Goal: Communication & Community: Answer question/provide support

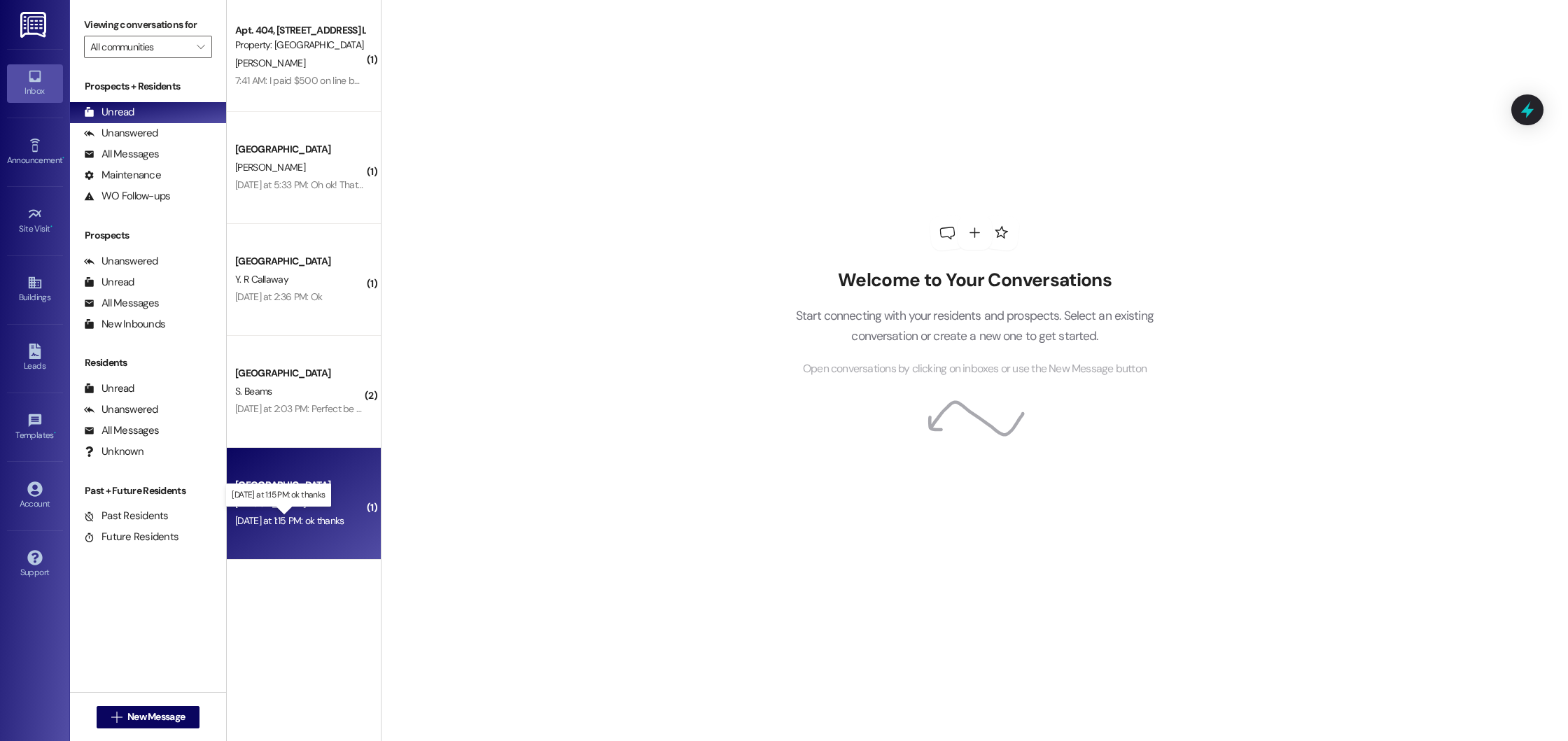
click at [298, 515] on div "[DATE] at 1:15 PM: ok thanks [DATE] at 1:15 PM: ok thanks" at bounding box center [289, 521] width 108 height 13
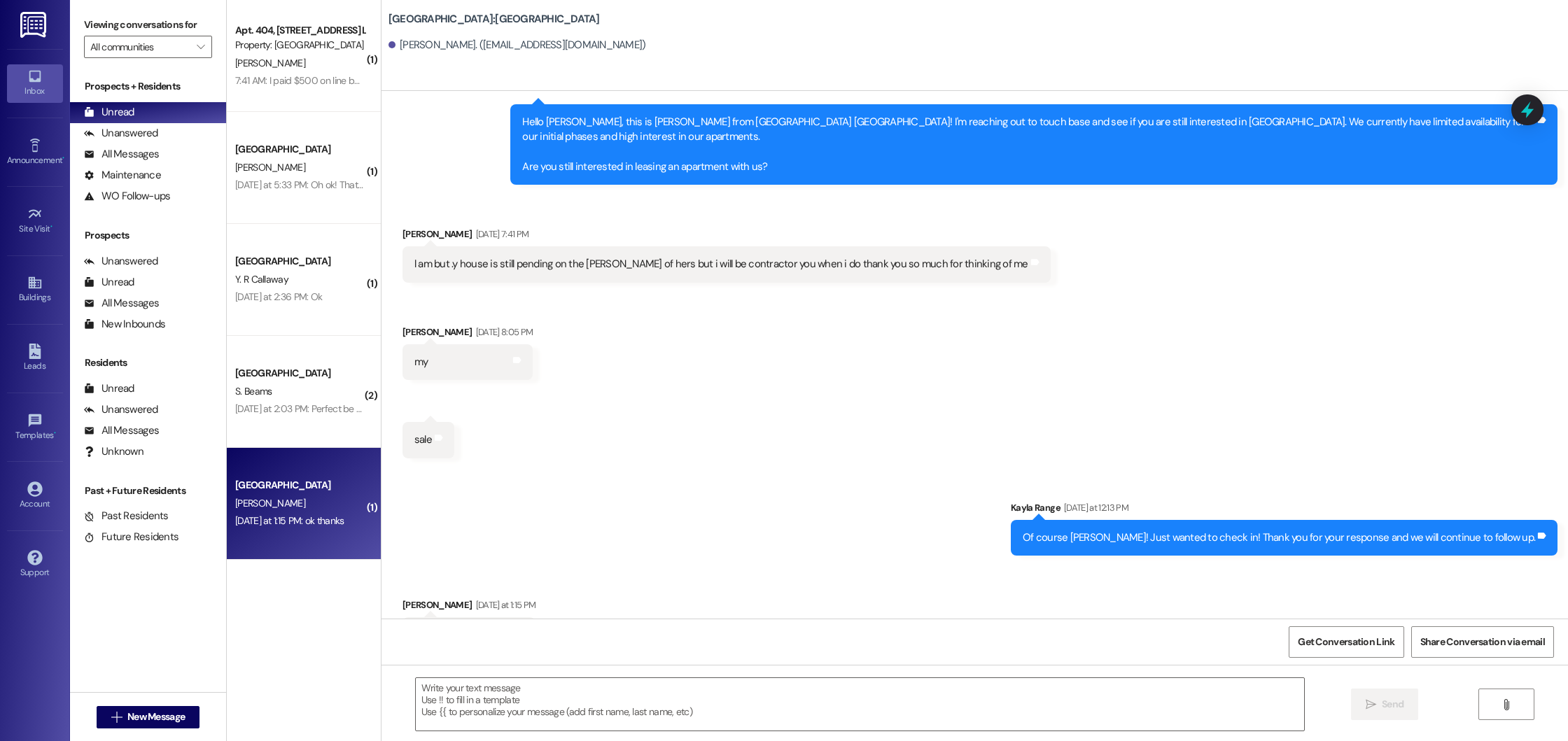
scroll to position [1572, 0]
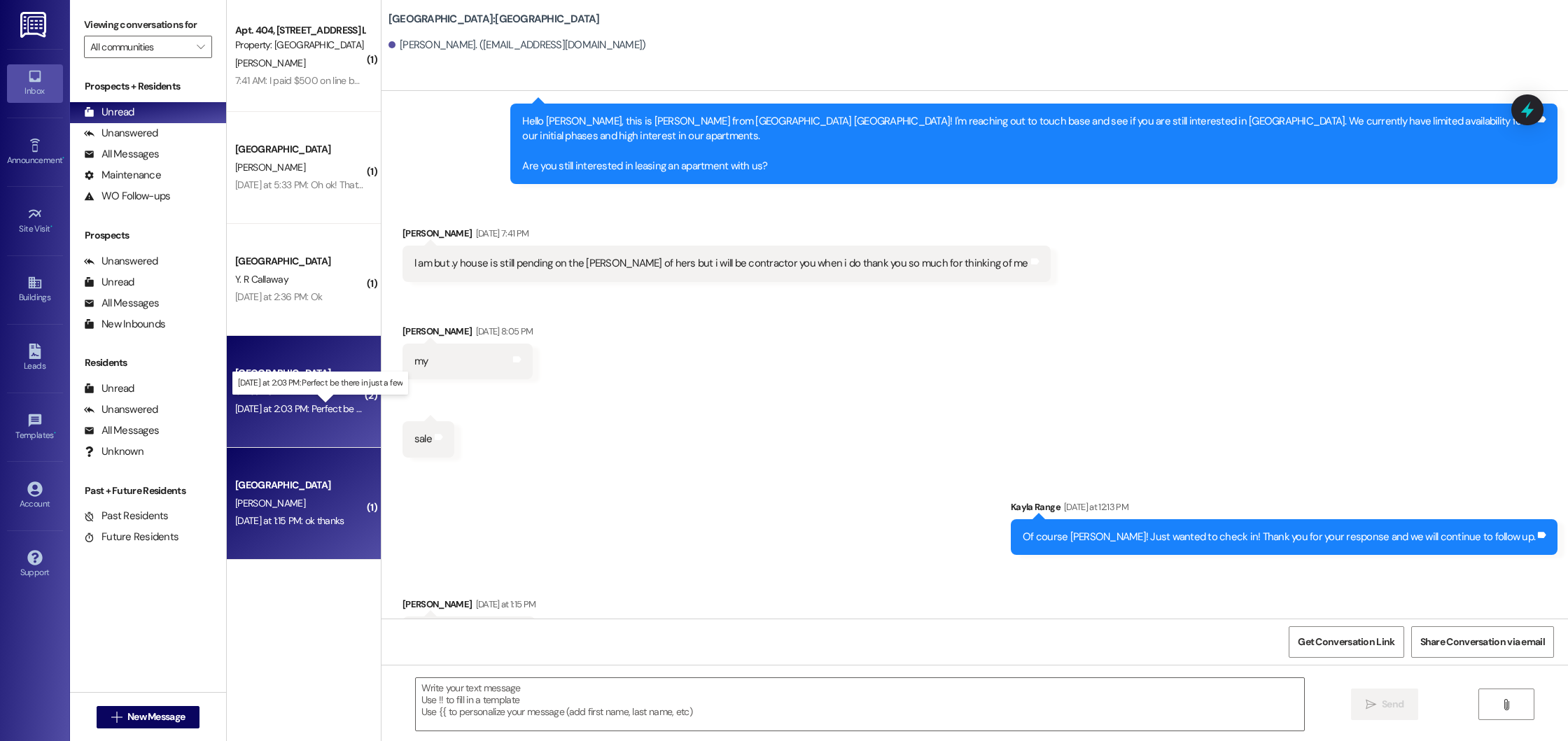
click at [321, 411] on div "[DATE] at 2:03 PM: Perfect be there in just a few [DATE] at 2:03 PM: Perfect be…" at bounding box center [331, 409] width 193 height 13
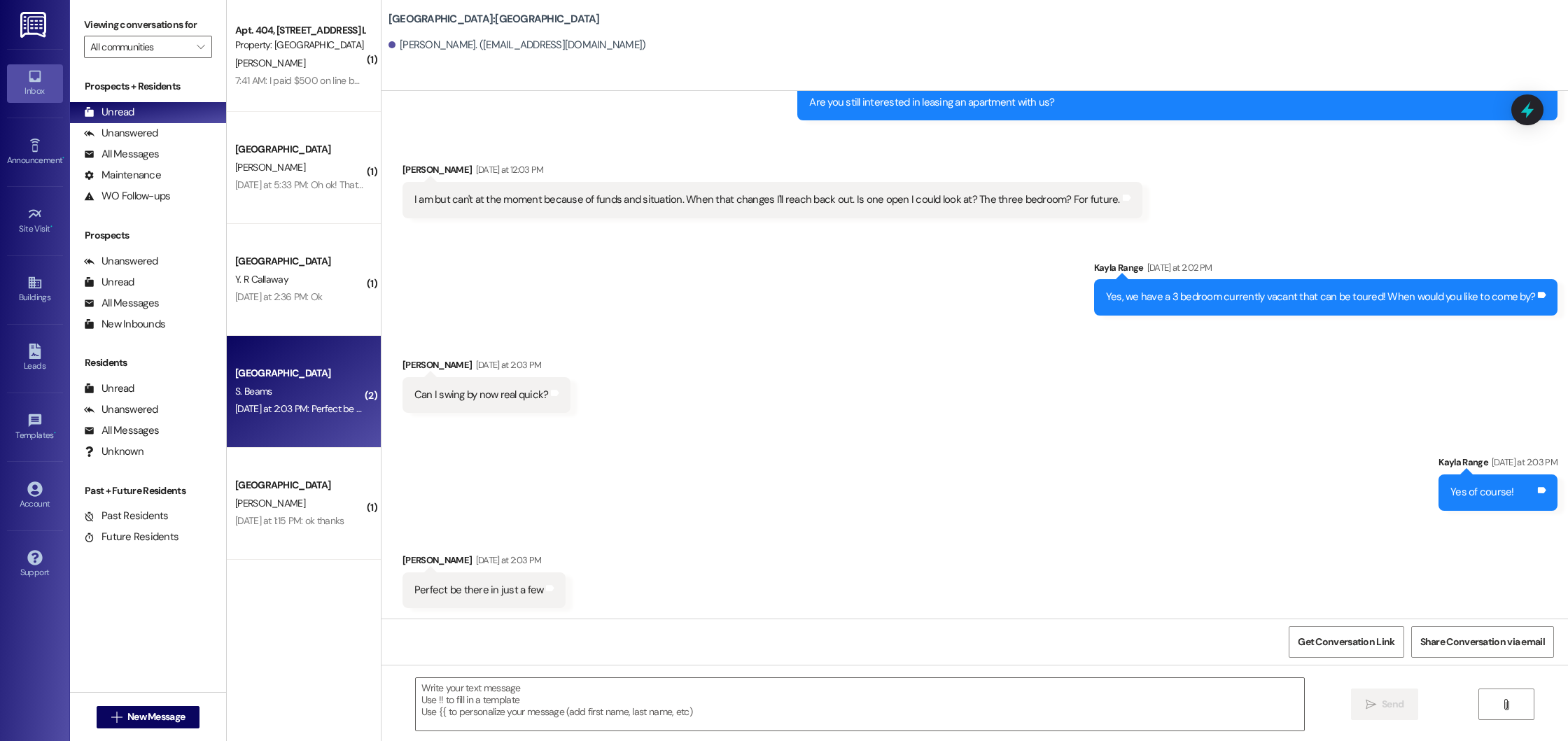
scroll to position [263, 0]
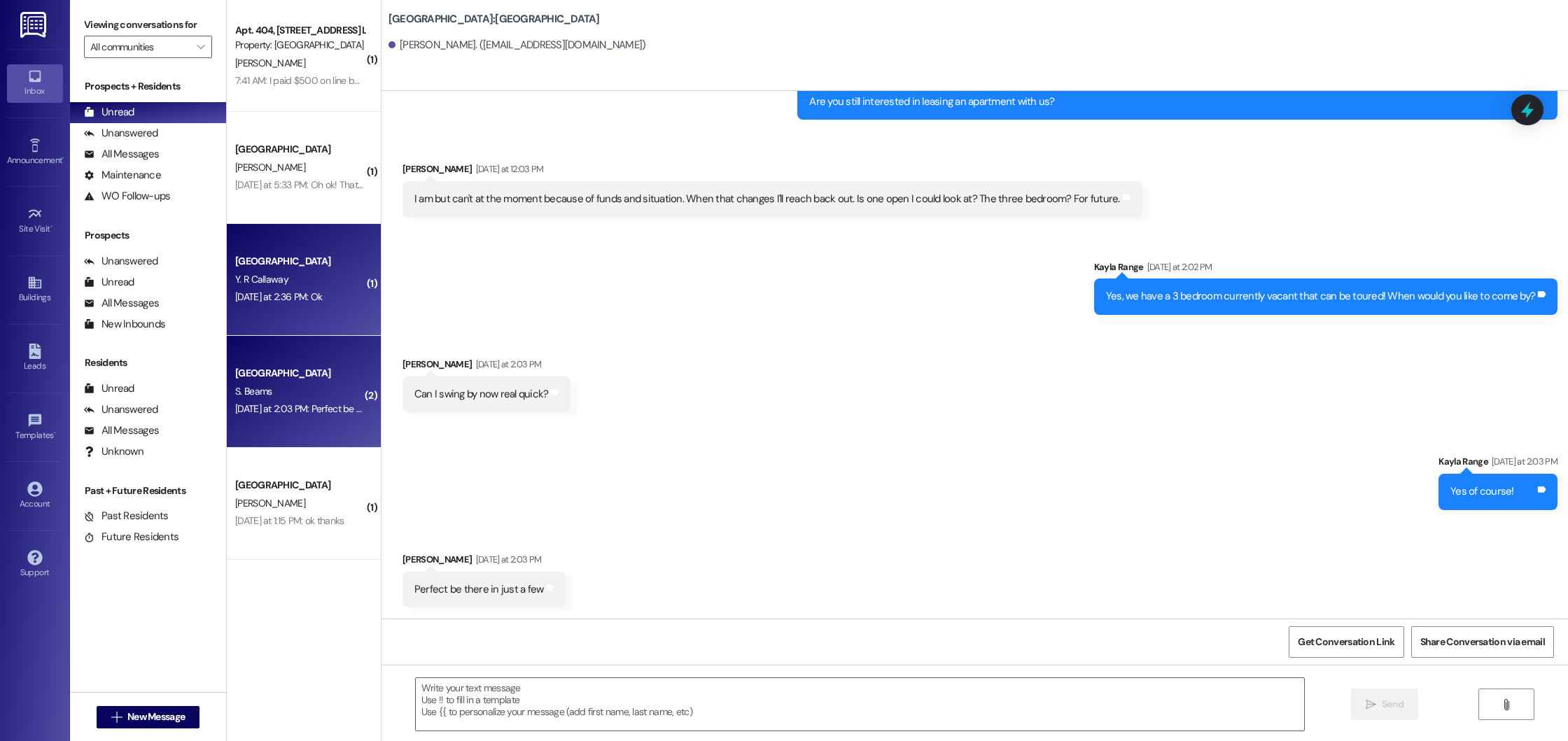
click at [316, 306] on div "[DATE] at 2:36 PM: Ok [DATE] at 2:36 PM: Ok" at bounding box center [299, 297] width 132 height 18
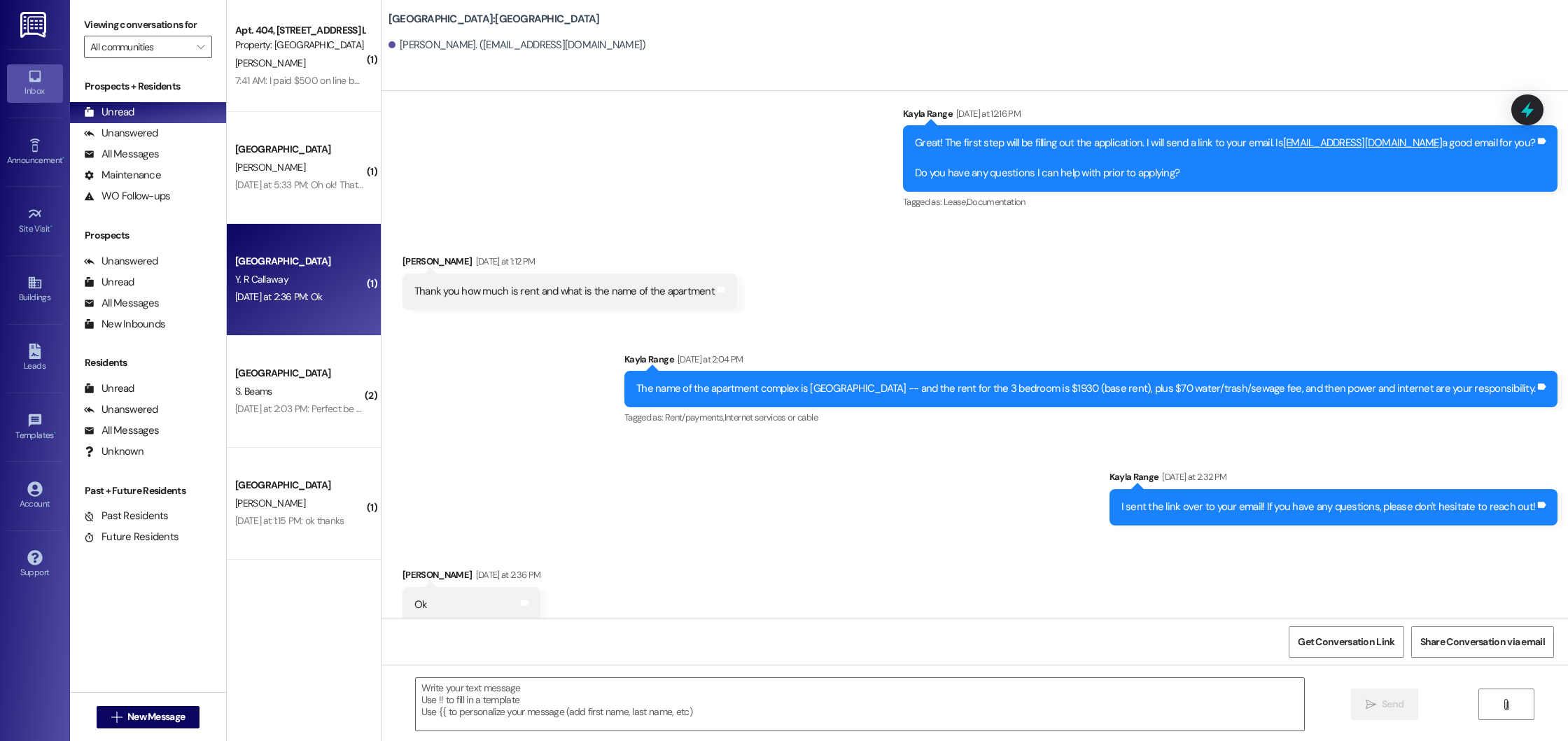
scroll to position [1084, 0]
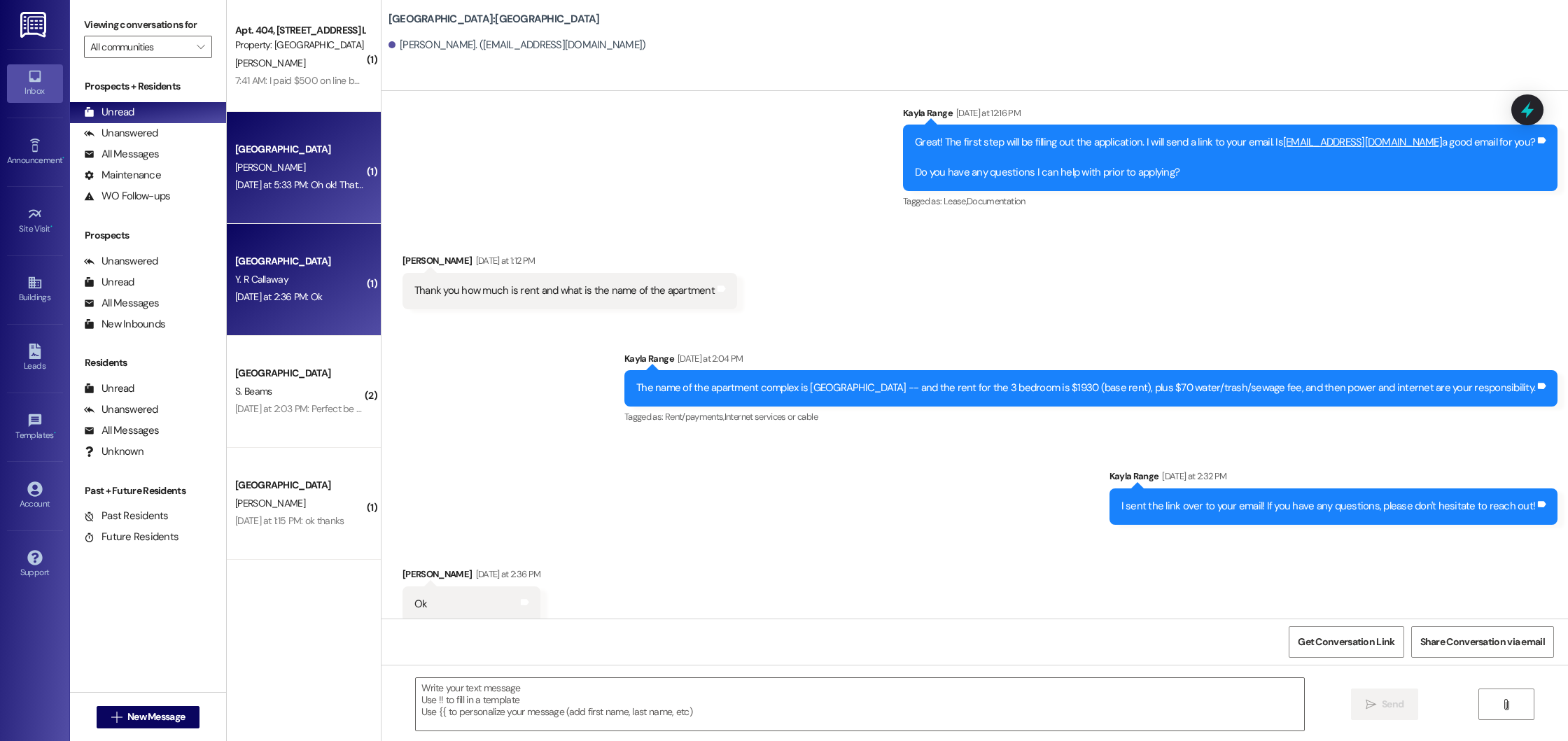
click at [318, 190] on div "[DATE] at 5:33 PM: Oh ok! Thats a little out of my price range. Thanks [DATE] a…" at bounding box center [299, 185] width 132 height 18
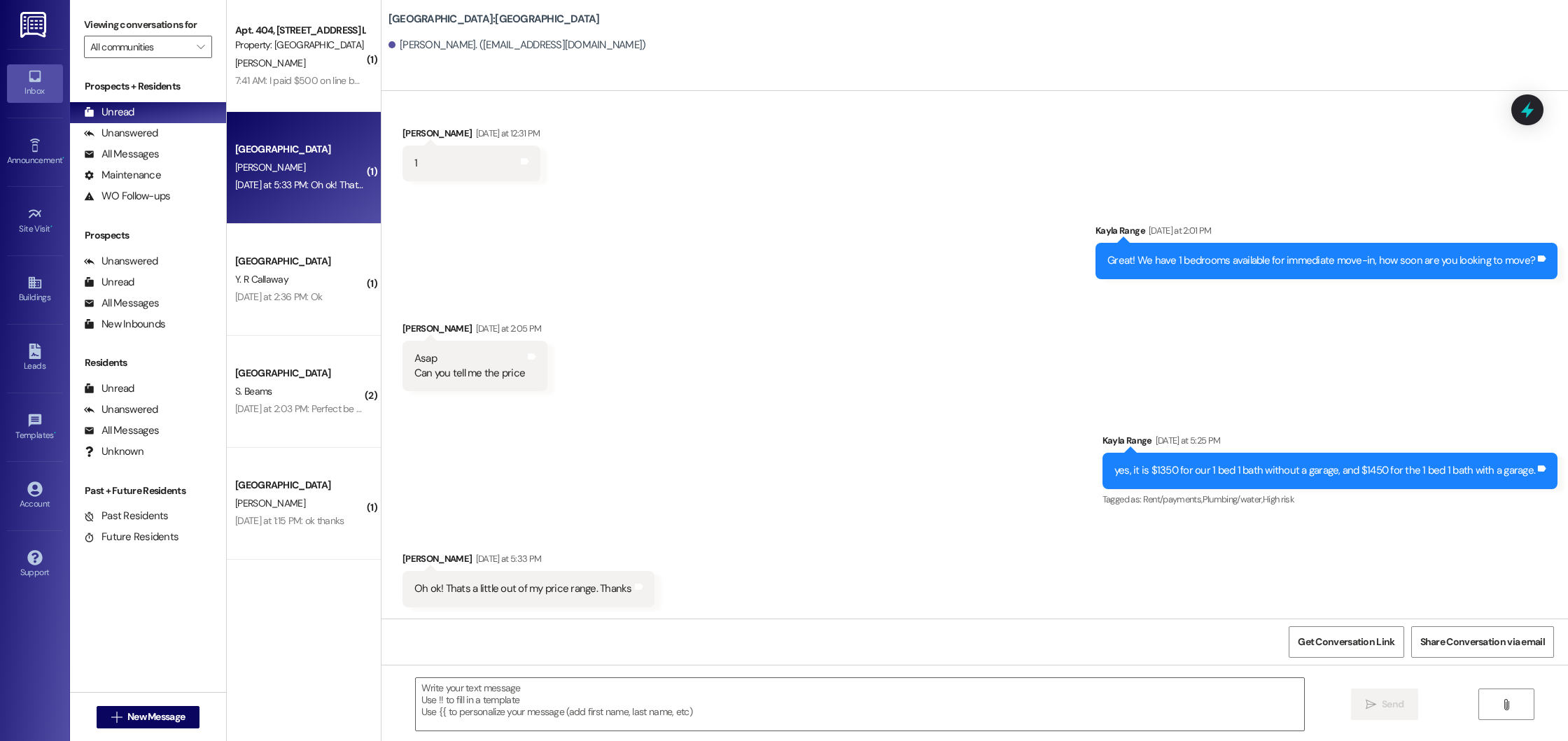
scroll to position [525, 0]
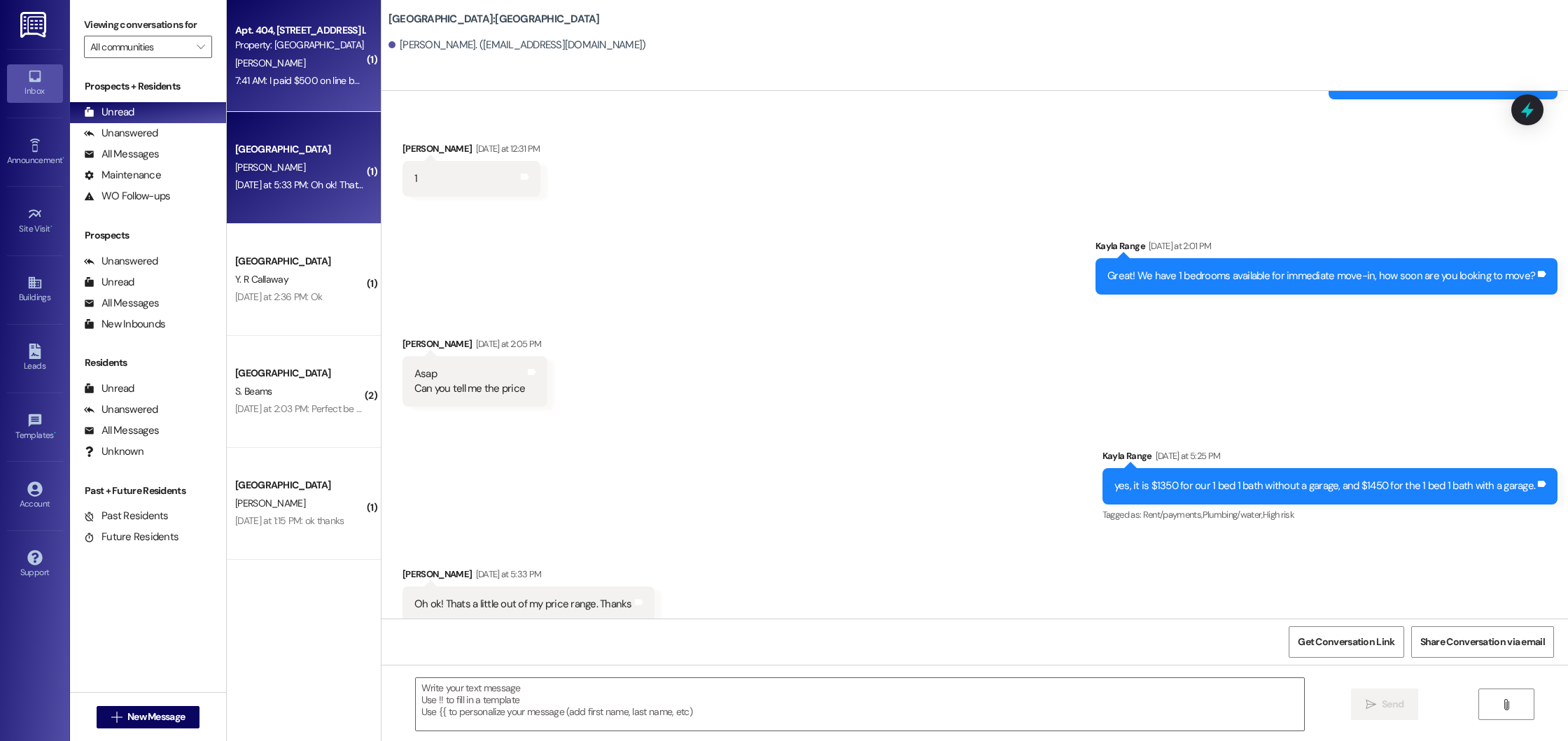
click at [314, 84] on div "7:41 AM: I paid $500 on line but it would not let me adjust to include the pror…" at bounding box center [715, 81] width 960 height 13
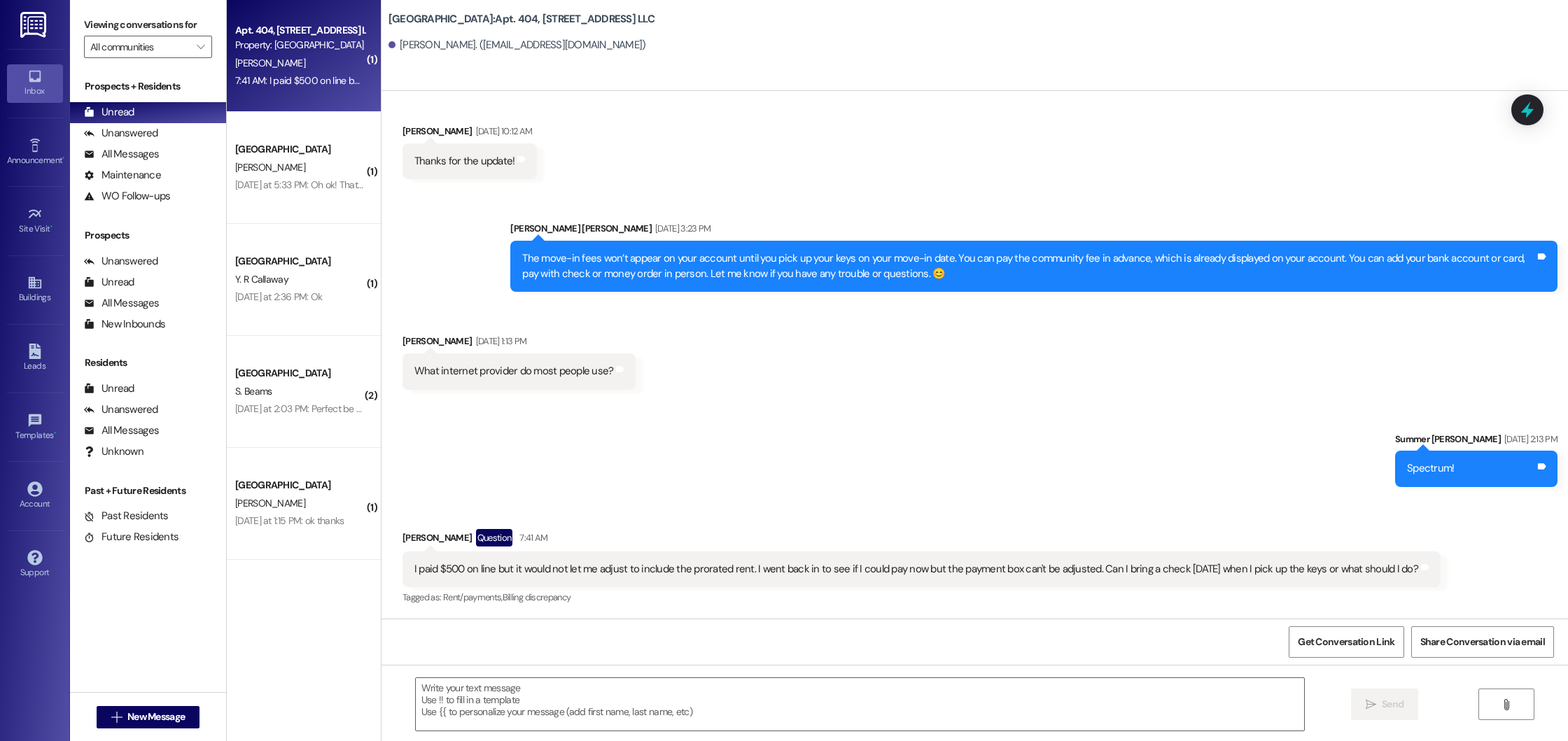
scroll to position [2518, 0]
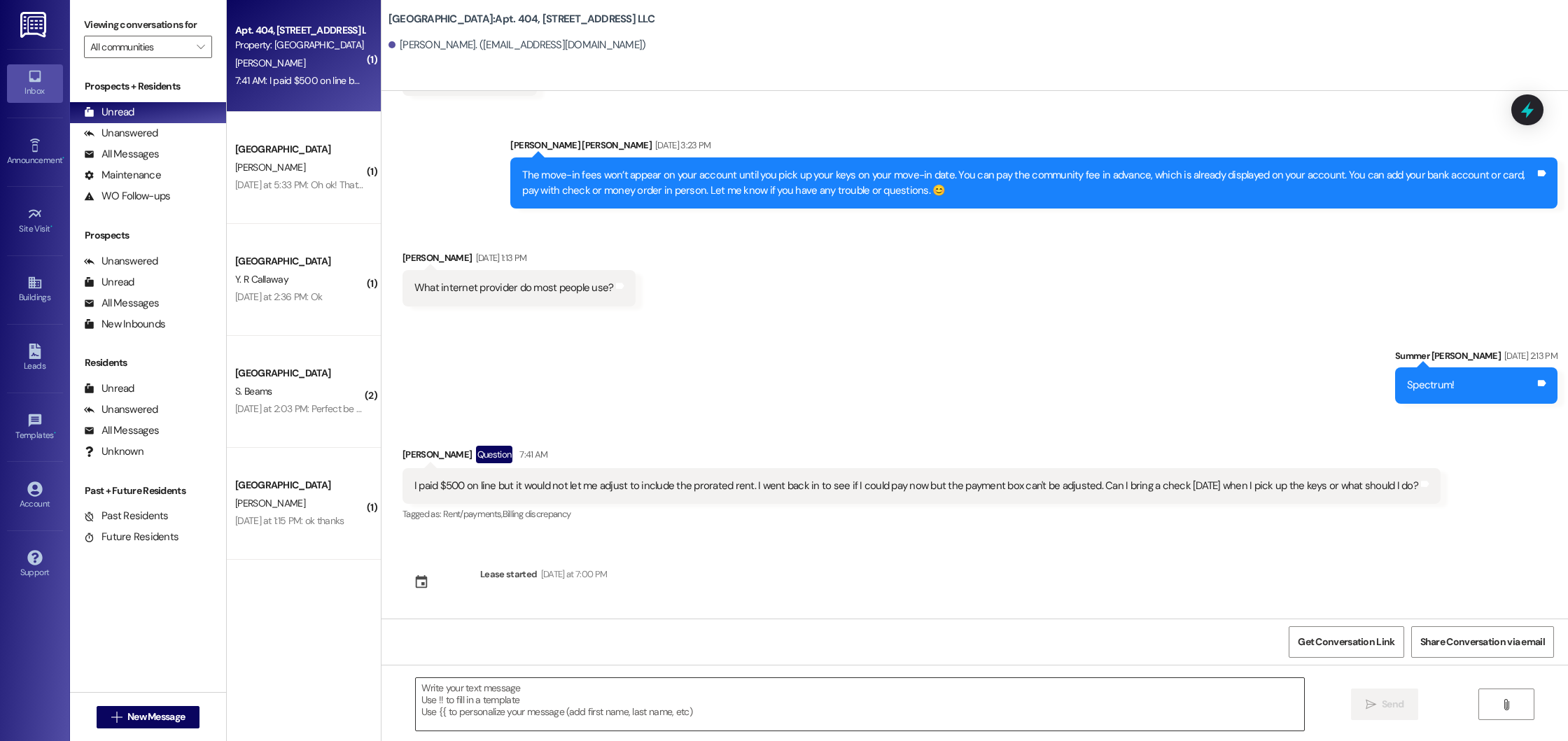
click at [624, 722] on textarea at bounding box center [860, 704] width 888 height 52
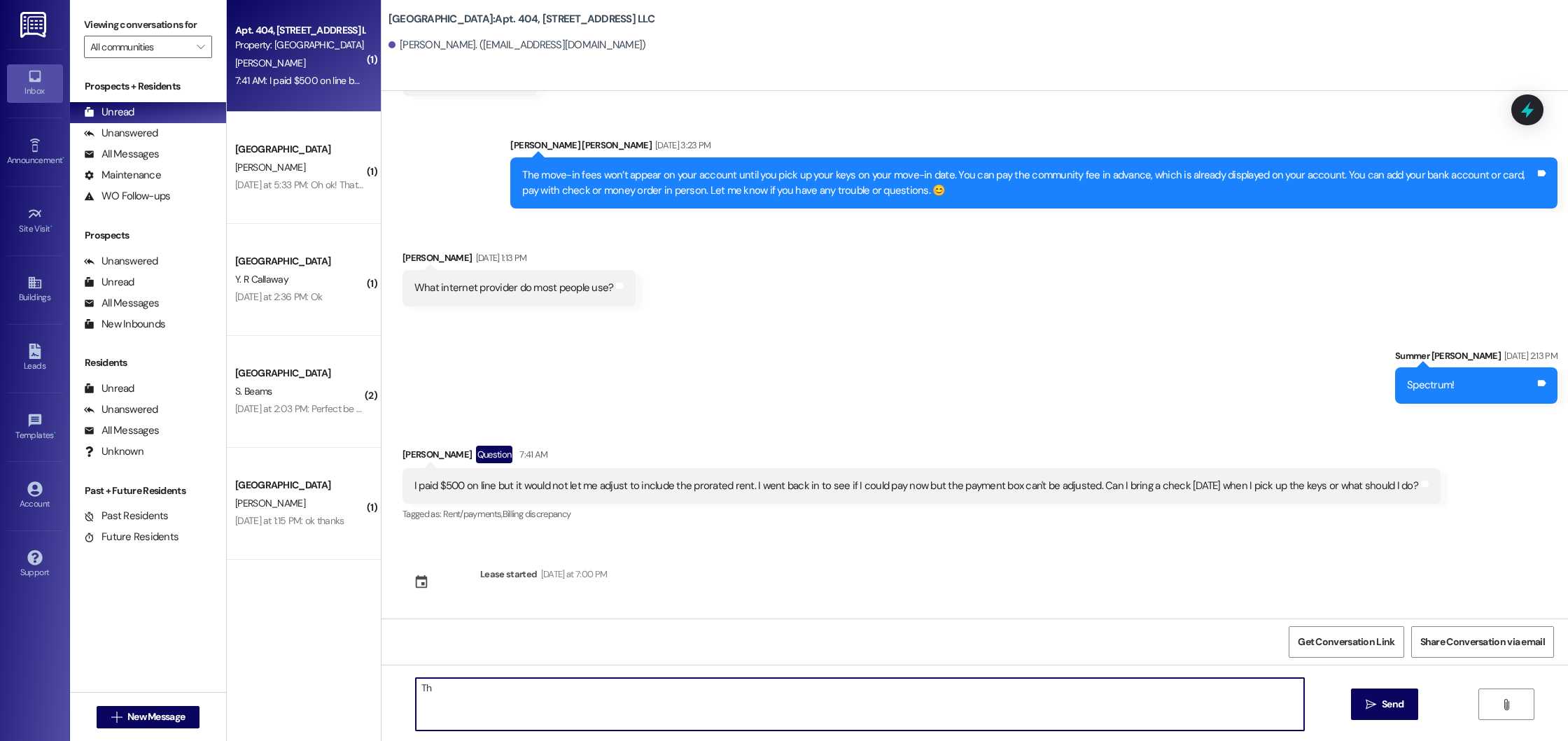
type textarea "T"
type textarea "Of course, we look forward to seeing you then!"
click at [1385, 709] on span "Send" at bounding box center [1393, 704] width 22 height 15
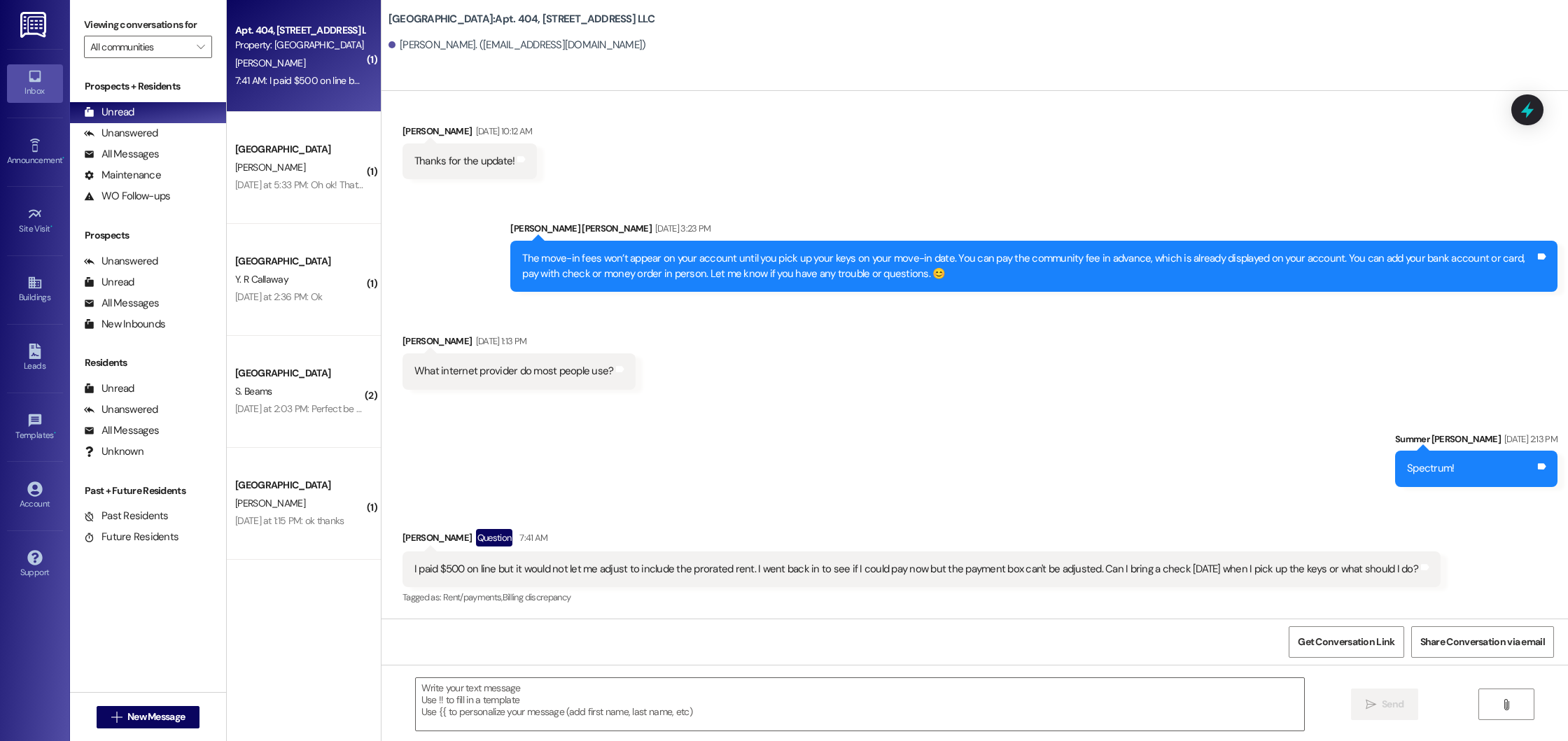
scroll to position [2615, 0]
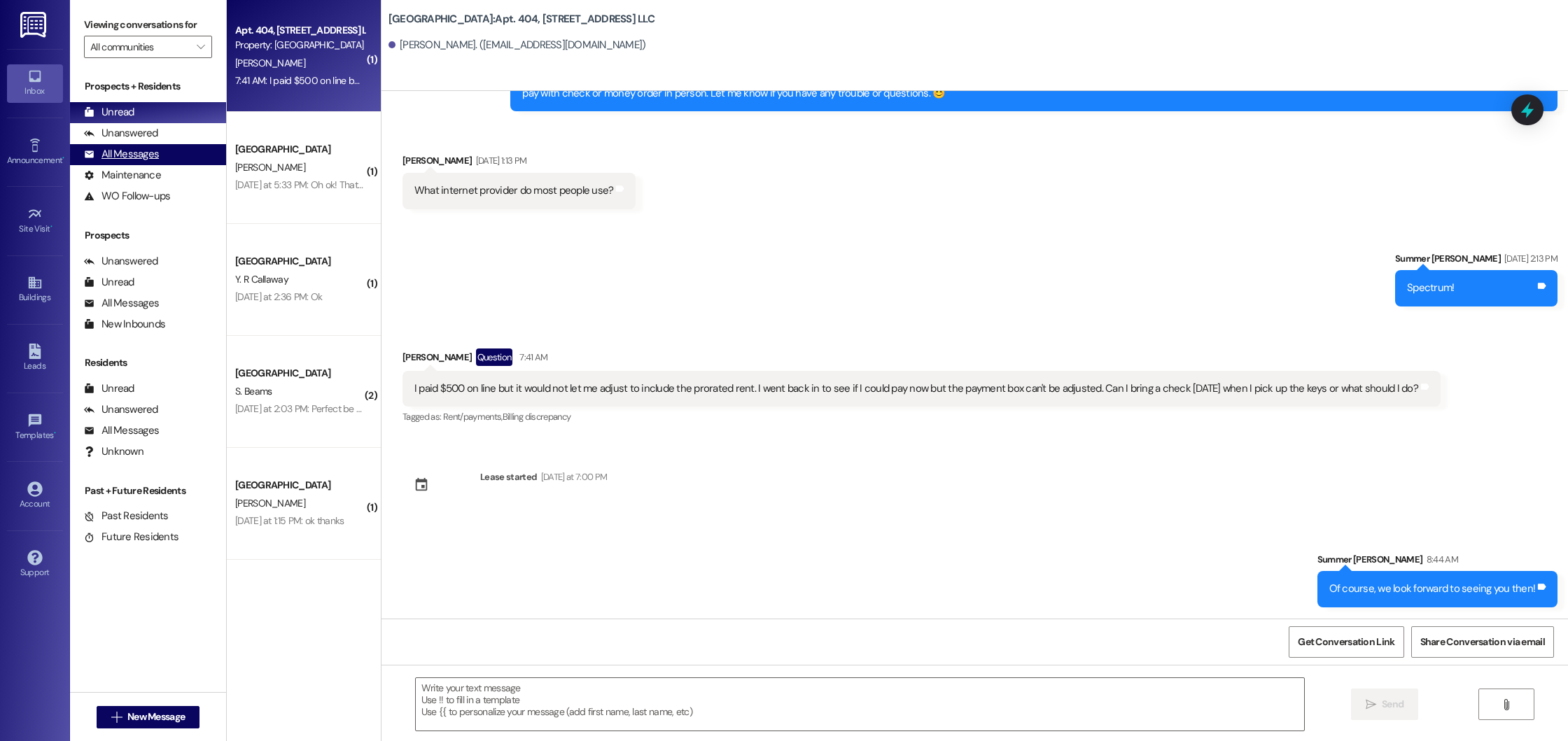
click at [148, 160] on div "All Messages" at bounding box center [122, 154] width 75 height 15
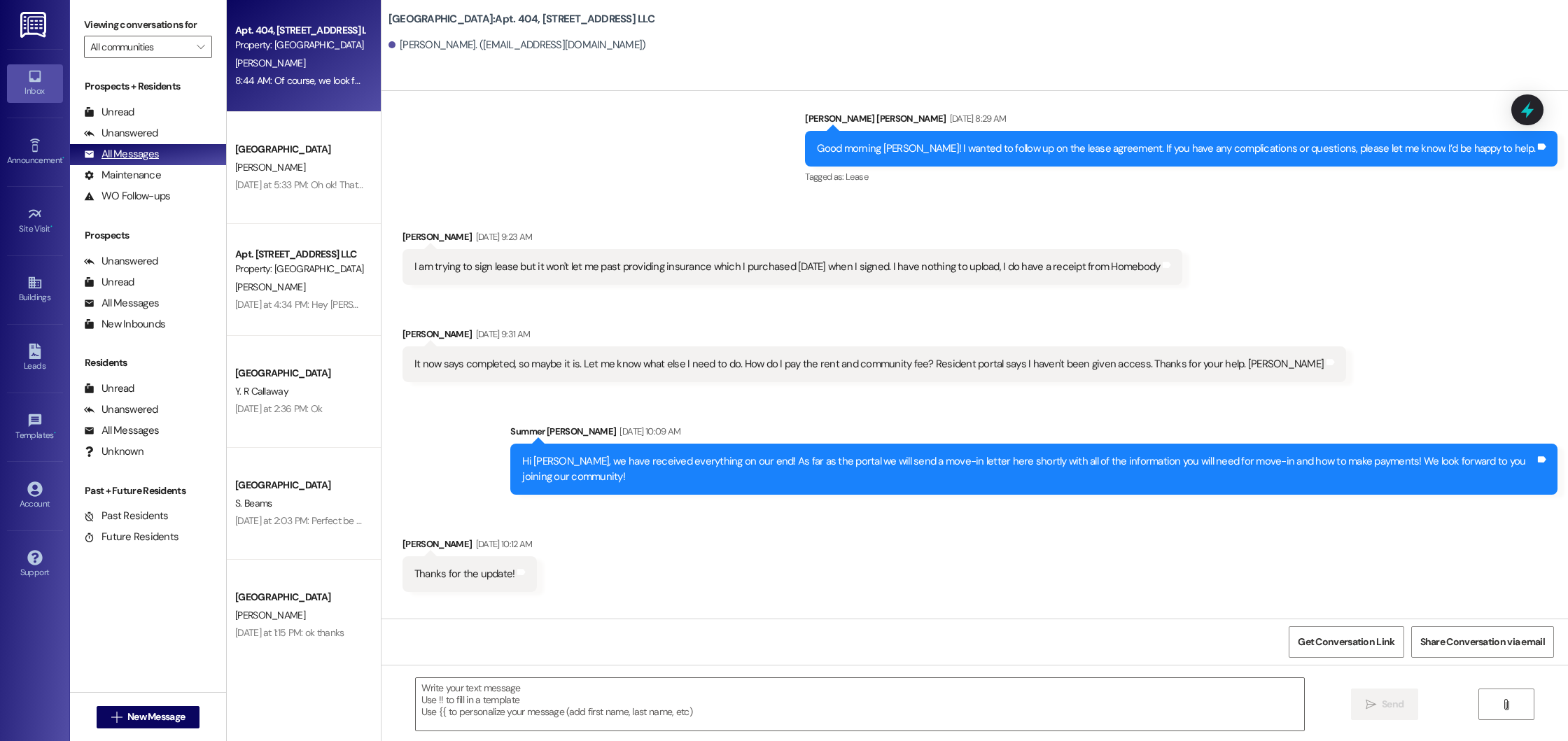
scroll to position [2435, 0]
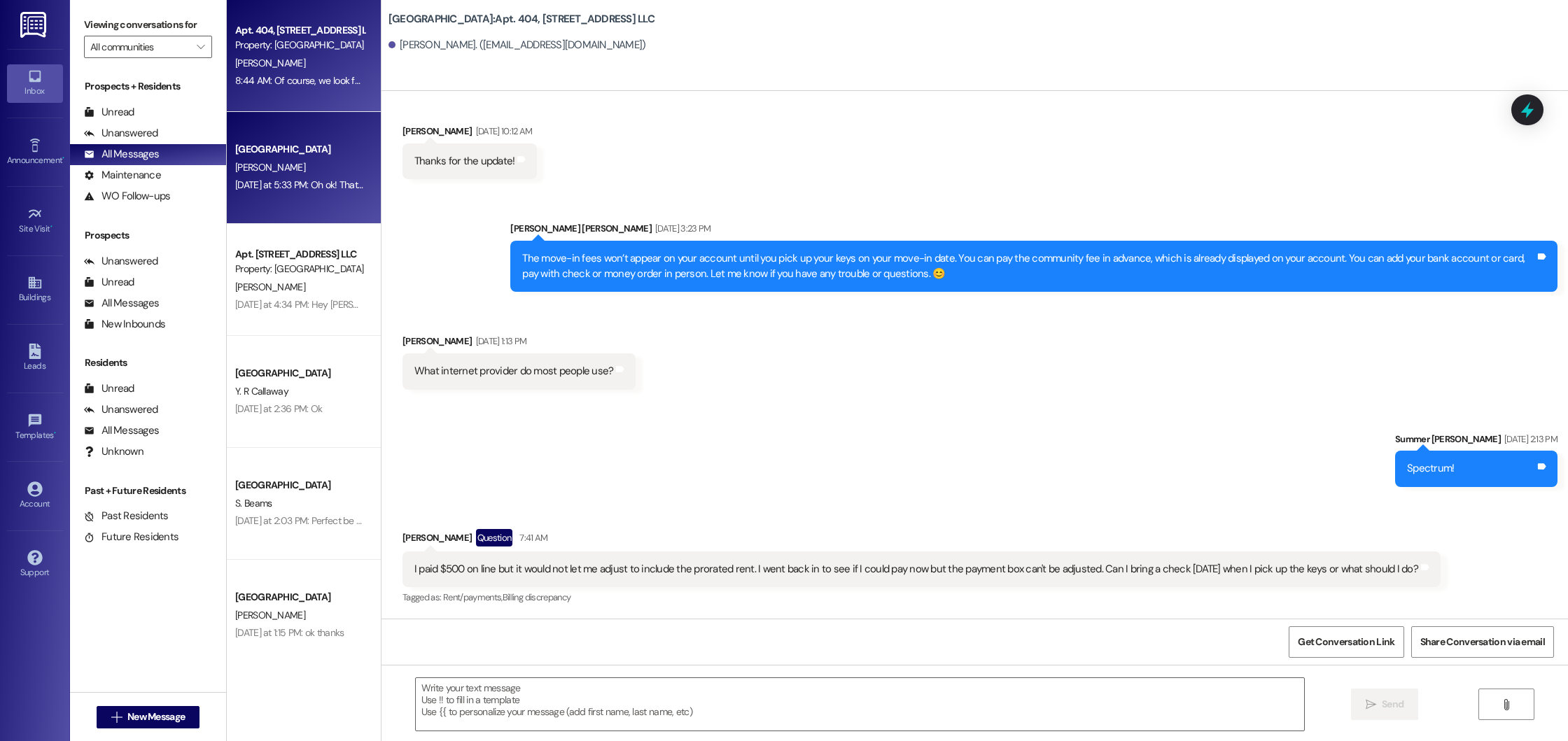
click at [311, 183] on div "[DATE] at 5:33 PM: Oh ok! Thats a little out of my price range. Thanks [DATE] a…" at bounding box center [373, 185] width 276 height 13
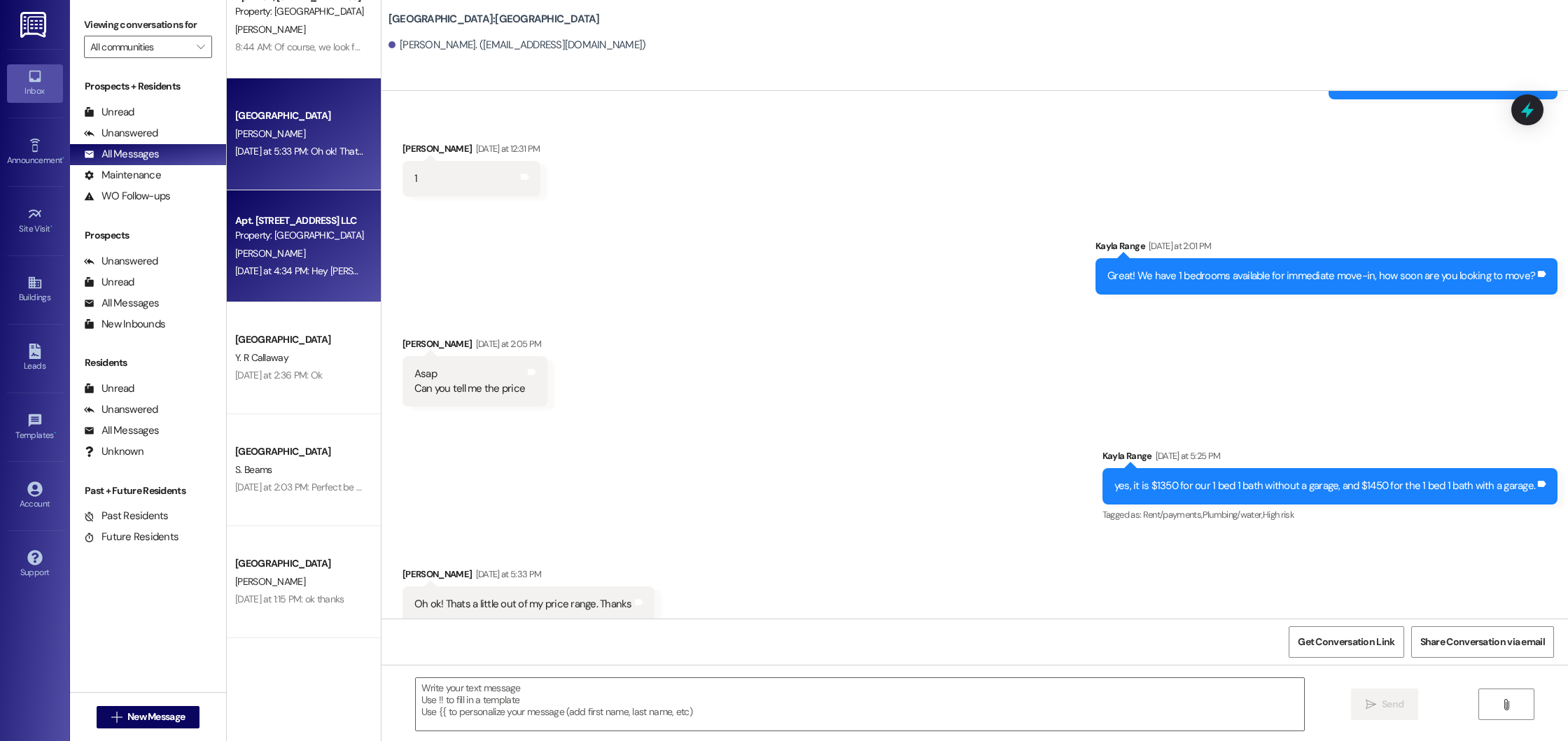
scroll to position [48, 0]
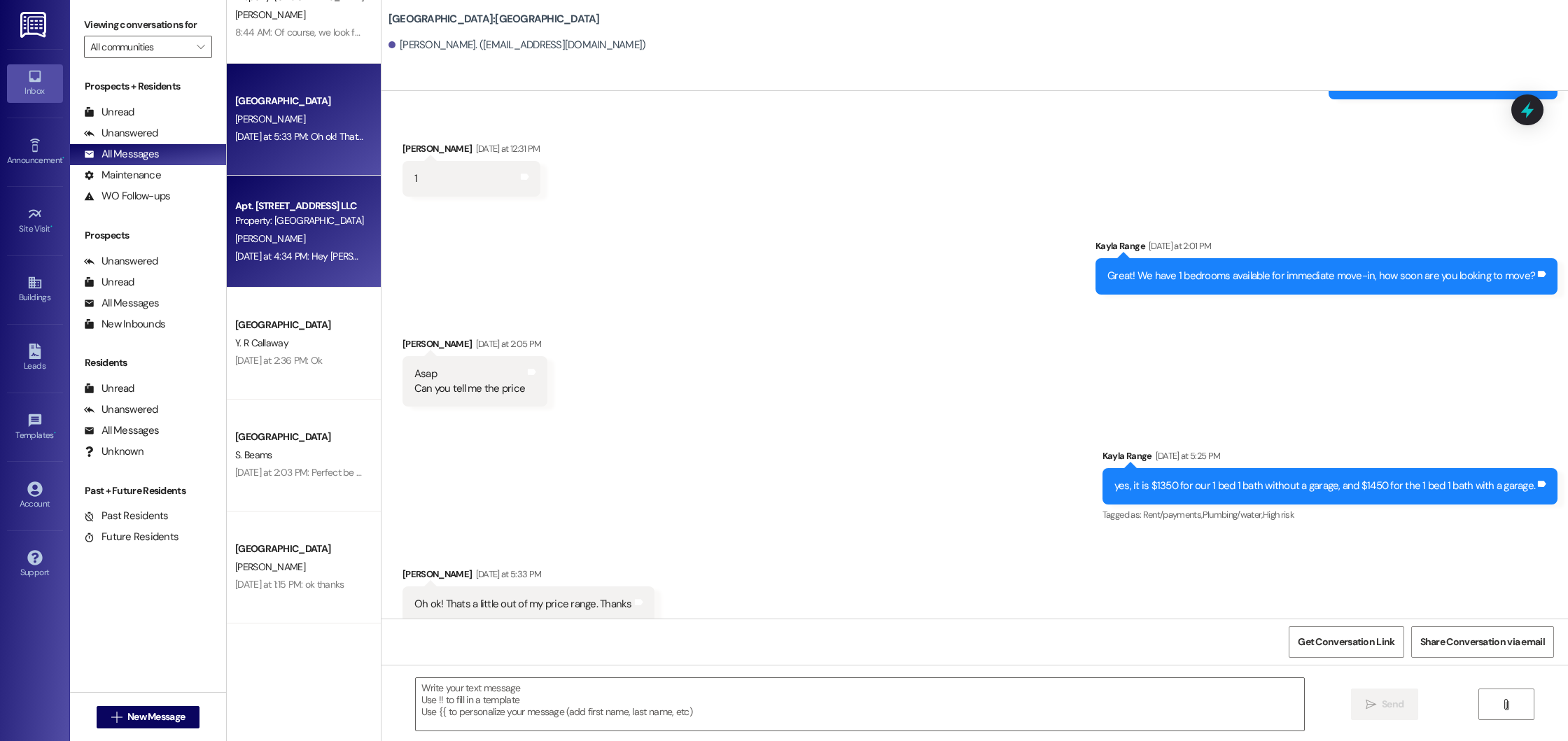
click at [318, 248] on div "[DATE] at 4:34 PM: Hey [PERSON_NAME]! We received some mail of yours from your …" at bounding box center [299, 256] width 132 height 18
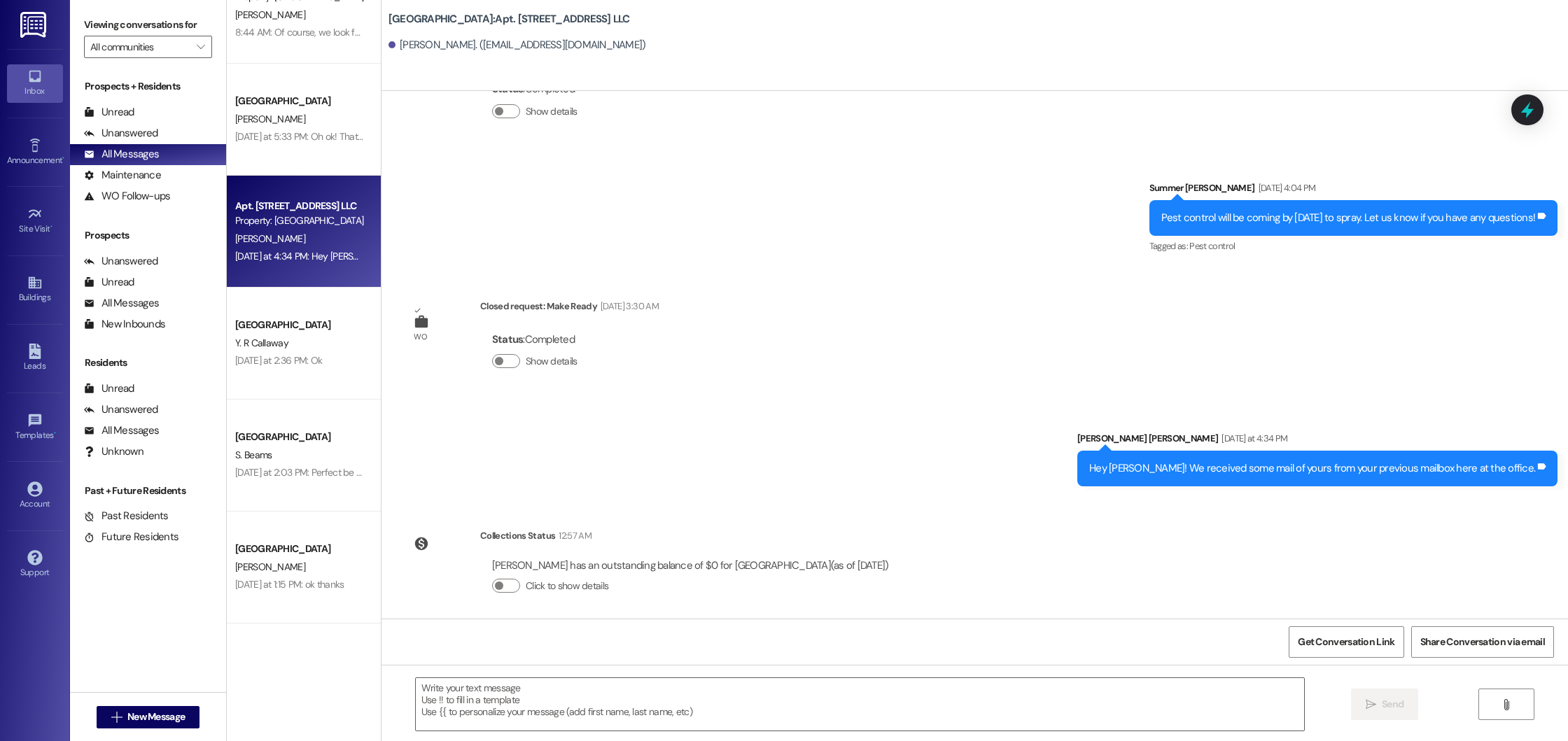
scroll to position [1754, 0]
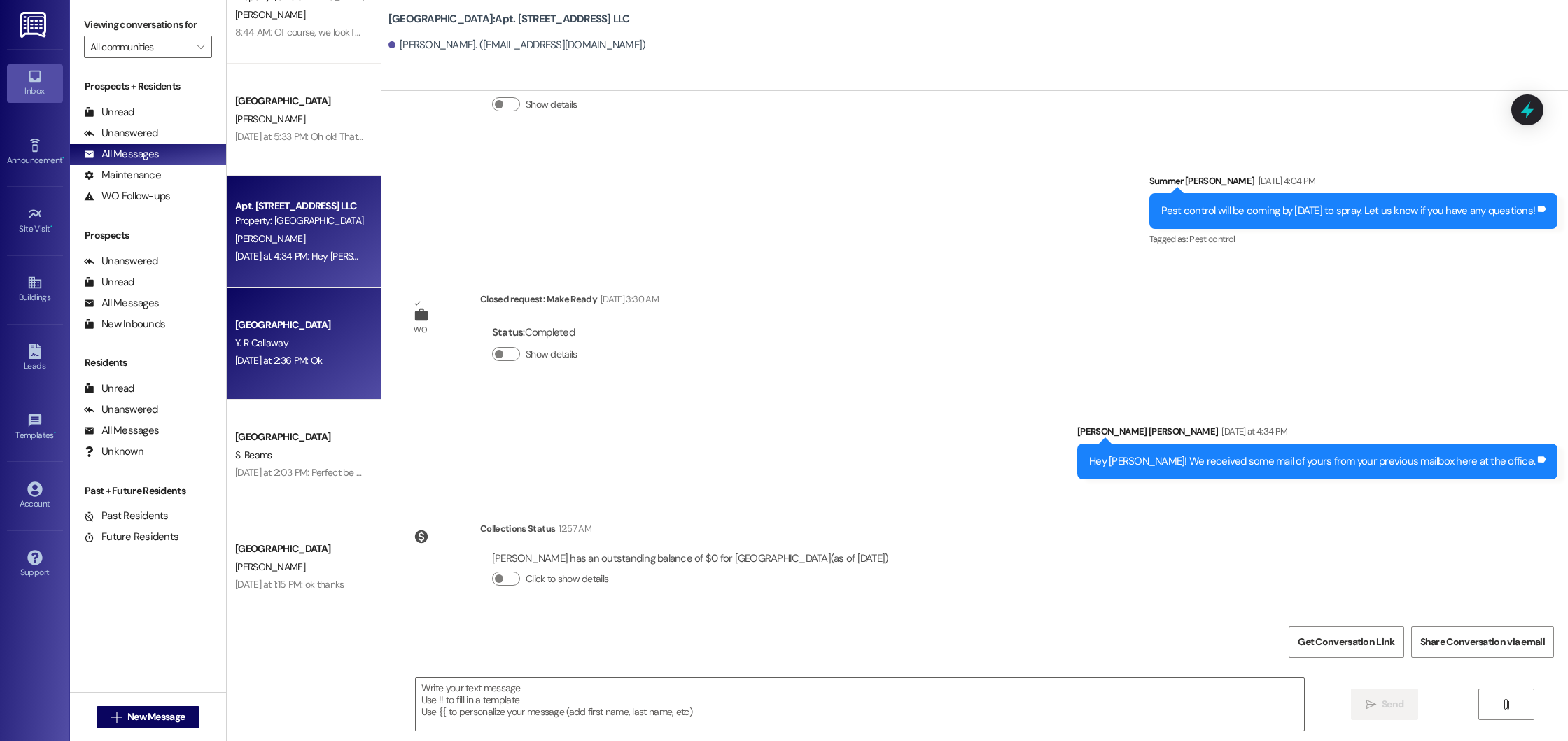
click at [295, 349] on div "Y. R Callaway" at bounding box center [299, 343] width 132 height 18
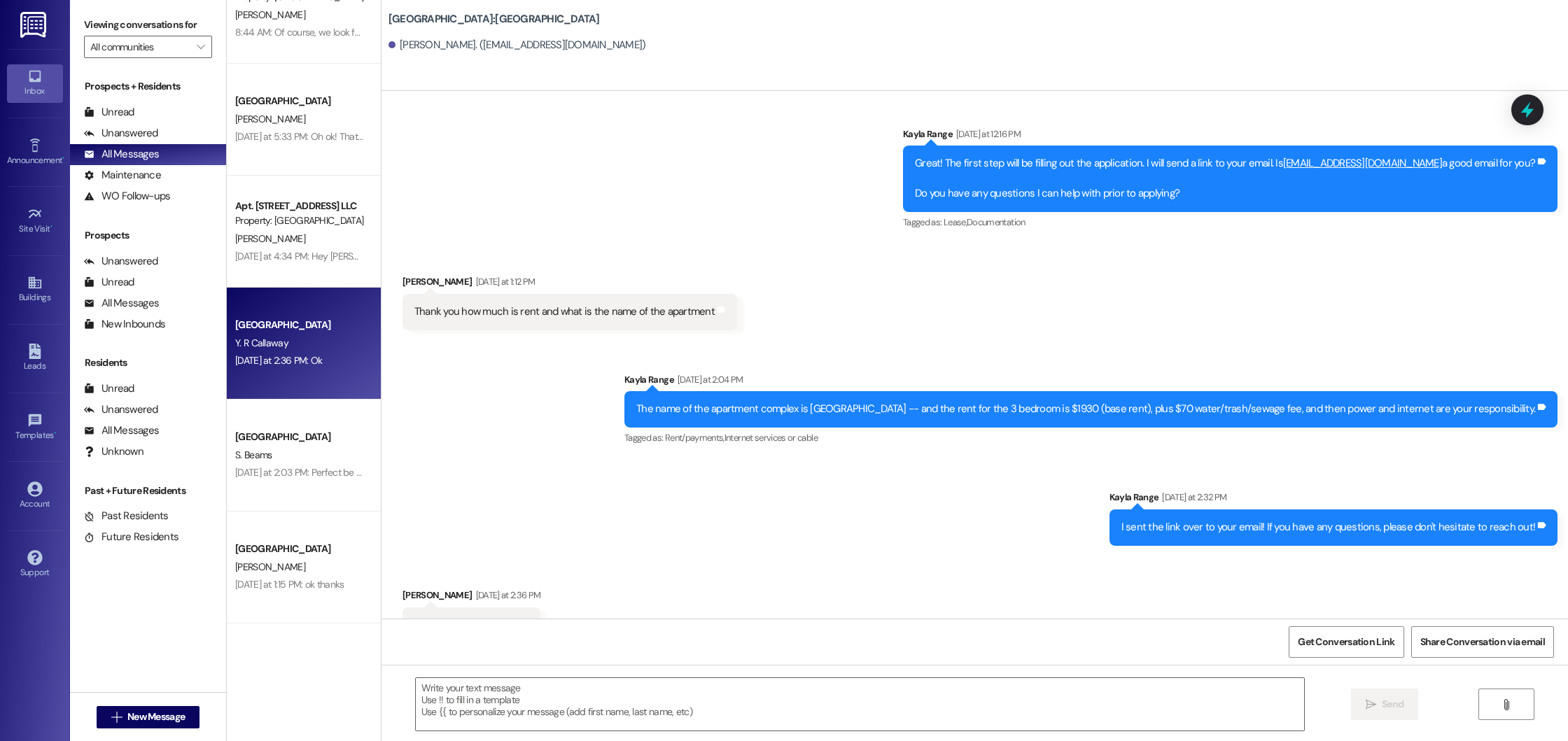
scroll to position [1084, 0]
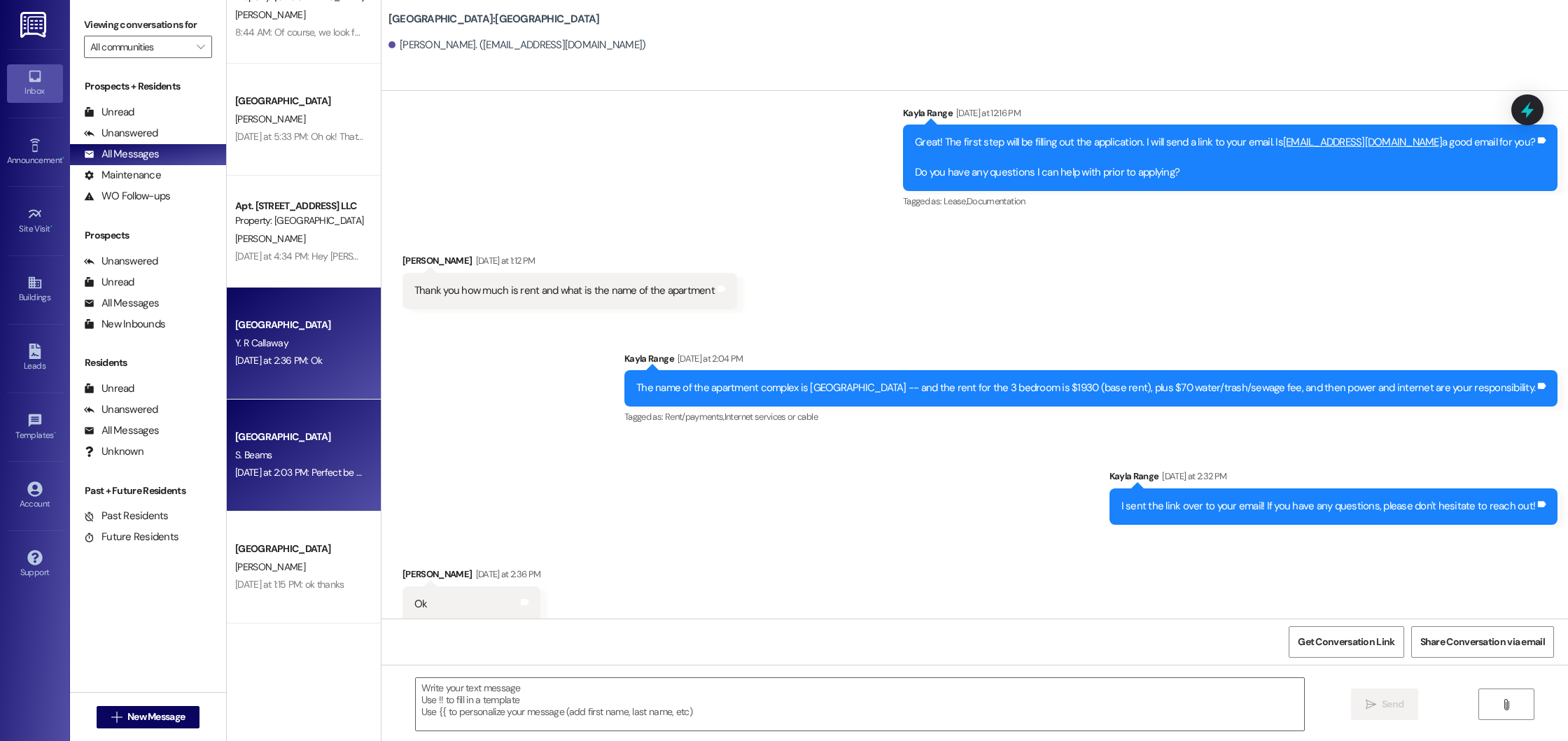
click at [311, 459] on div "S. Beams" at bounding box center [299, 455] width 132 height 18
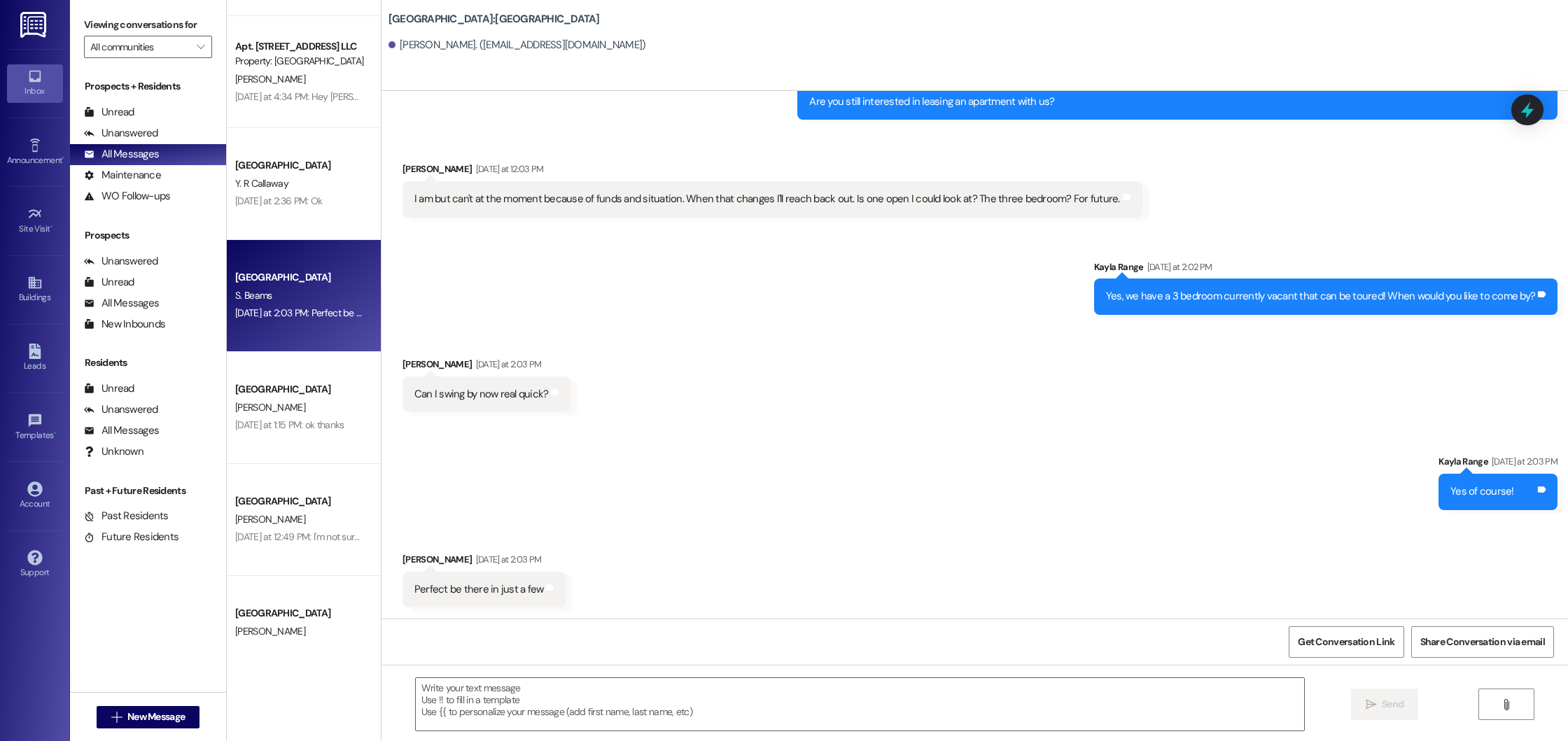
scroll to position [226, 0]
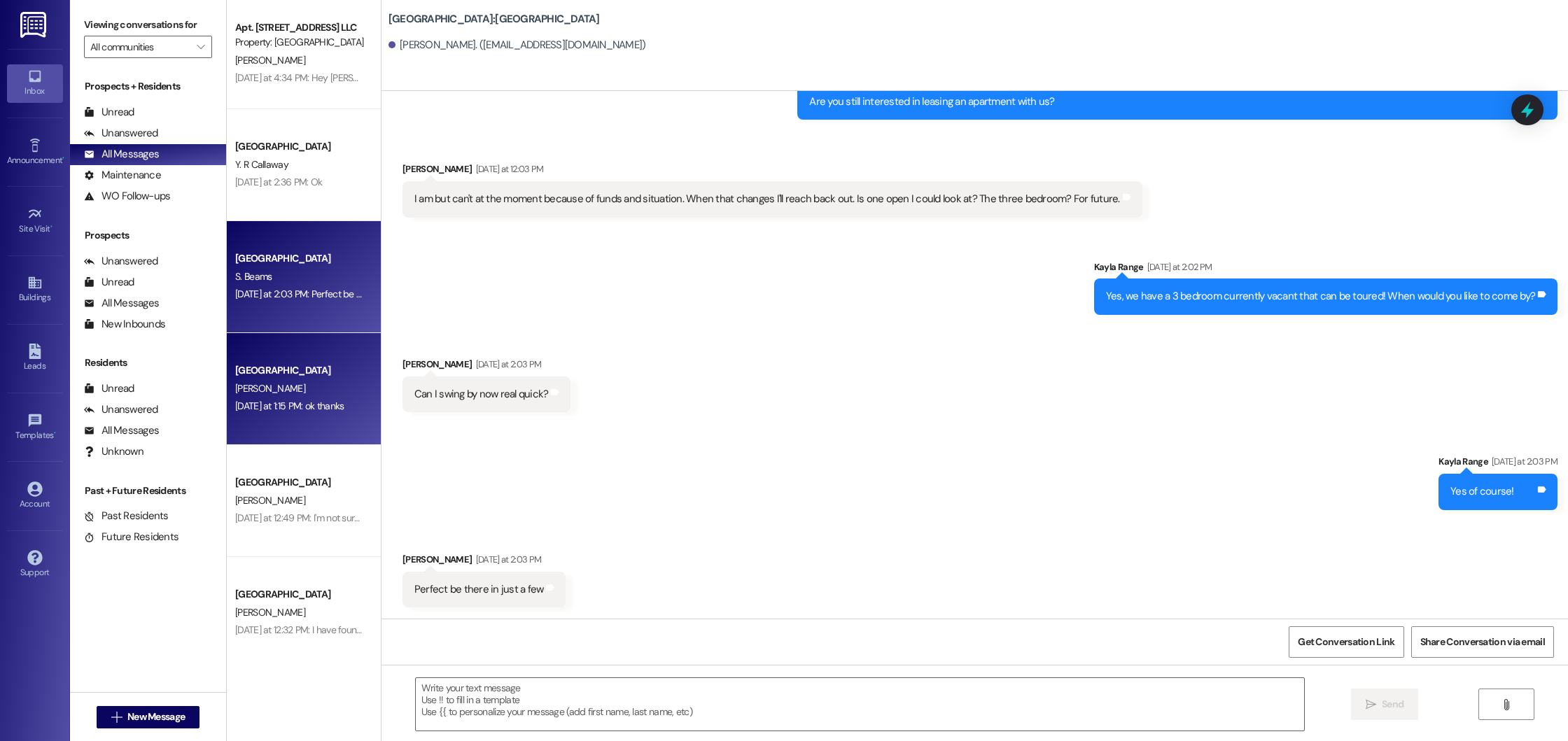
click at [312, 391] on div "[PERSON_NAME]" at bounding box center [299, 389] width 132 height 18
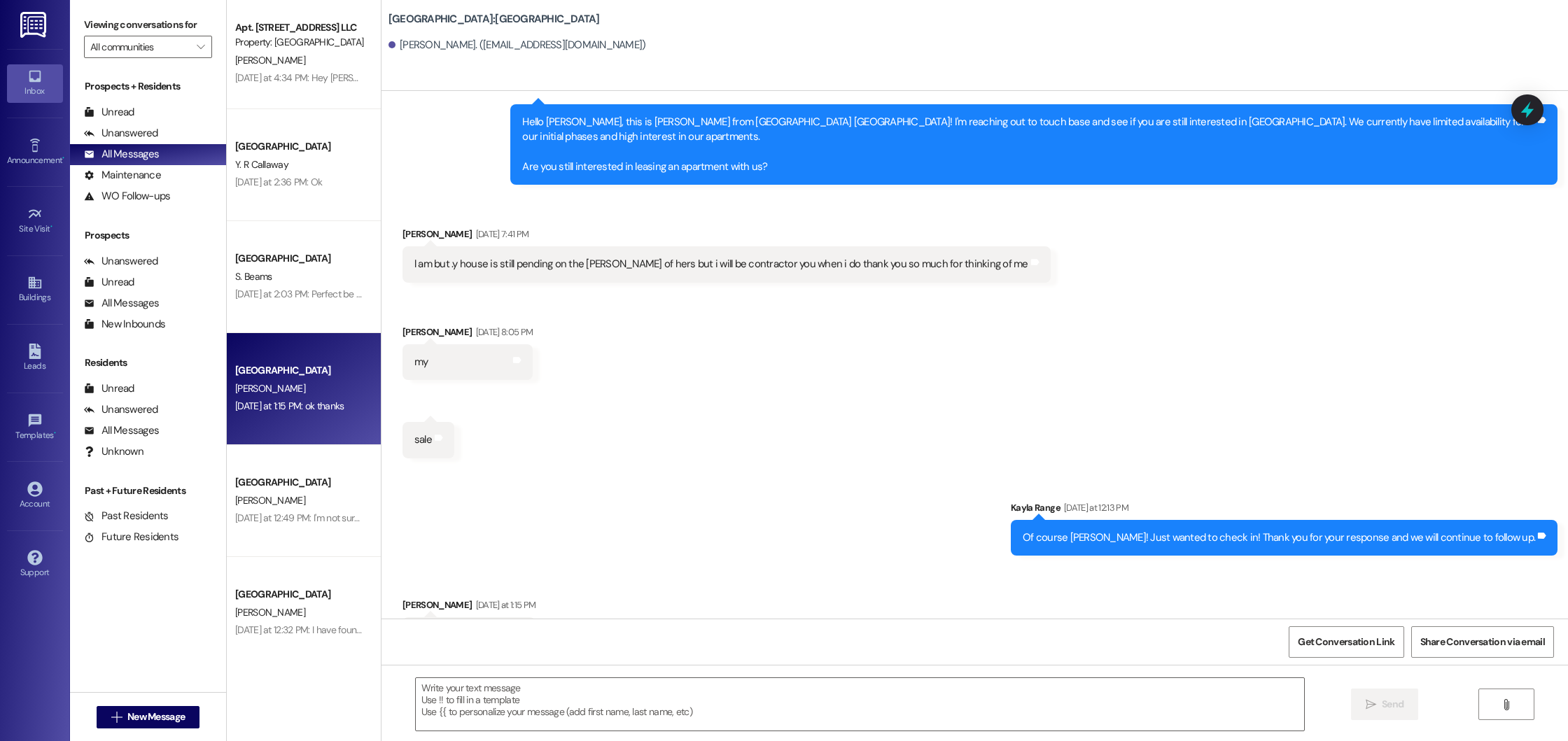
scroll to position [1572, 0]
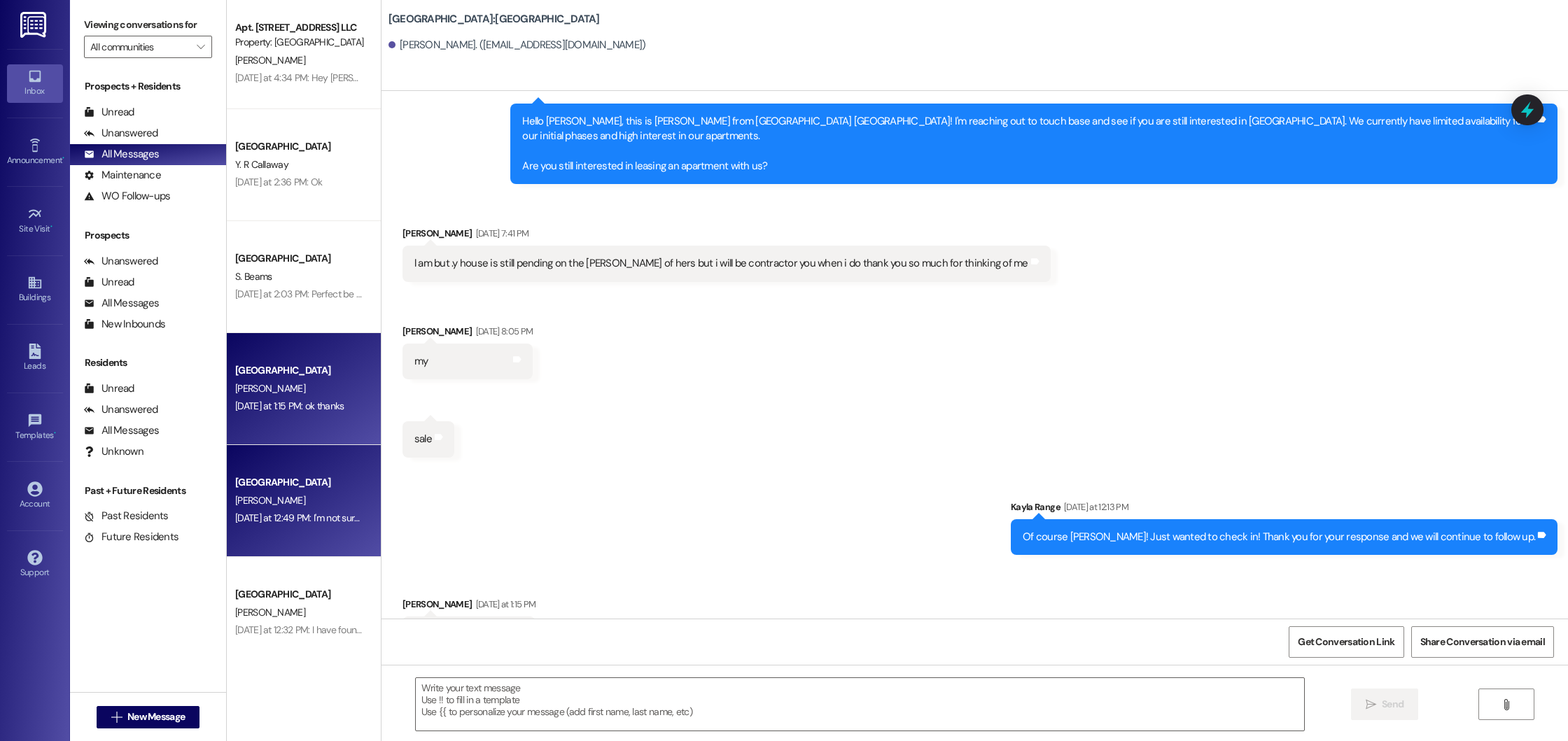
click at [334, 511] on div "[DATE] at 12:49 PM: I'm not sure what has happened but I live at [GEOGRAPHIC_DA…" at bounding box center [299, 518] width 132 height 18
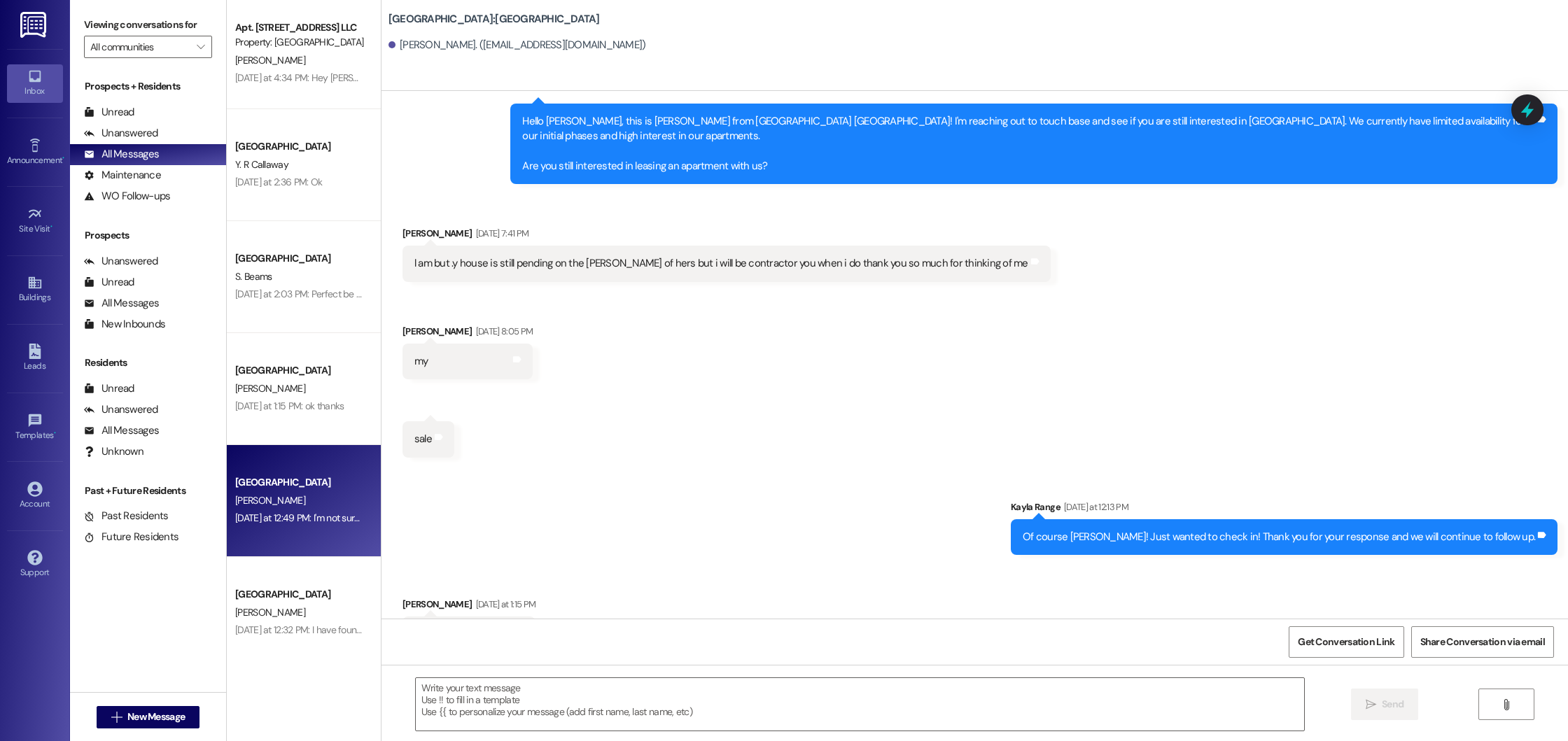
scroll to position [0, 0]
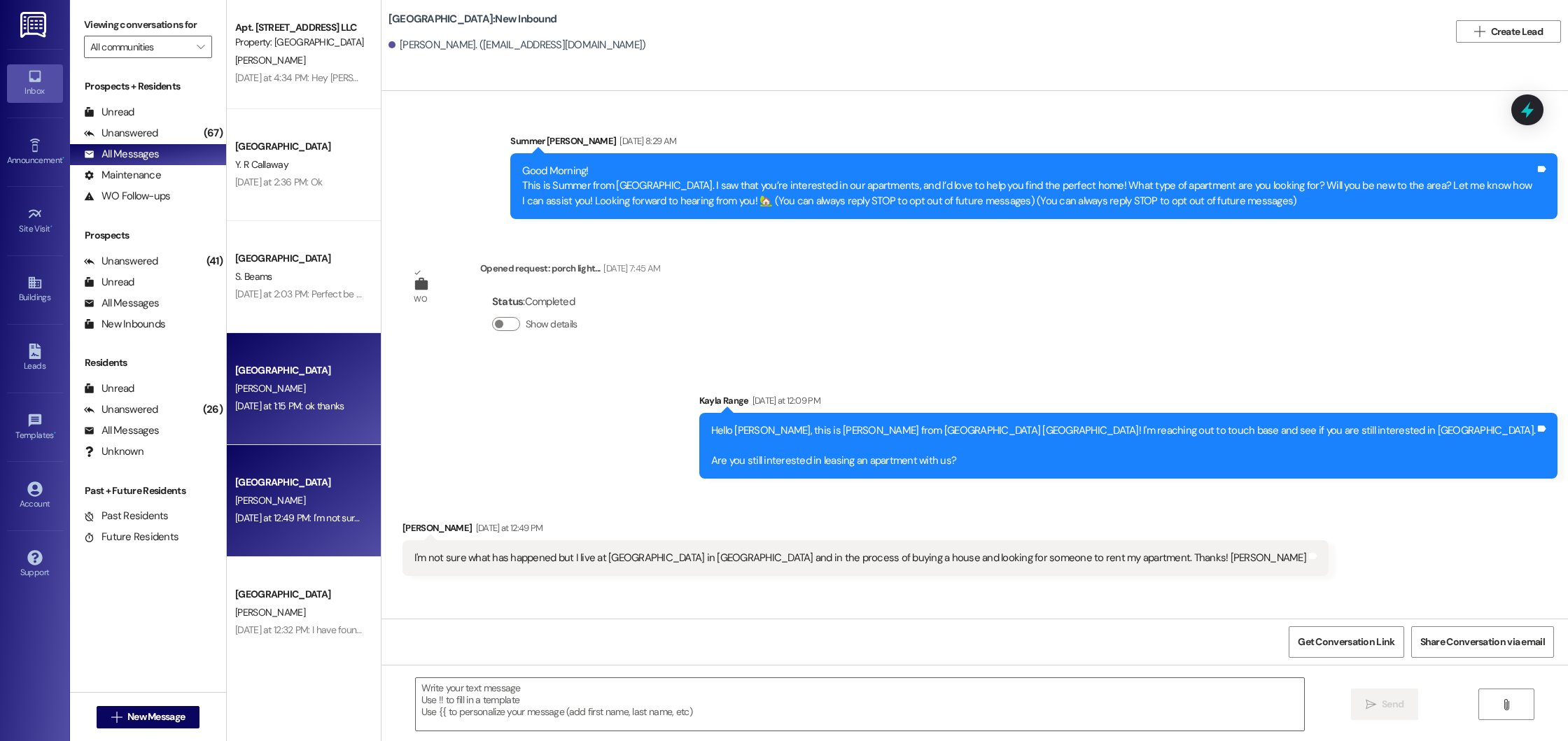
click at [306, 369] on div "[GEOGRAPHIC_DATA]" at bounding box center [299, 370] width 129 height 15
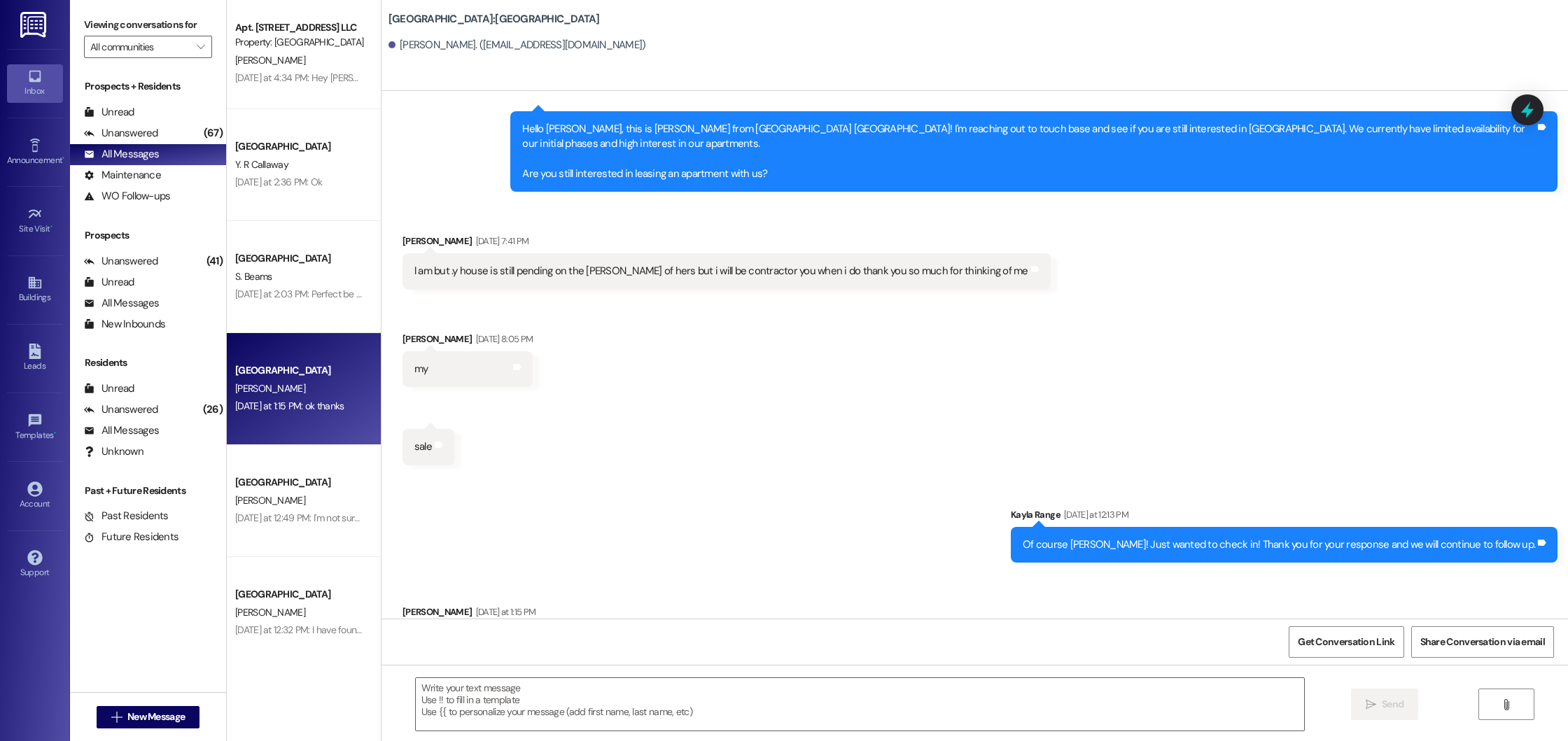
scroll to position [1571, 0]
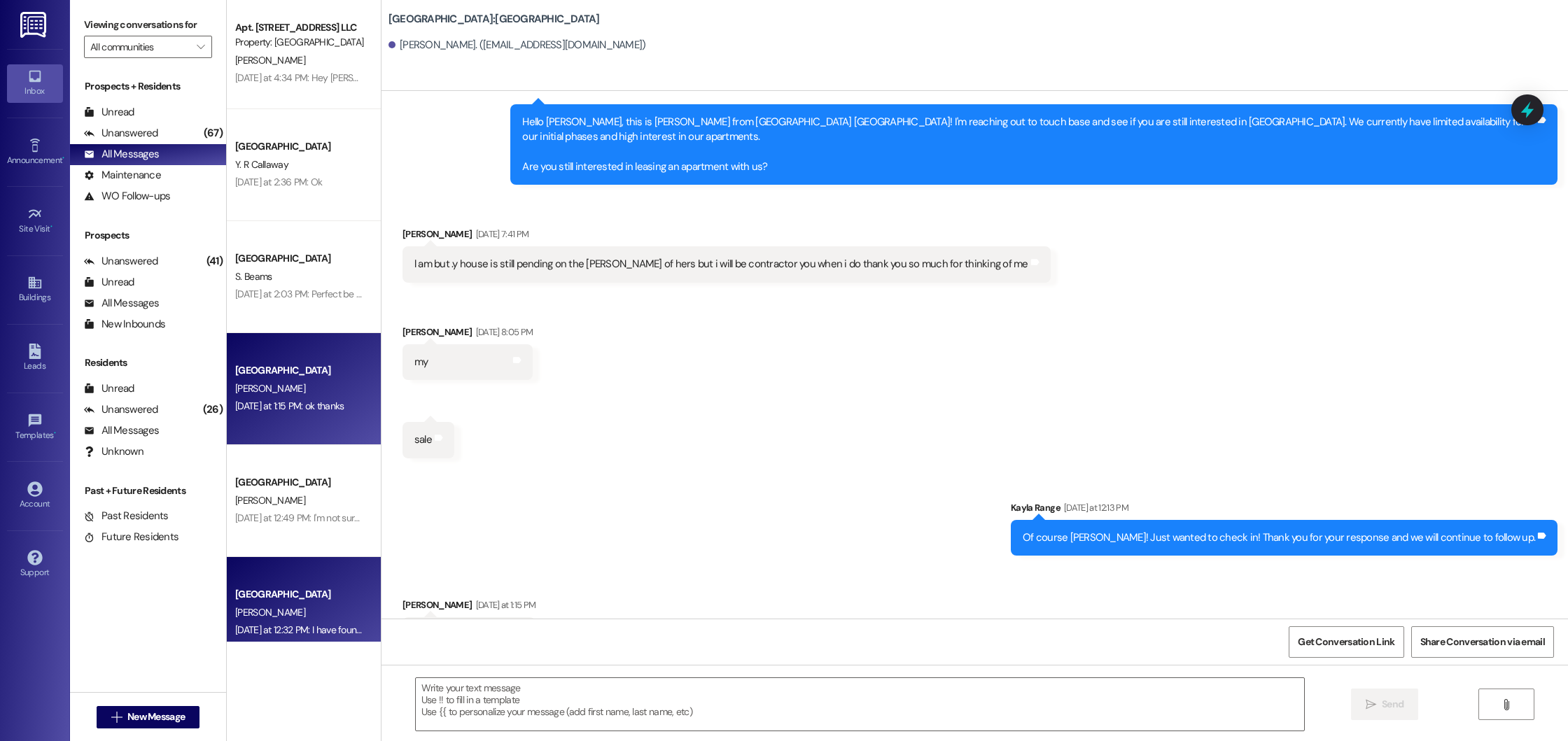
click at [284, 596] on div "[GEOGRAPHIC_DATA]" at bounding box center [299, 594] width 129 height 15
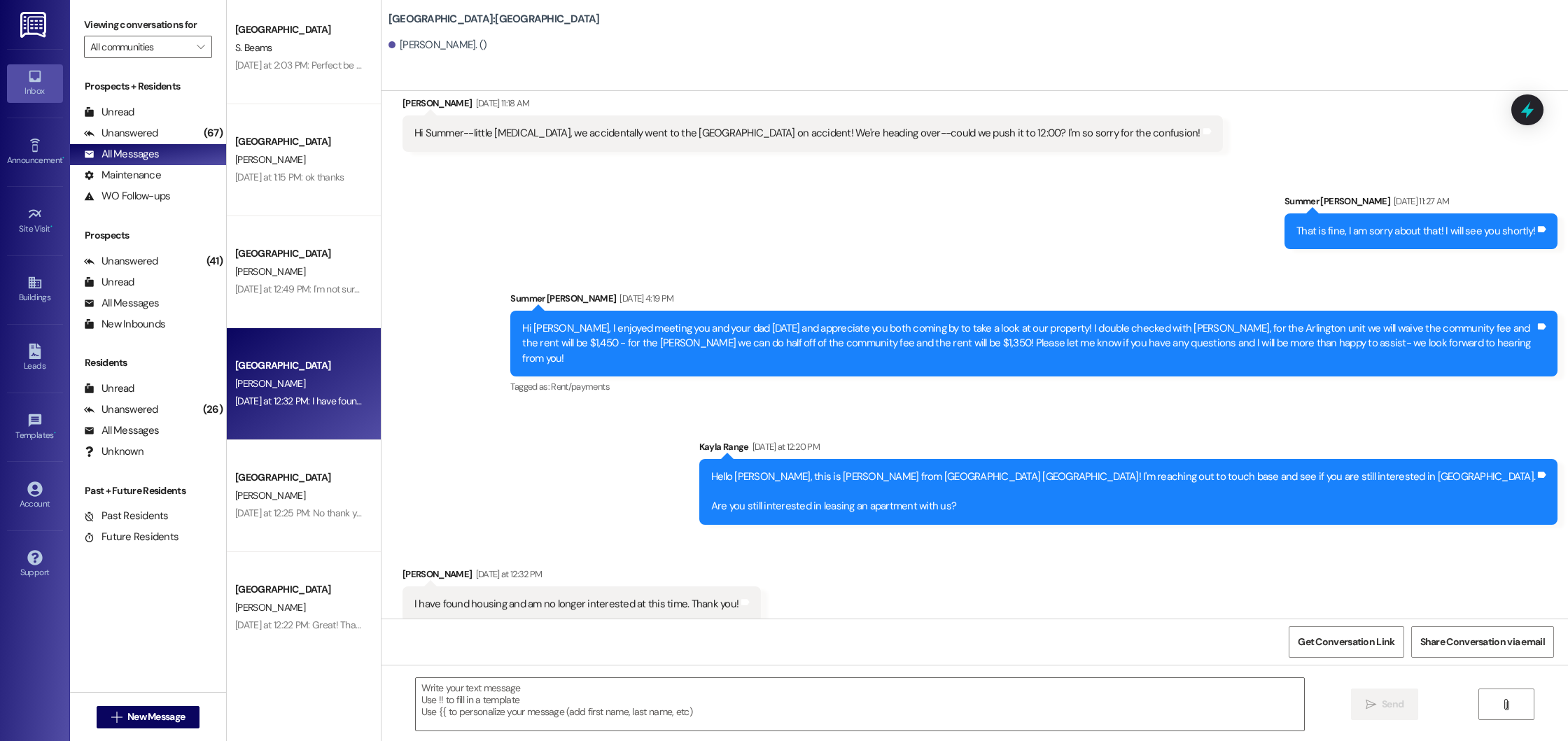
scroll to position [459, 0]
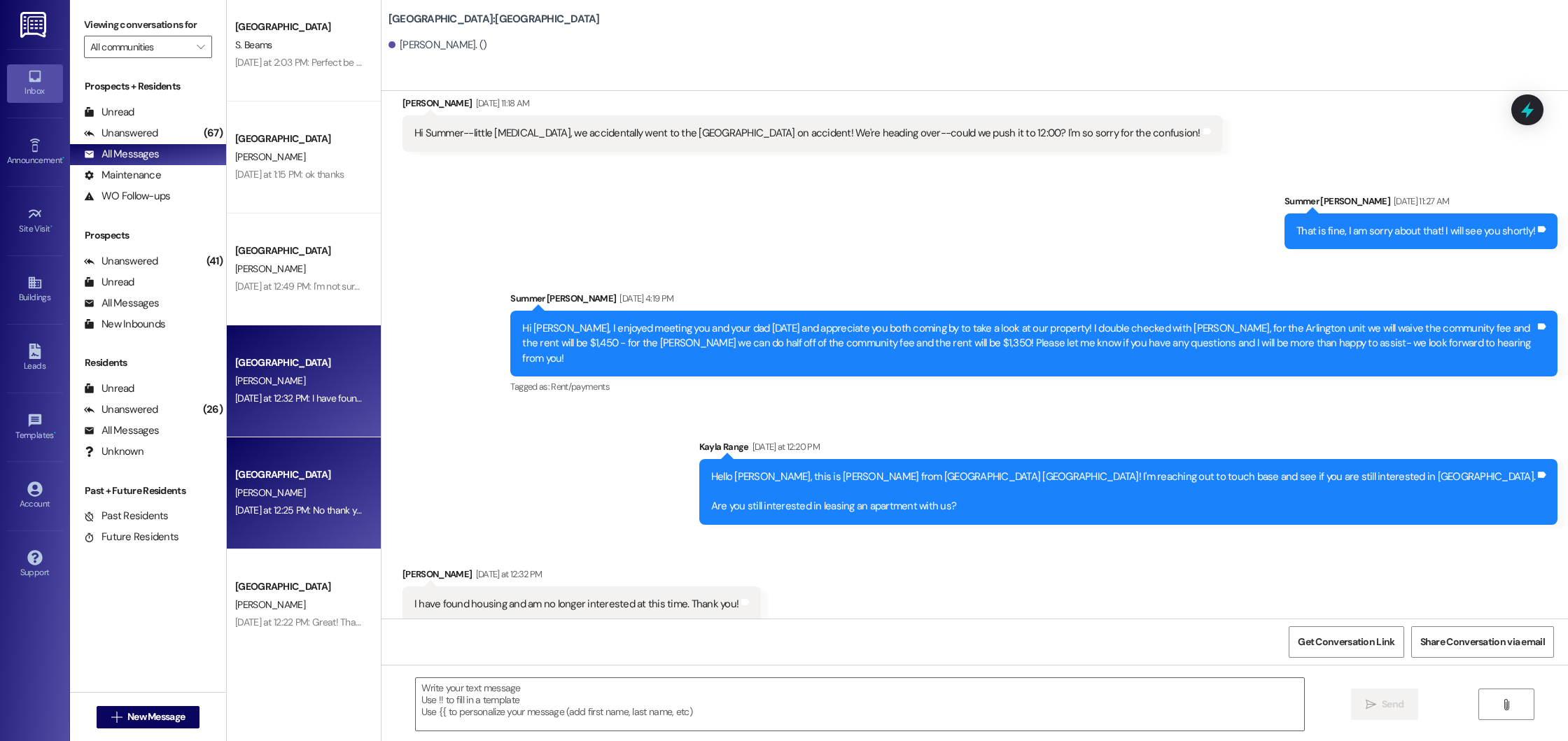
click at [318, 506] on div "[DATE] at 12:25 PM: No thank you. I have found a different place. [DATE] at 12:…" at bounding box center [363, 510] width 257 height 13
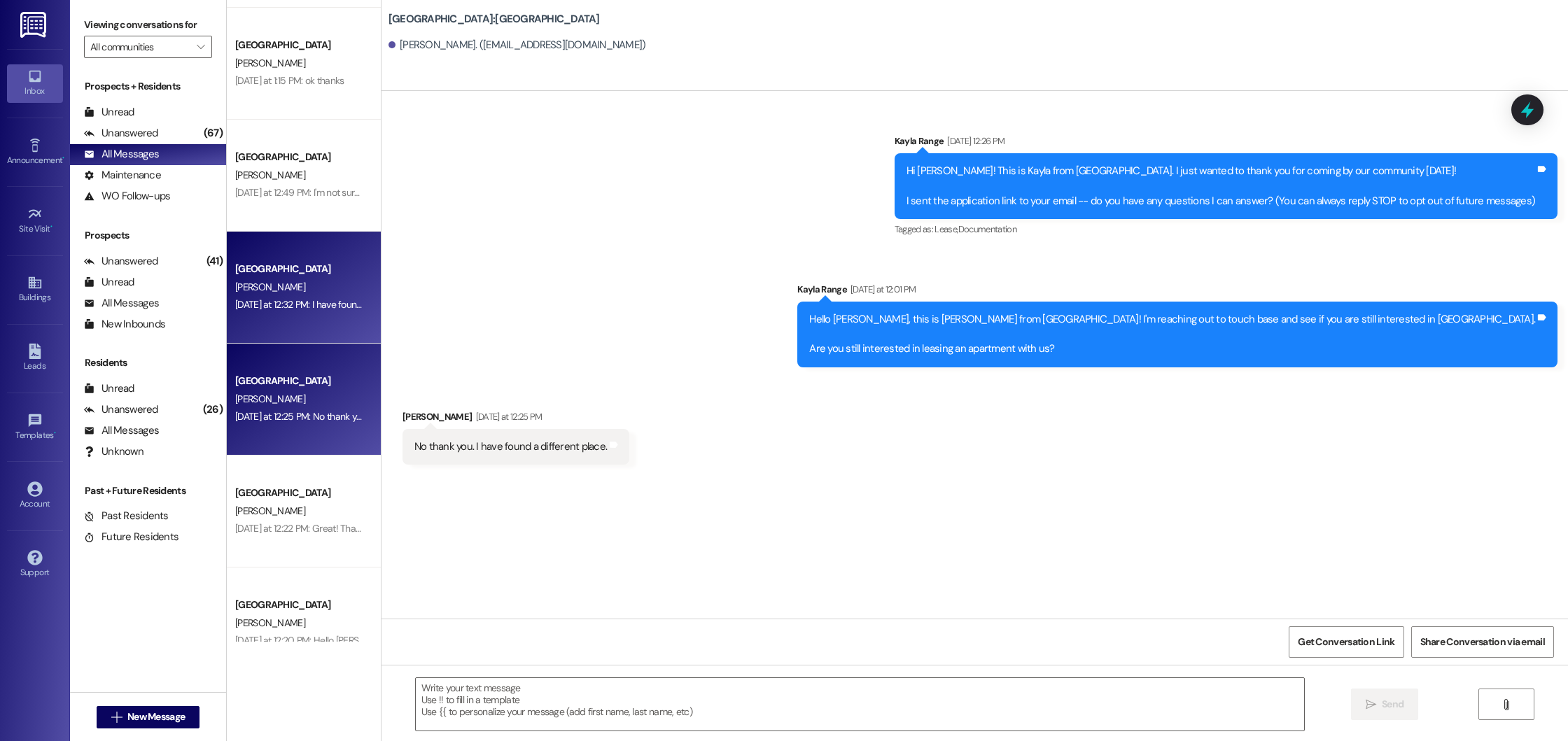
scroll to position [594, 0]
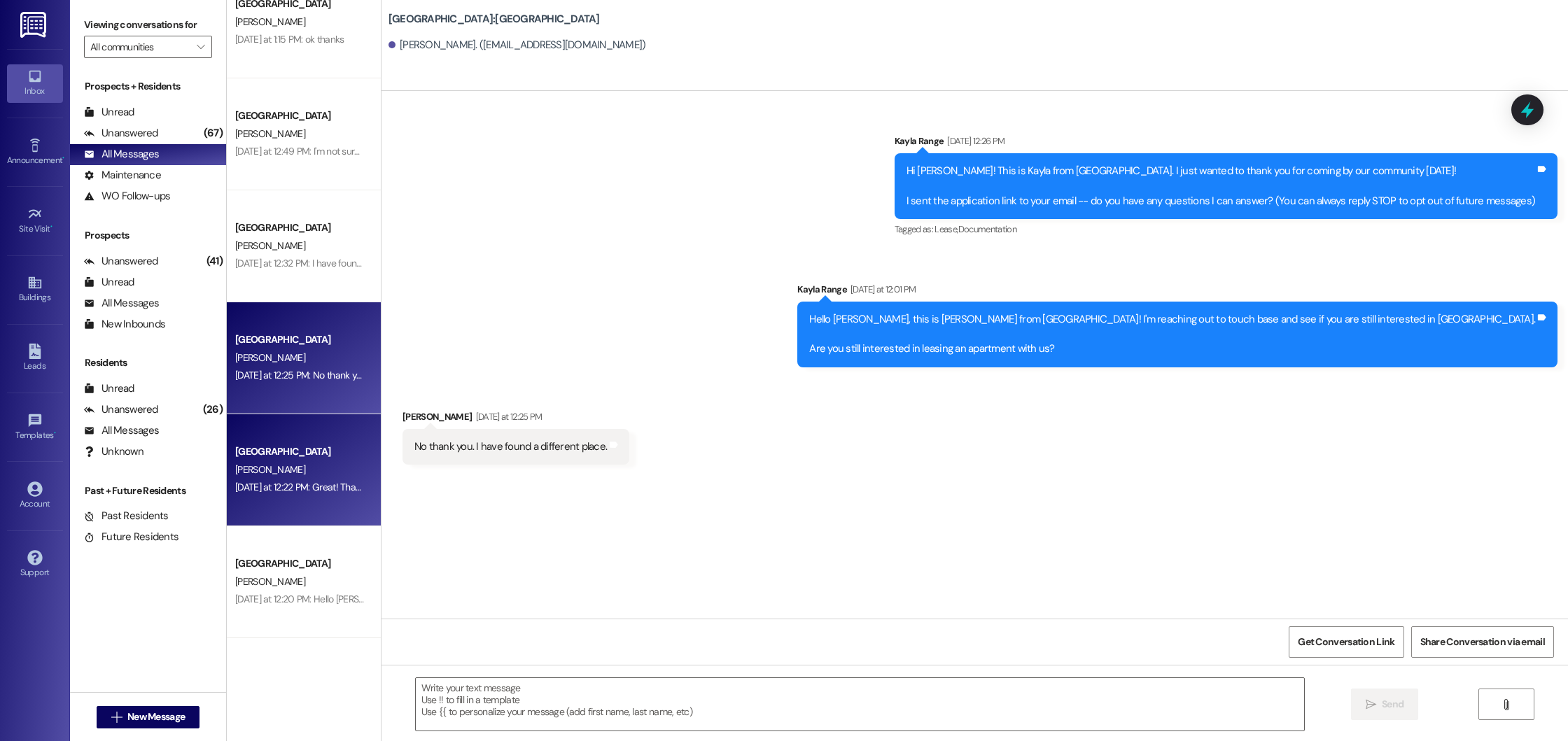
click at [334, 472] on div "[PERSON_NAME]" at bounding box center [299, 470] width 132 height 18
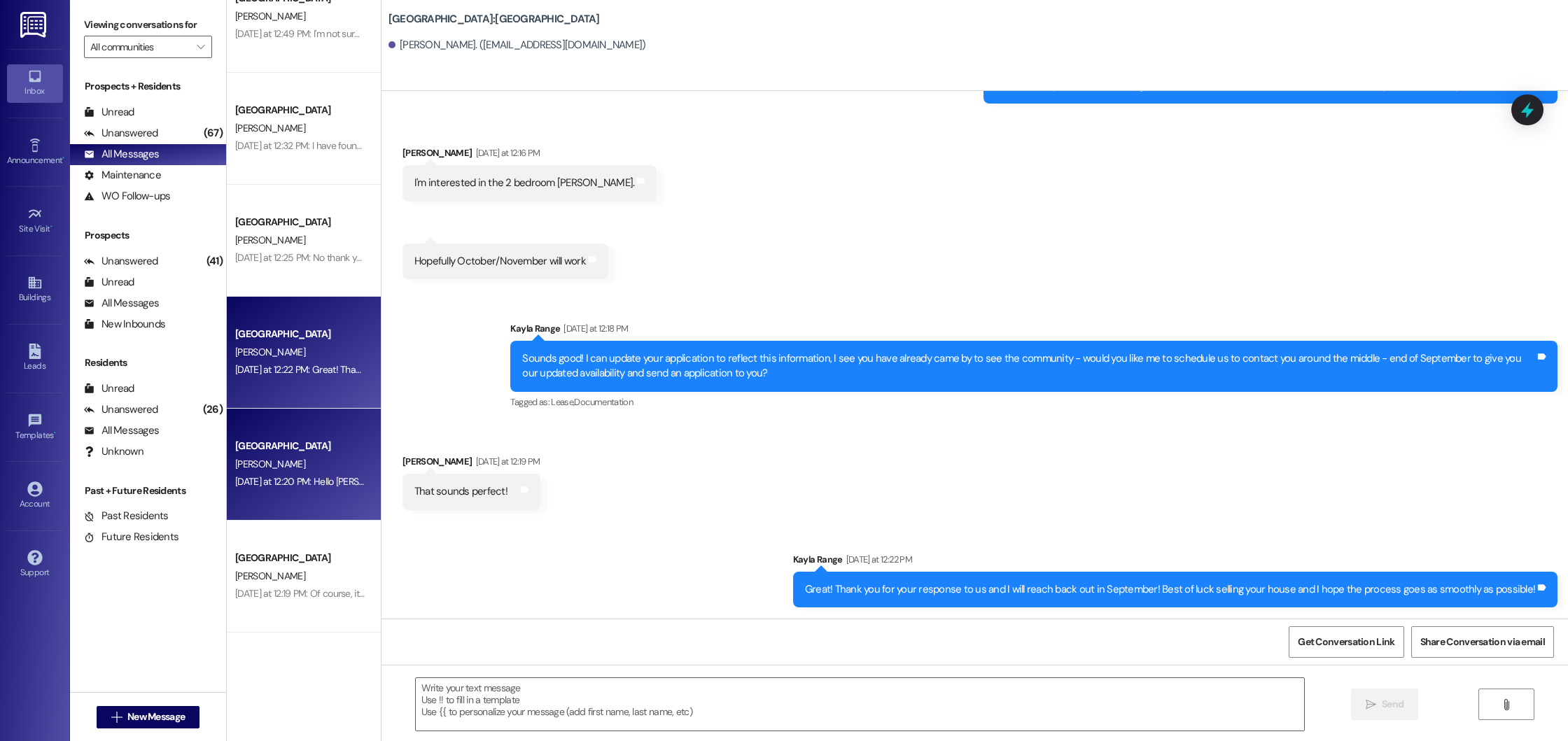
scroll to position [740, 0]
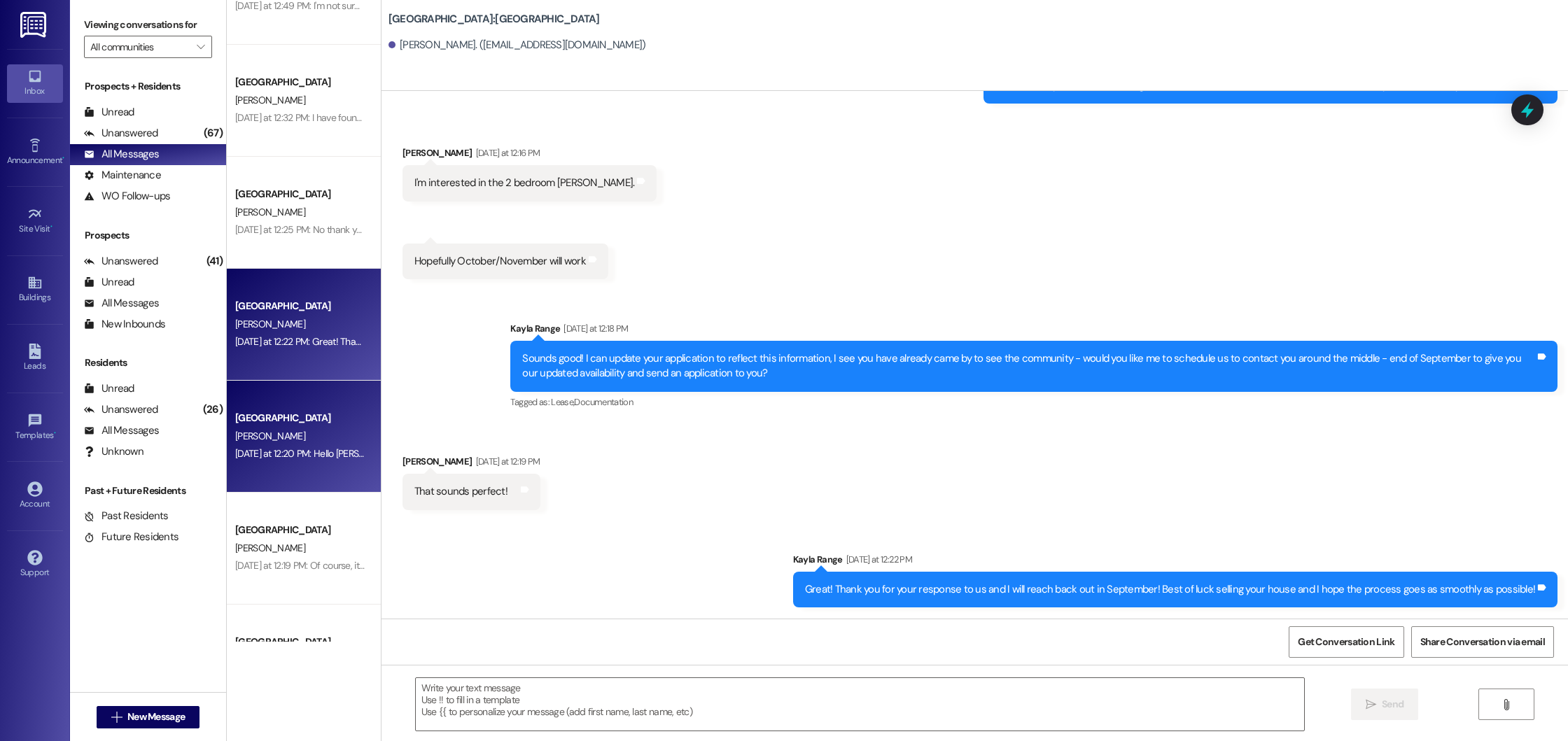
click at [324, 440] on div "[PERSON_NAME]" at bounding box center [299, 436] width 132 height 18
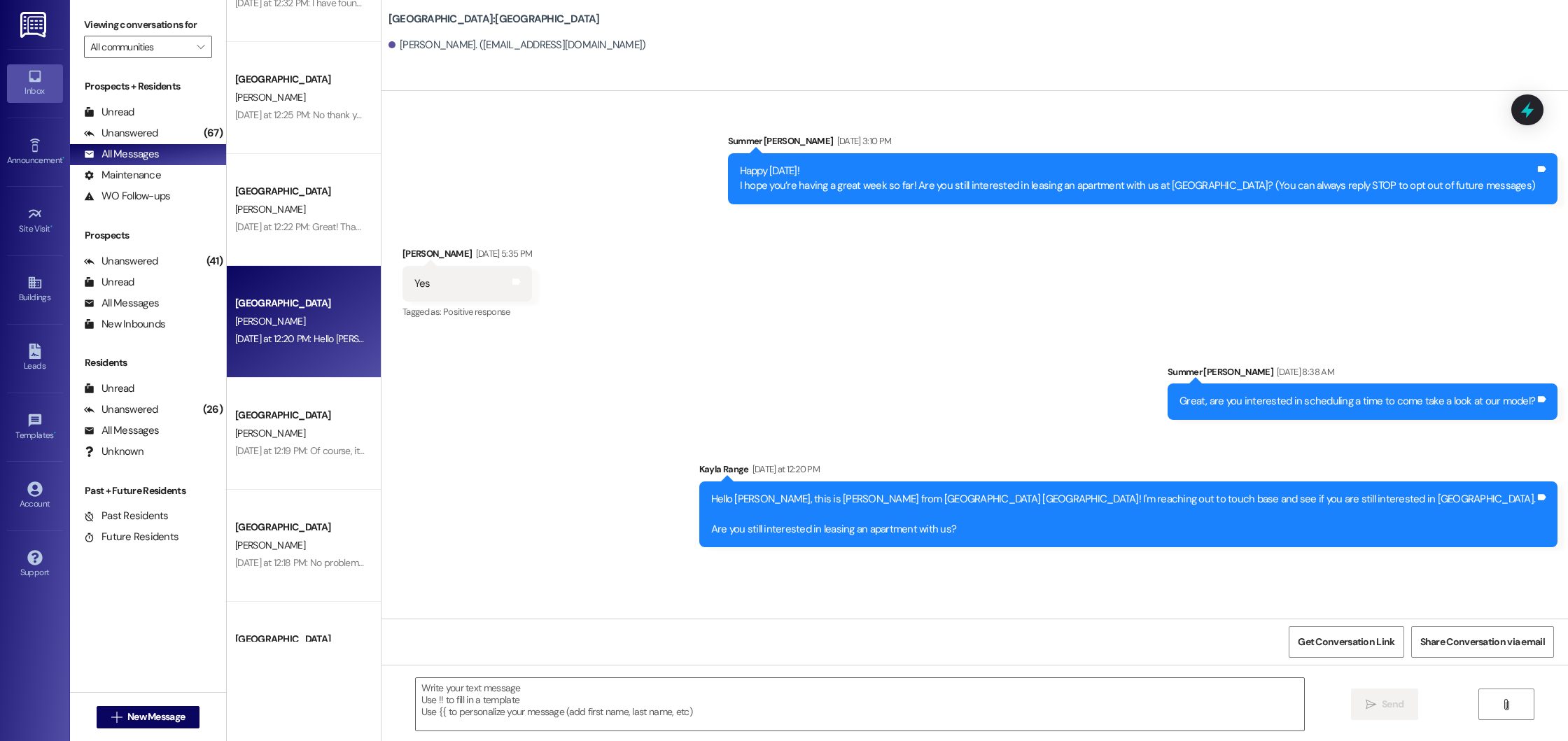
scroll to position [863, 0]
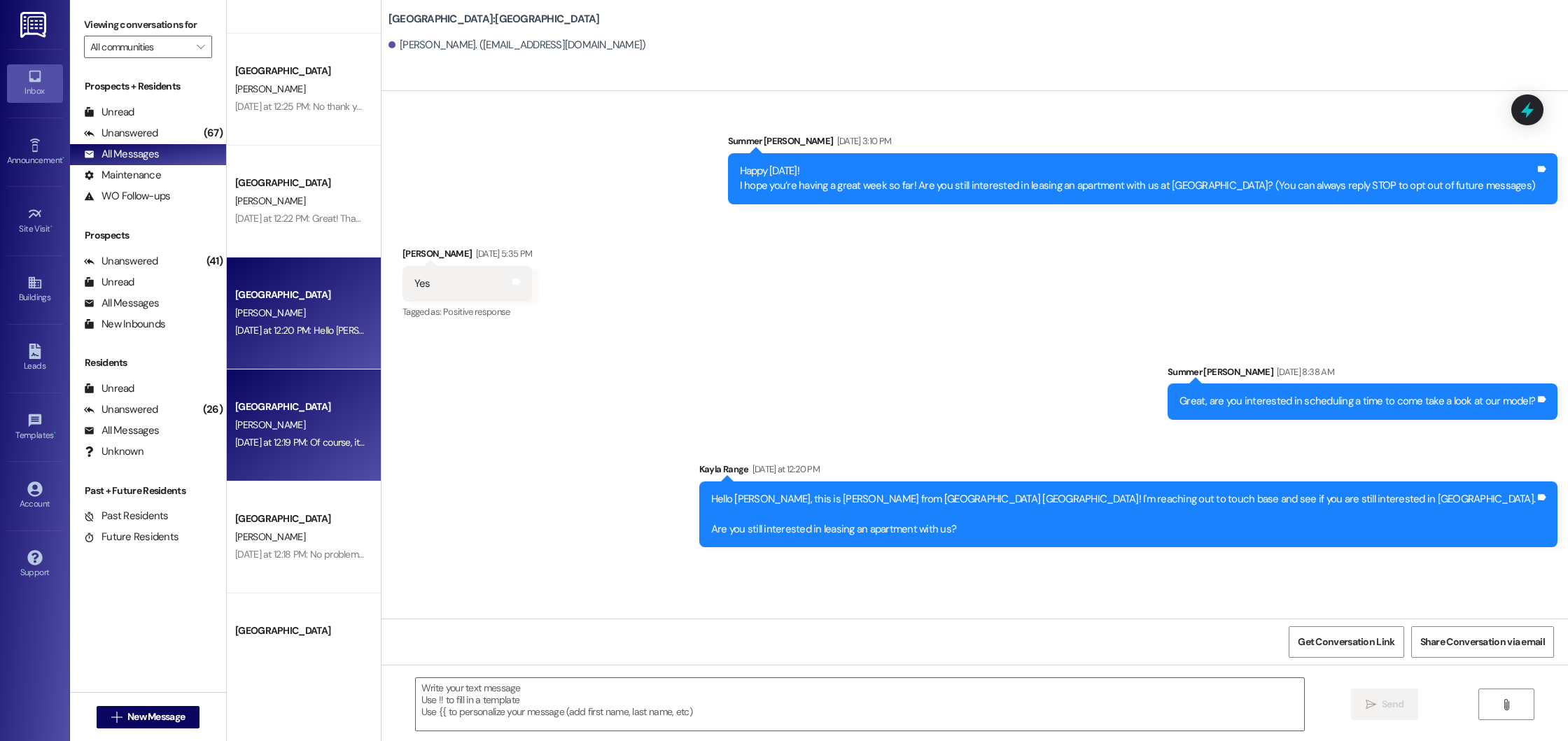
click at [321, 427] on div "[PERSON_NAME]" at bounding box center [299, 425] width 132 height 18
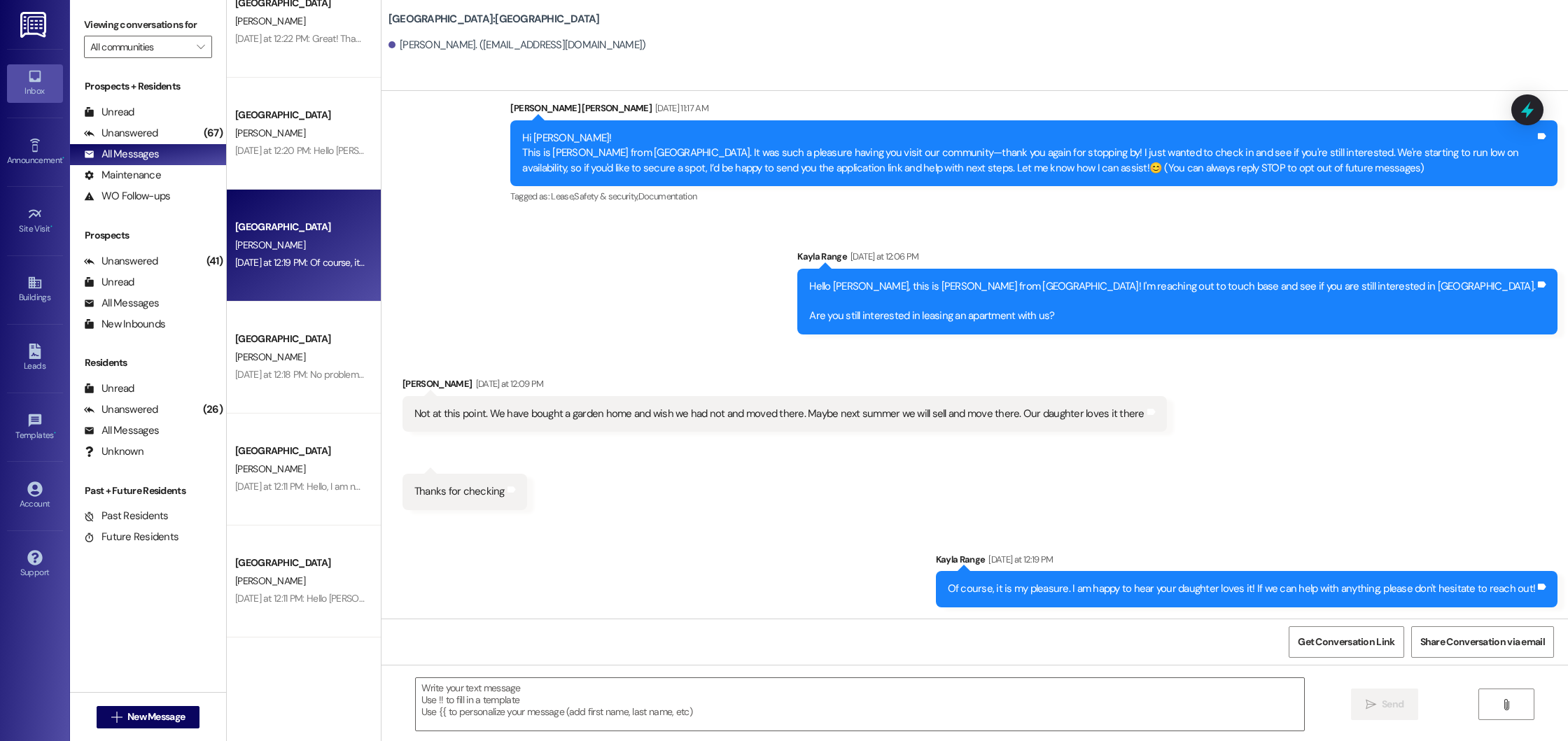
scroll to position [1052, 0]
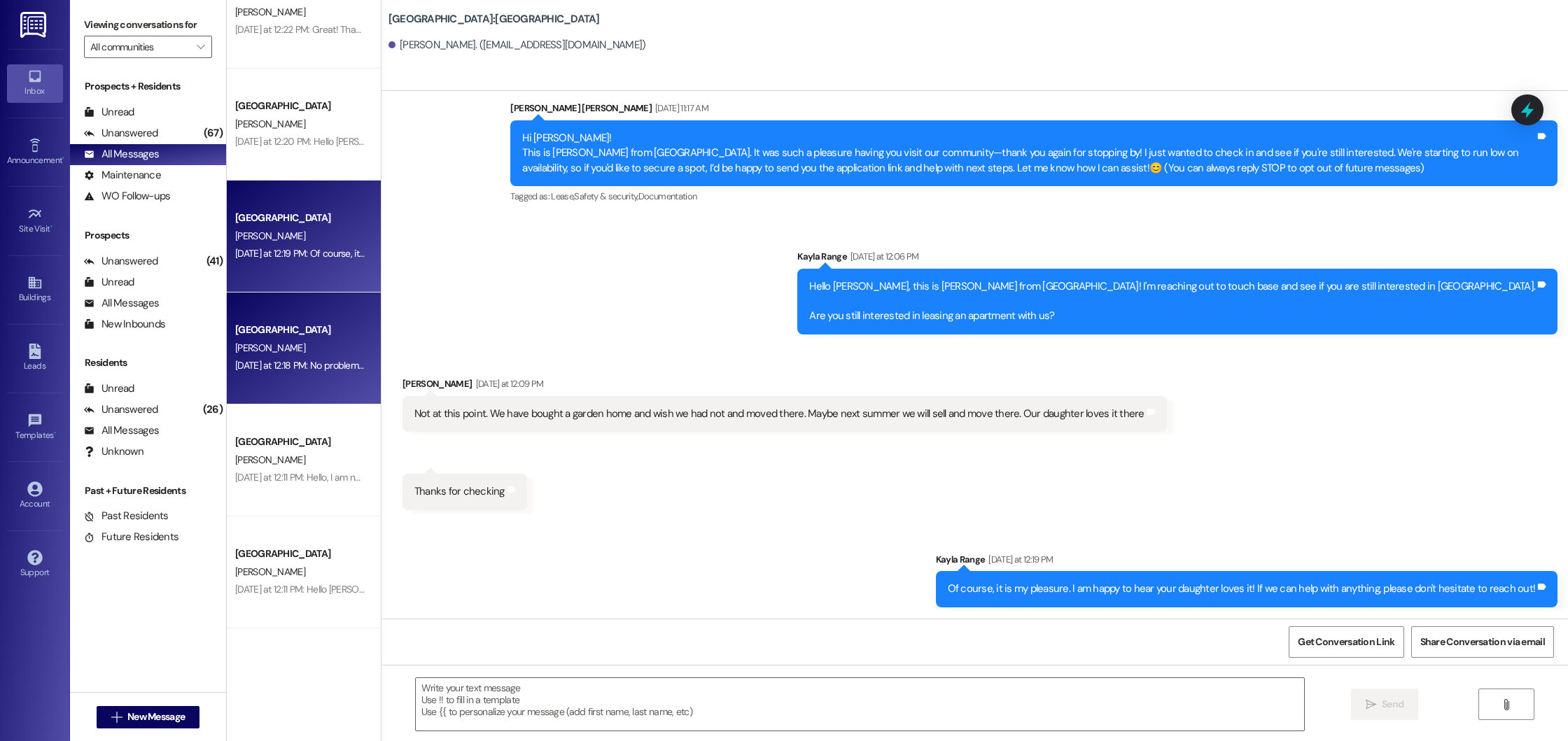
click at [296, 357] on div "[DATE] at 12:18 PM: No problem, thank you for the reaching out! [DATE] at 12:18…" at bounding box center [299, 365] width 132 height 18
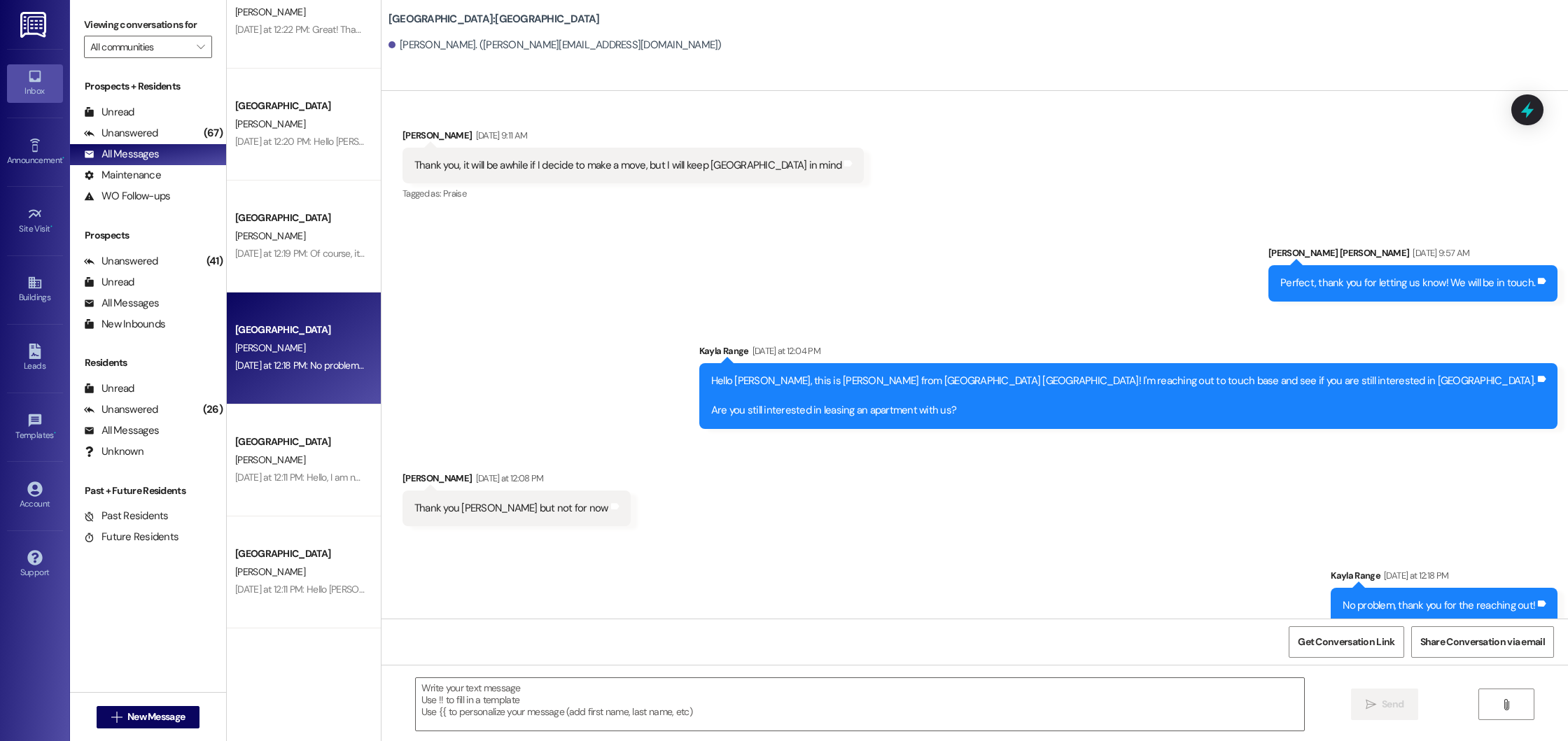
scroll to position [170, 0]
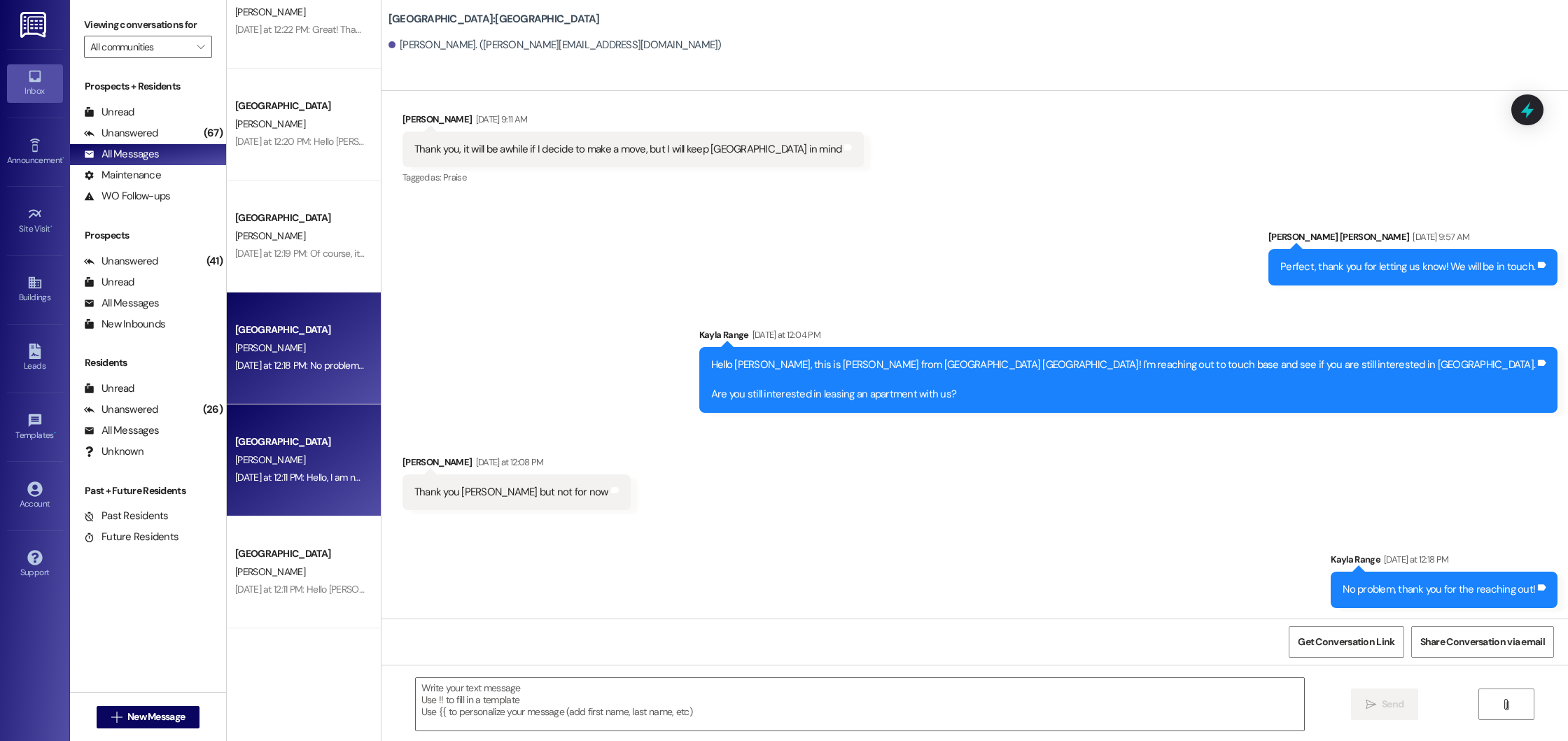
click at [338, 470] on div "[DATE] at 12:11 PM: Hello, I am not. Thank you though [DATE] at 12:11 PM: Hello…" at bounding box center [299, 478] width 132 height 18
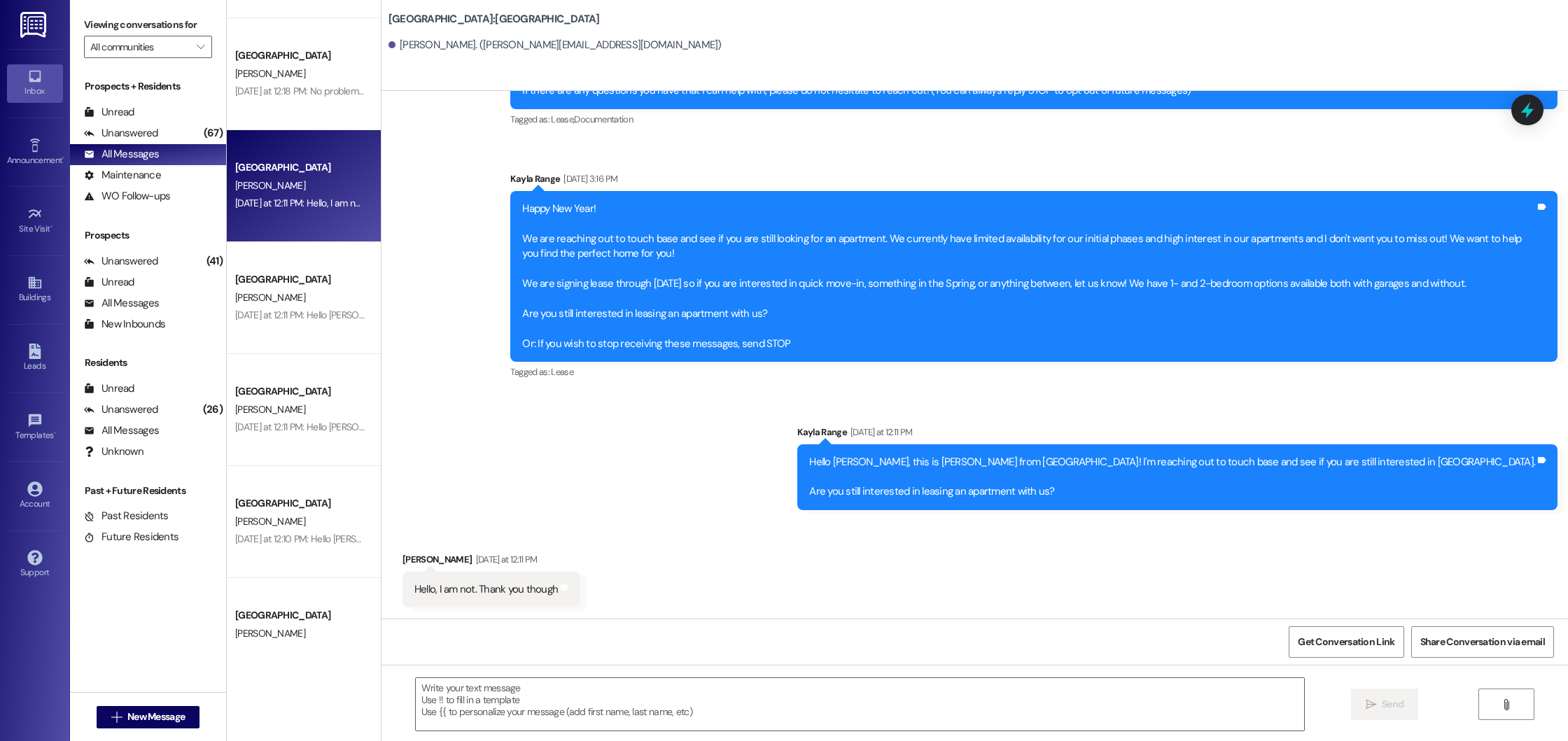
scroll to position [1326, 0]
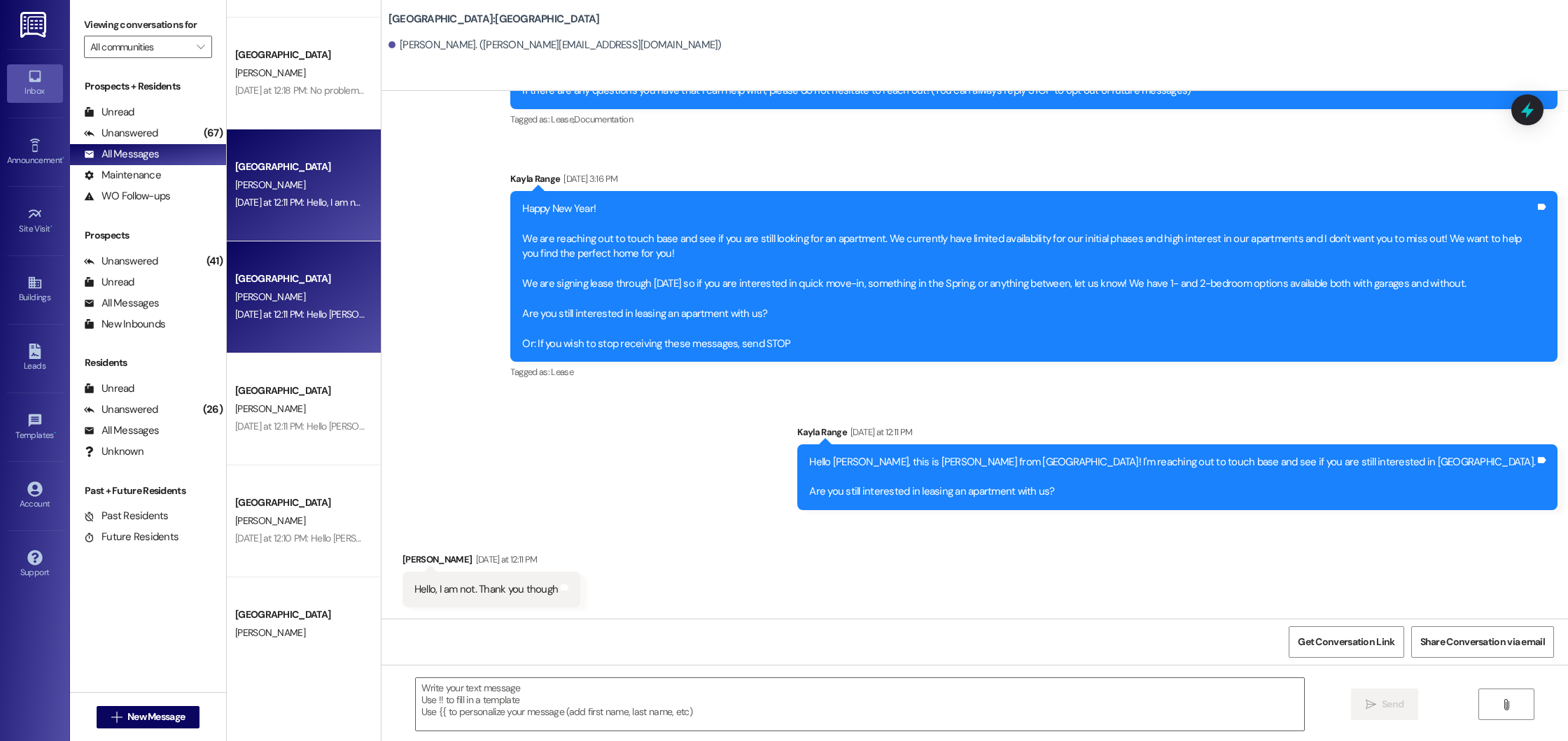
click at [297, 301] on div "[PERSON_NAME]" at bounding box center [299, 297] width 132 height 18
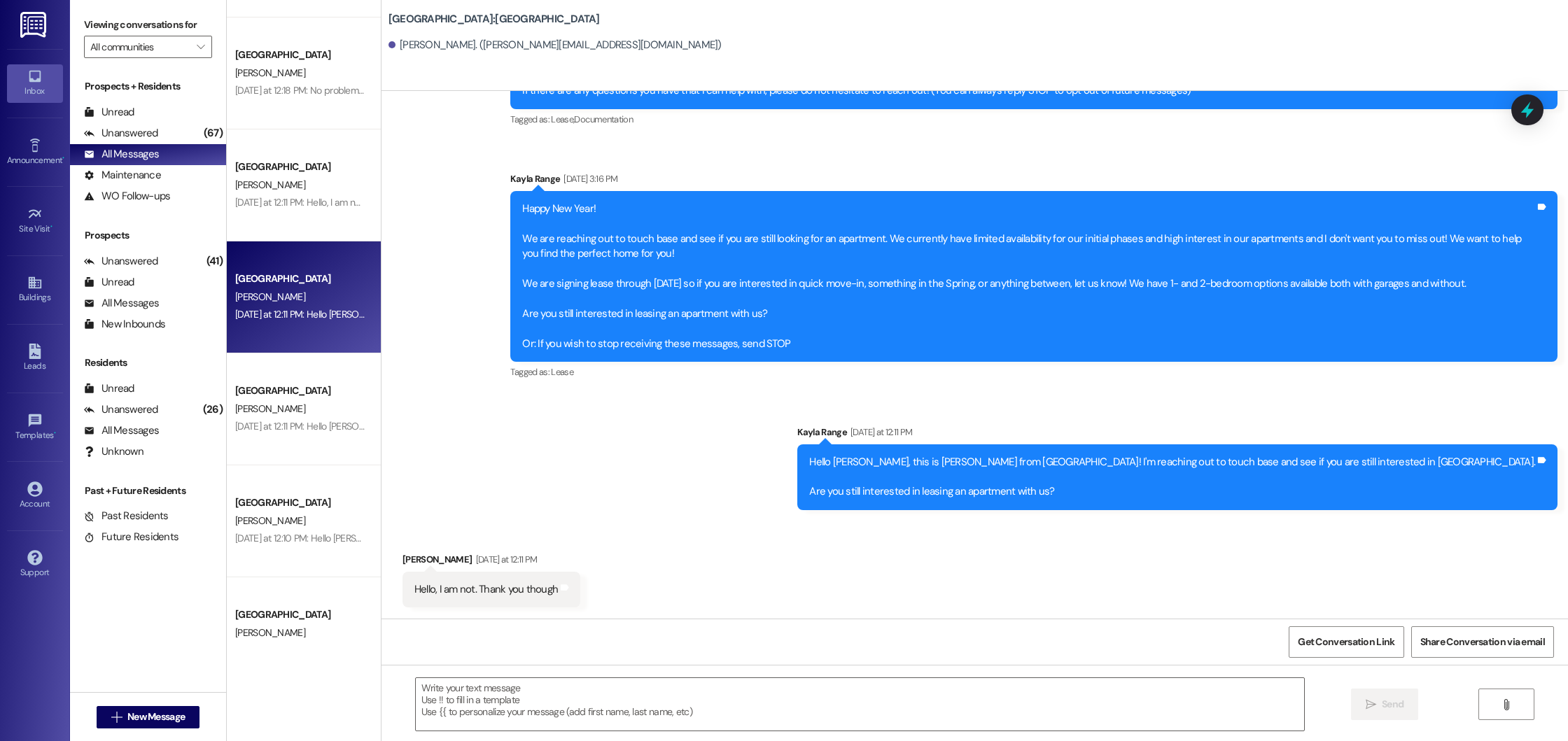
scroll to position [0, 0]
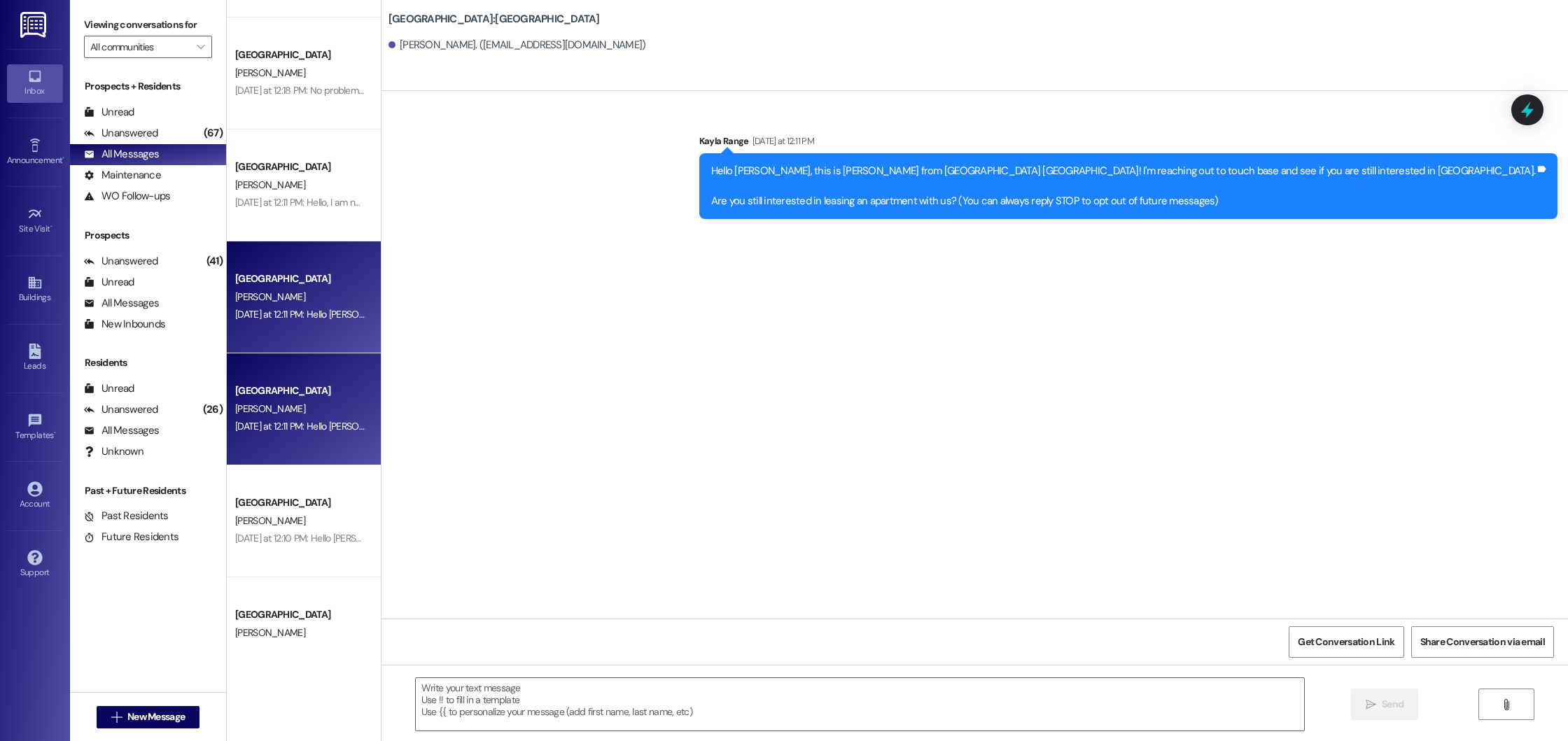
click at [305, 384] on div "[GEOGRAPHIC_DATA]" at bounding box center [299, 391] width 129 height 15
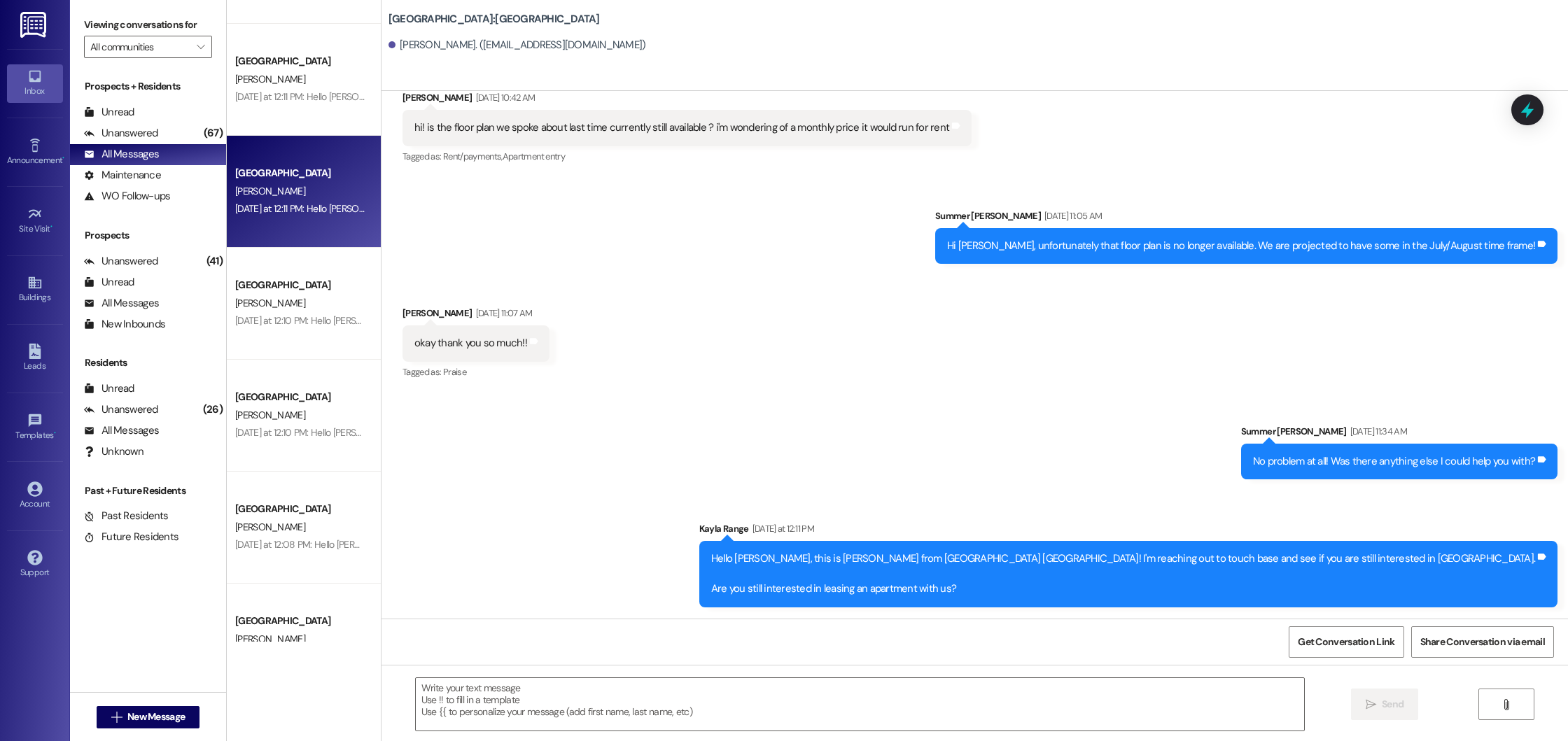
scroll to position [1547, 0]
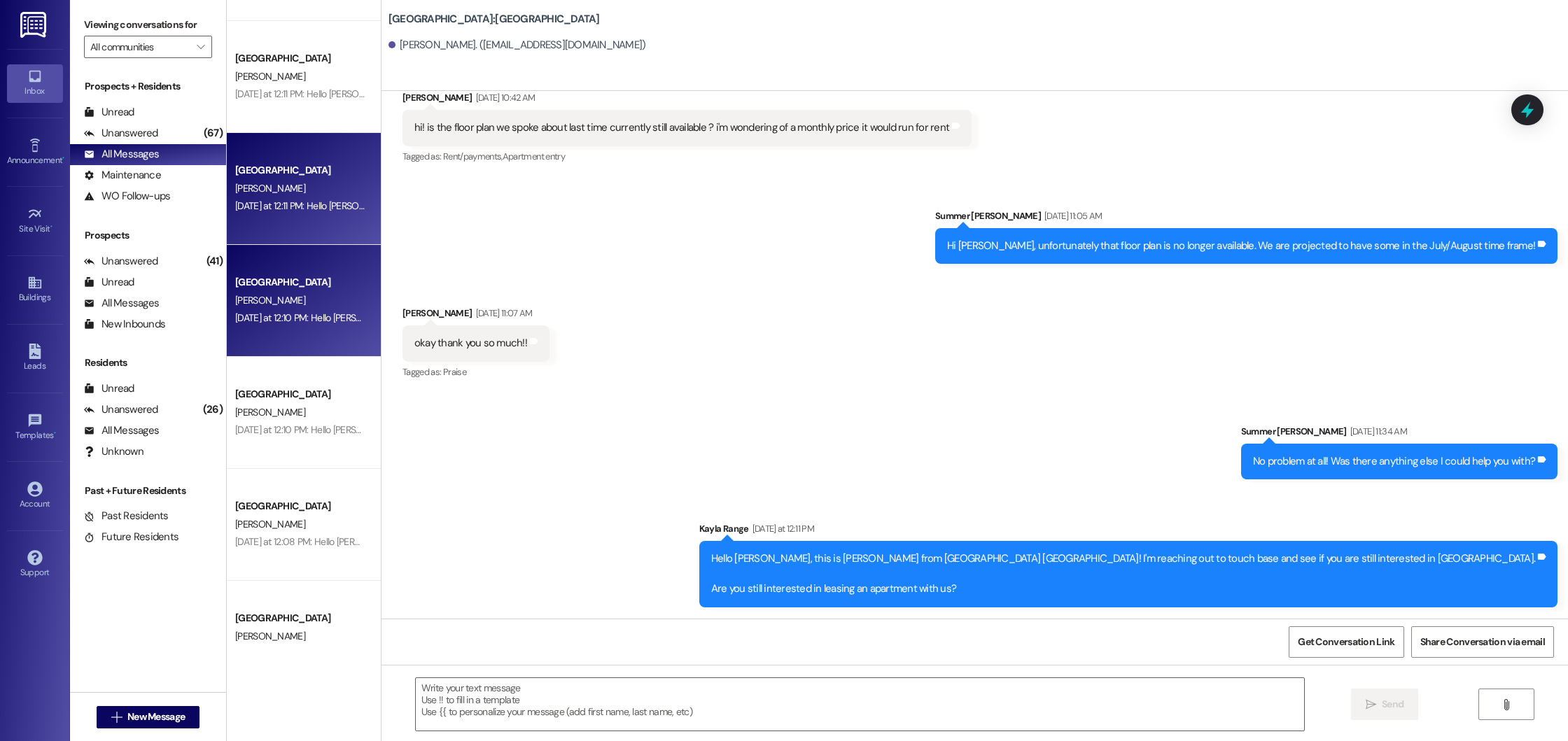
click at [325, 310] on div "[DATE] at 12:10 PM: Hello [PERSON_NAME], this is [PERSON_NAME] from [GEOGRAPHIC…" at bounding box center [299, 318] width 132 height 18
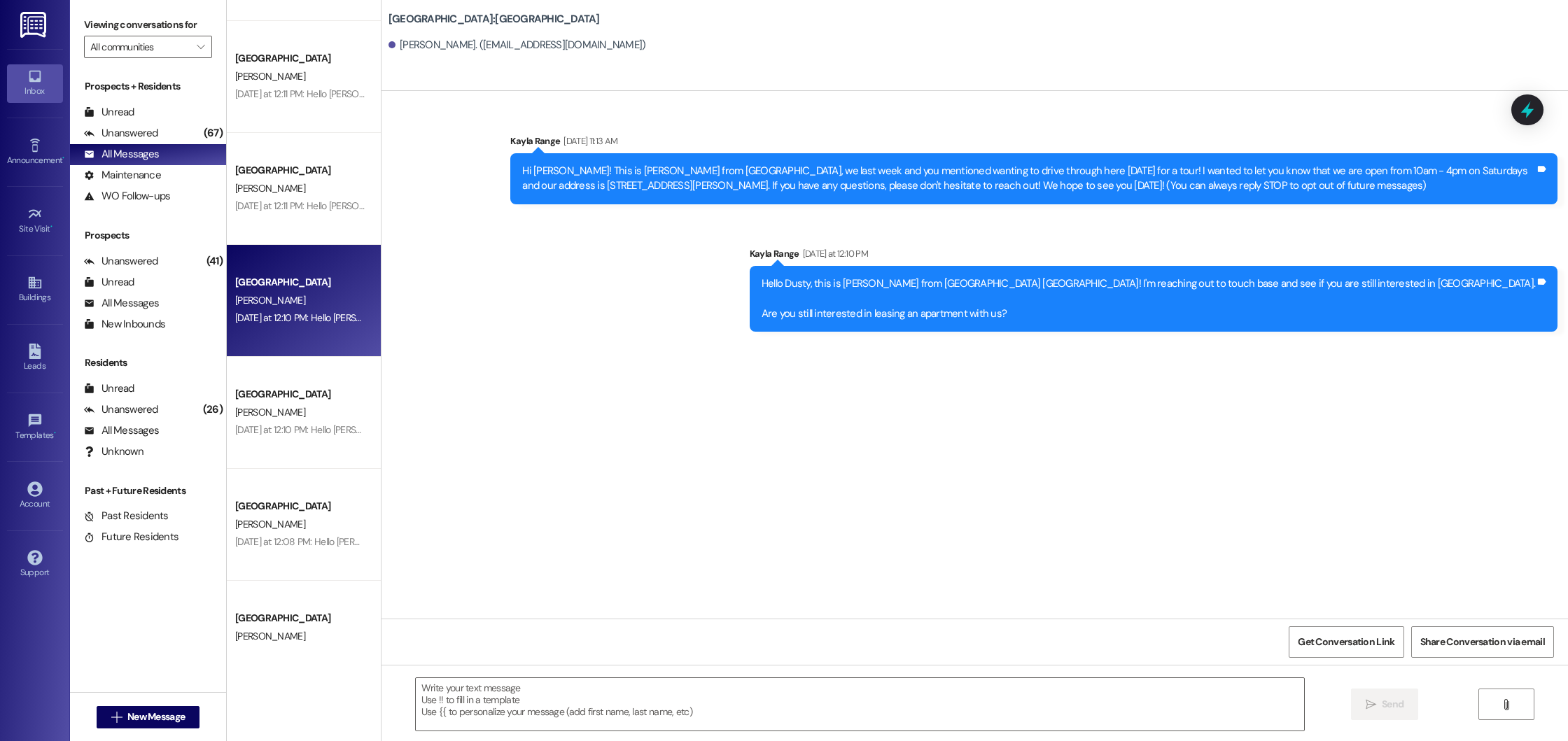
scroll to position [0, 0]
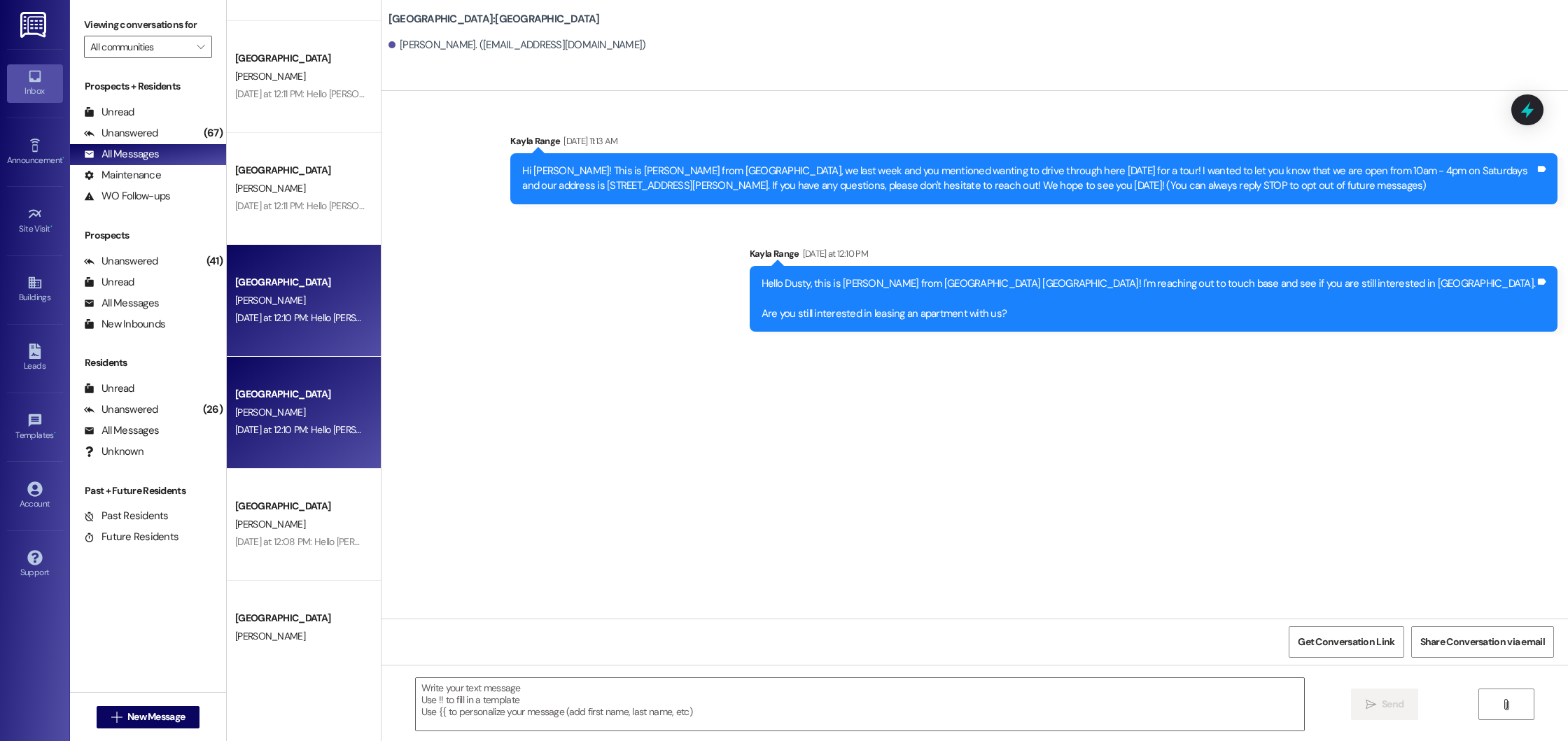
click at [320, 392] on div "[GEOGRAPHIC_DATA]" at bounding box center [299, 394] width 129 height 15
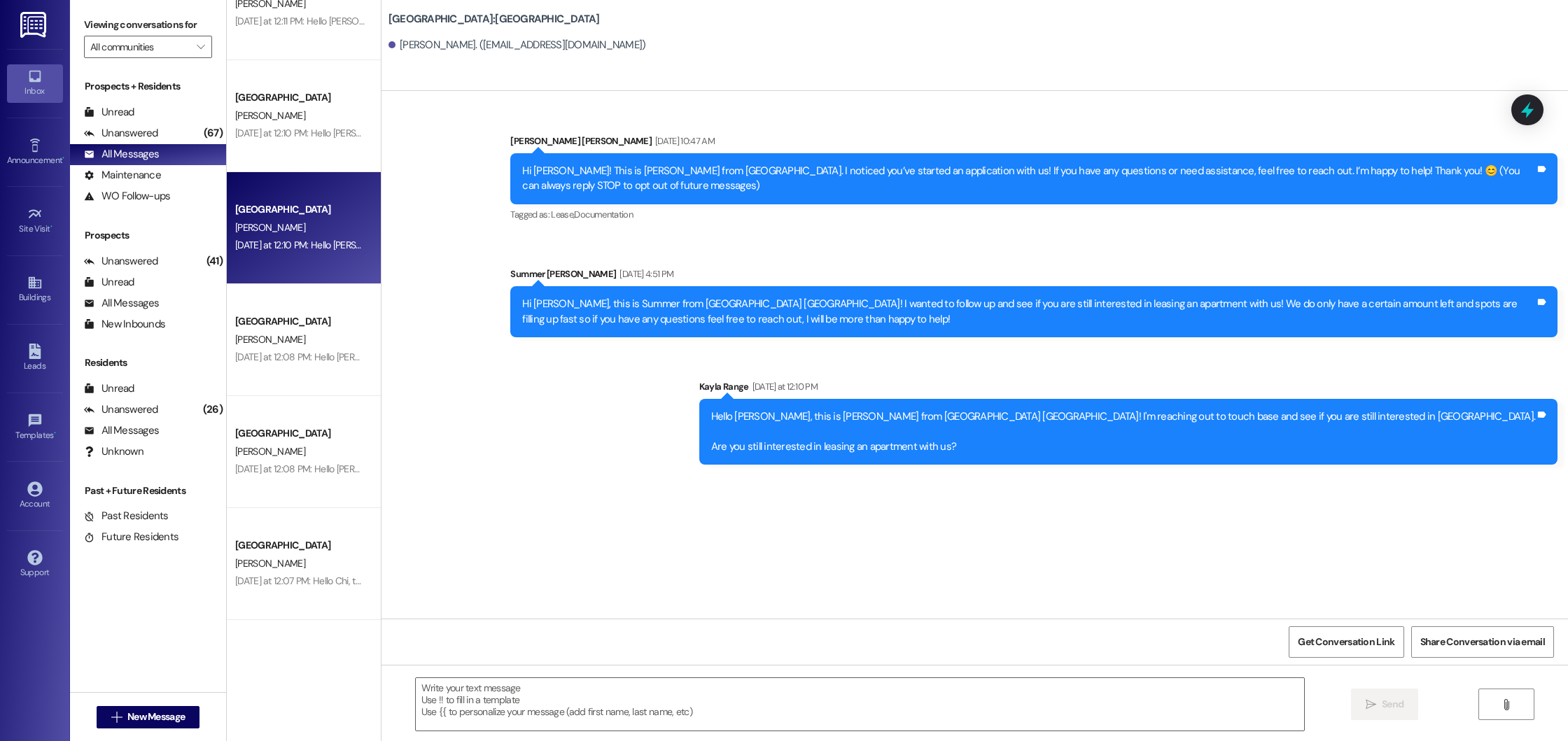
scroll to position [1749, 0]
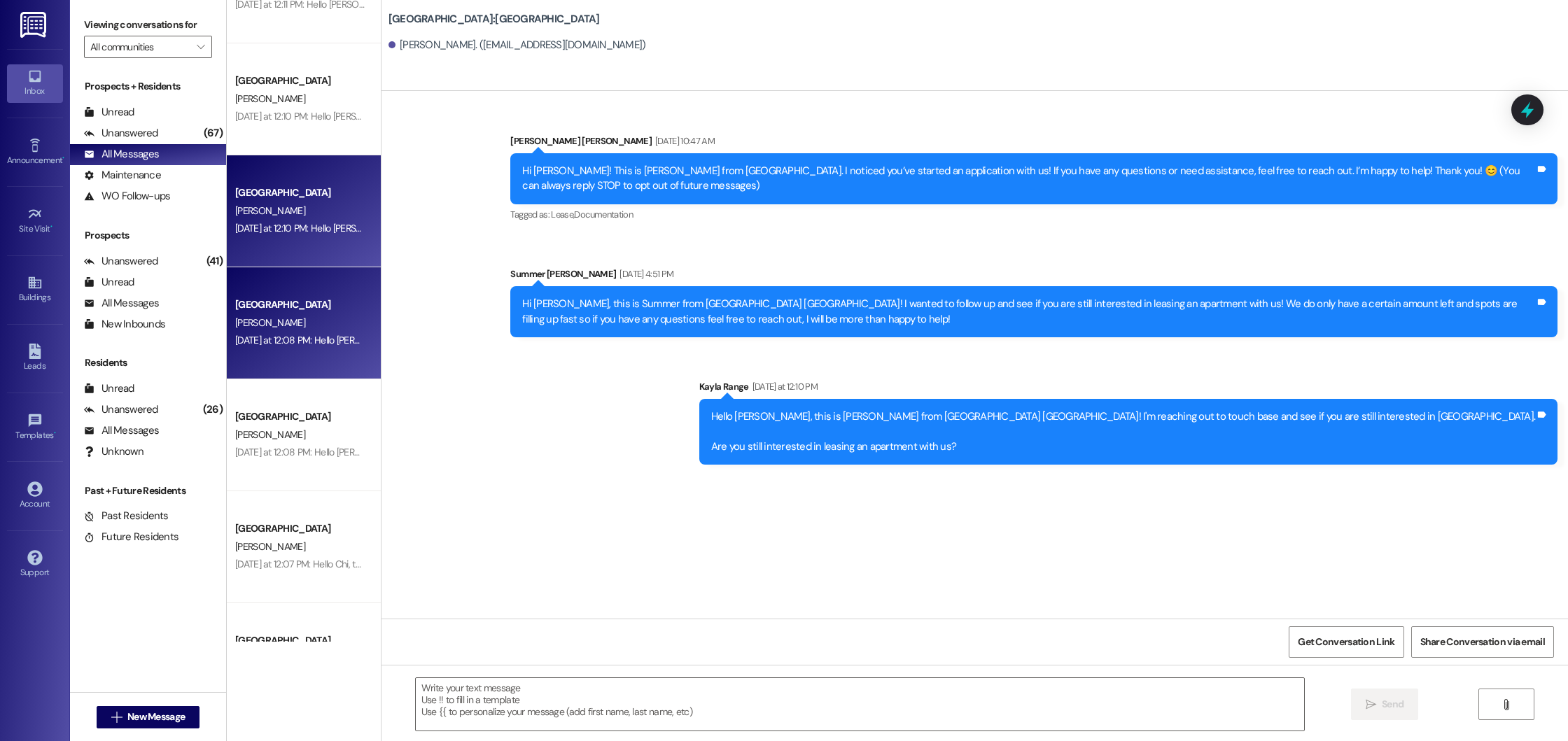
click at [291, 336] on div "[DATE] at 12:08 PM: Hello [PERSON_NAME], this is [PERSON_NAME] from [GEOGRAPHIC…" at bounding box center [719, 340] width 969 height 13
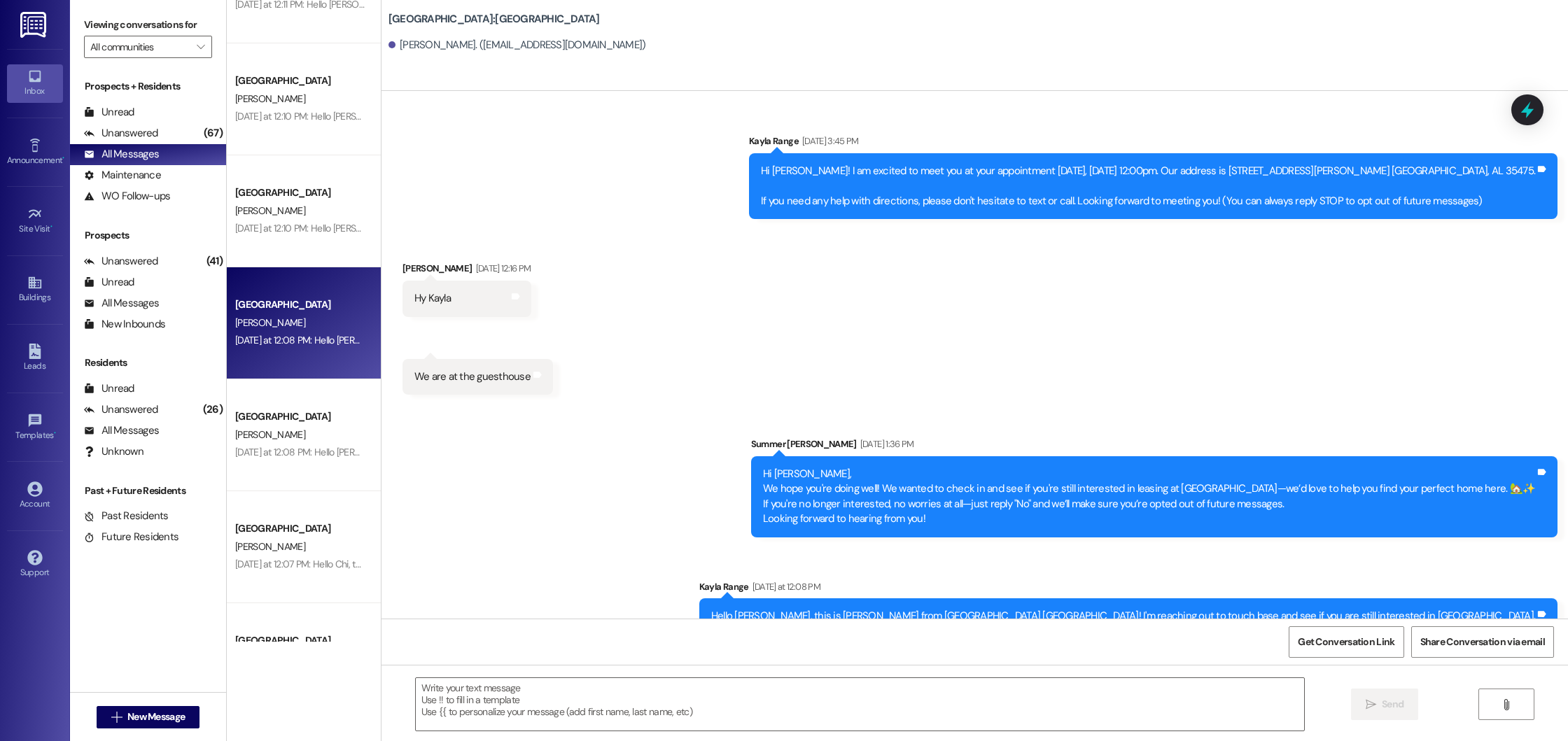
scroll to position [57, 0]
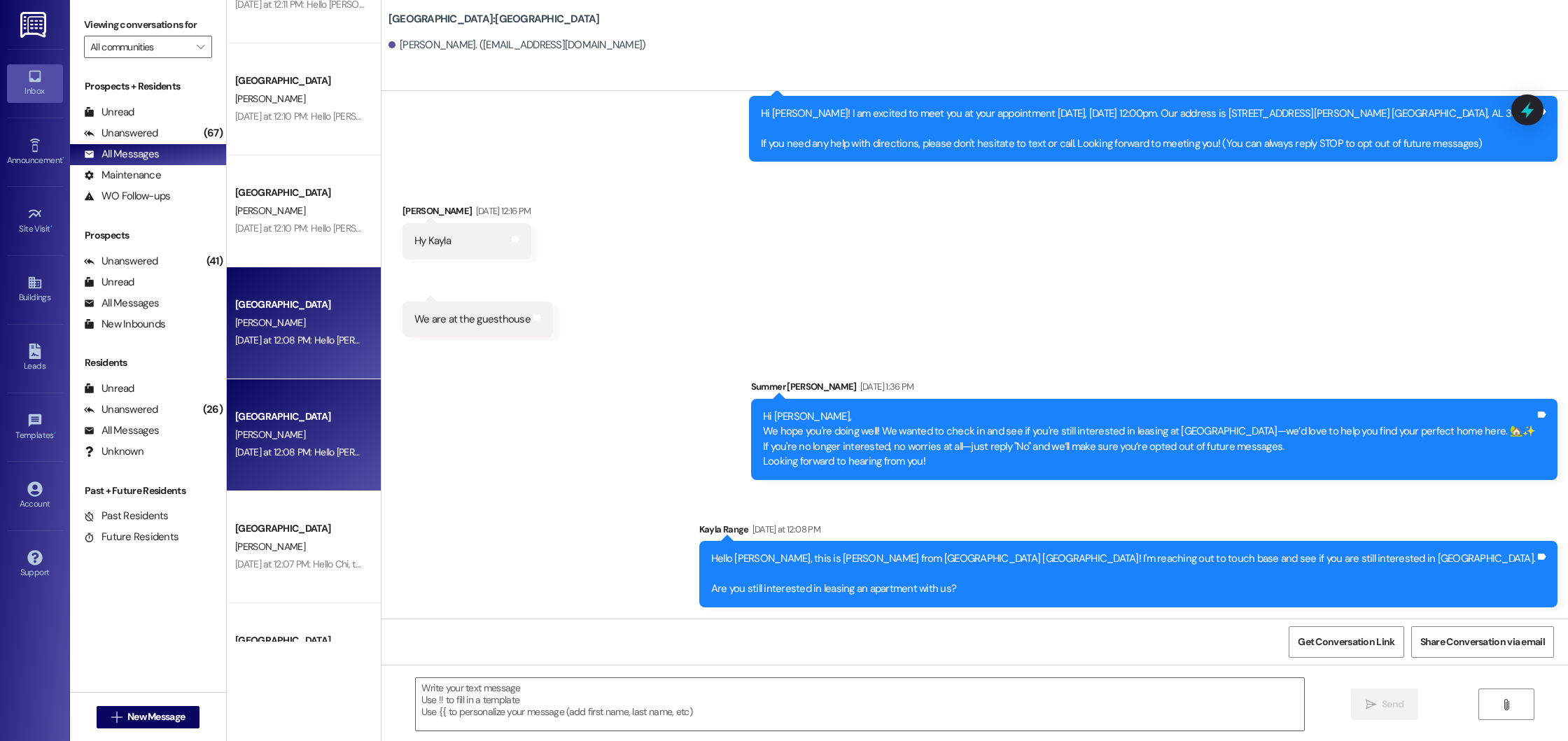
click at [311, 435] on div "[PERSON_NAME]" at bounding box center [299, 435] width 132 height 18
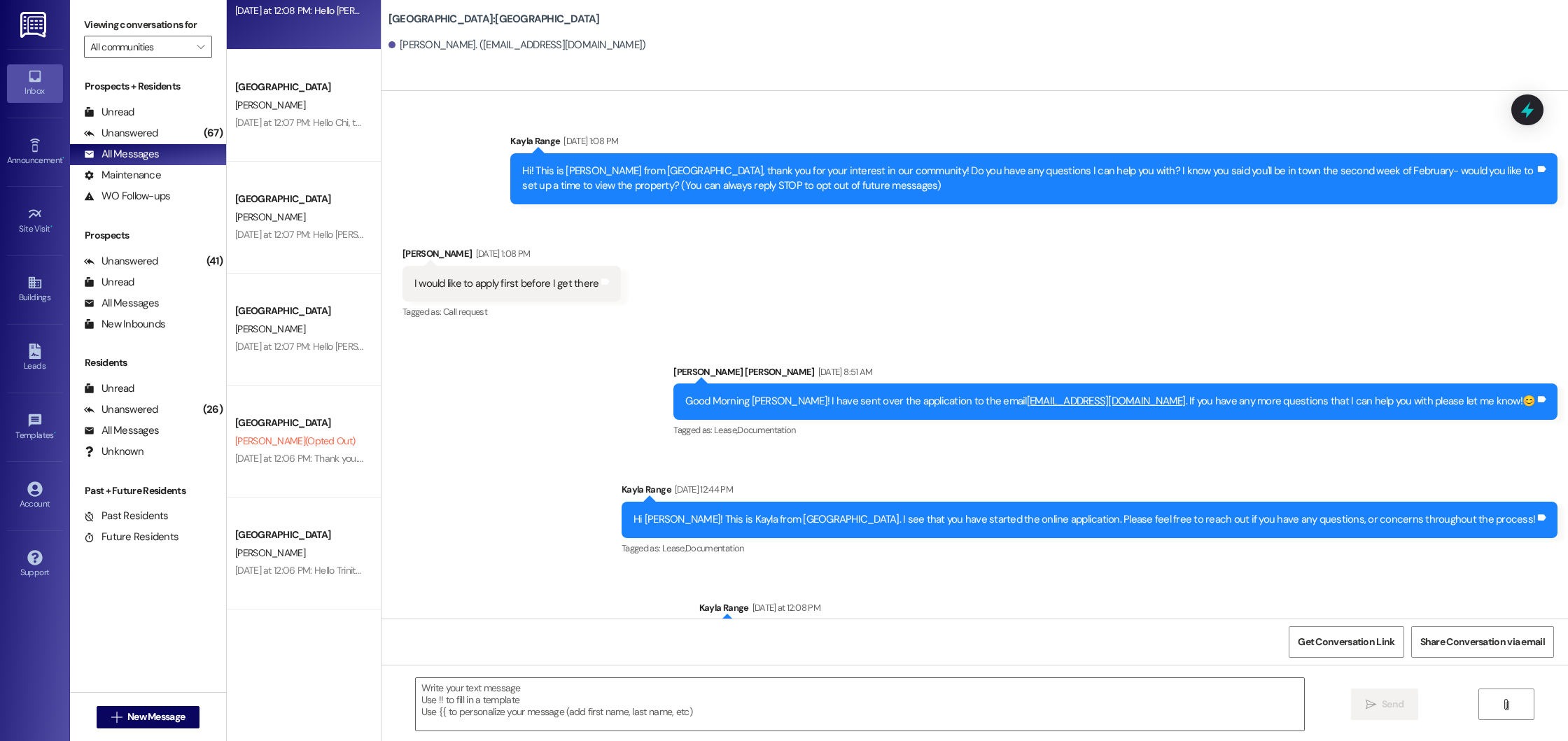
scroll to position [79, 0]
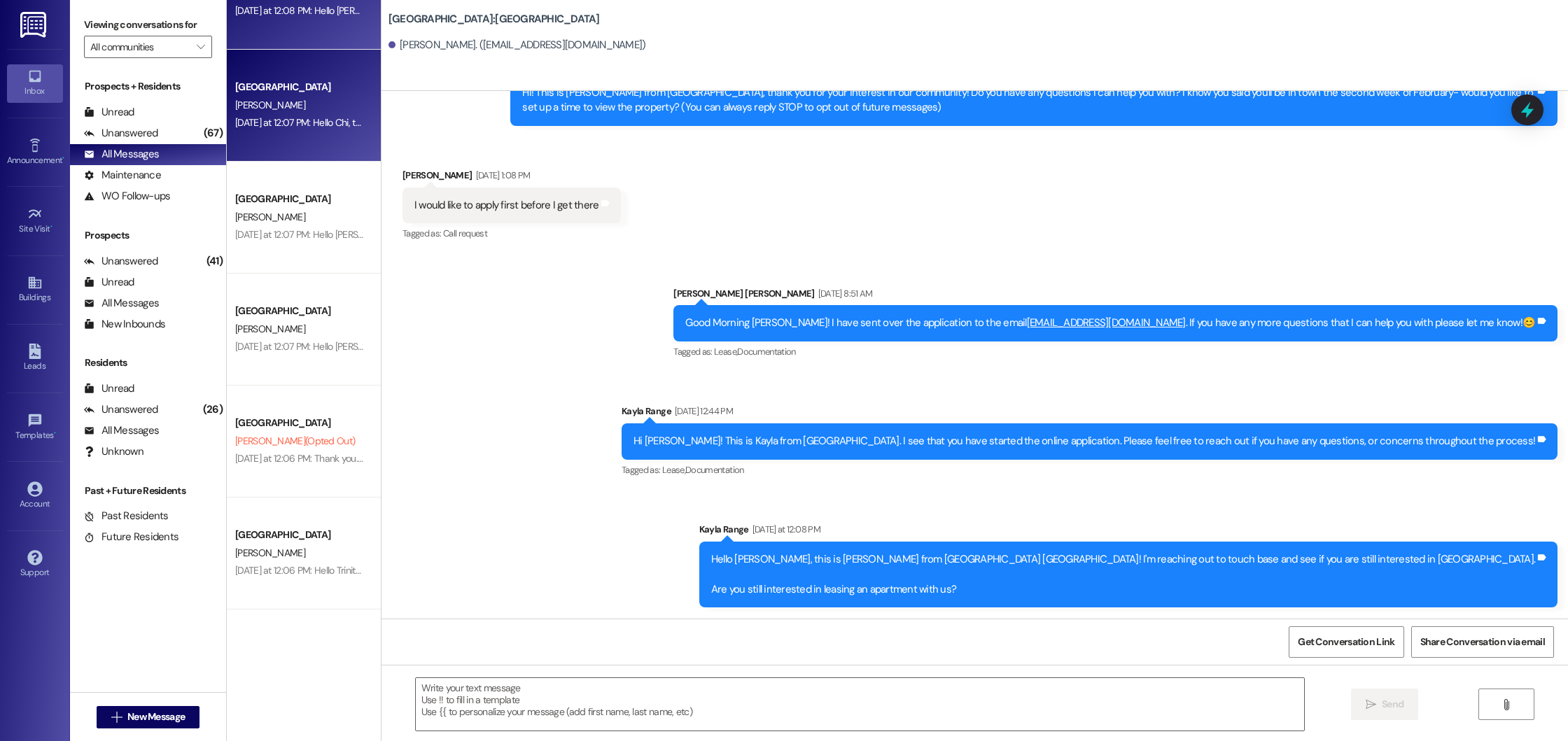
click at [287, 105] on div "[PERSON_NAME]" at bounding box center [299, 105] width 132 height 18
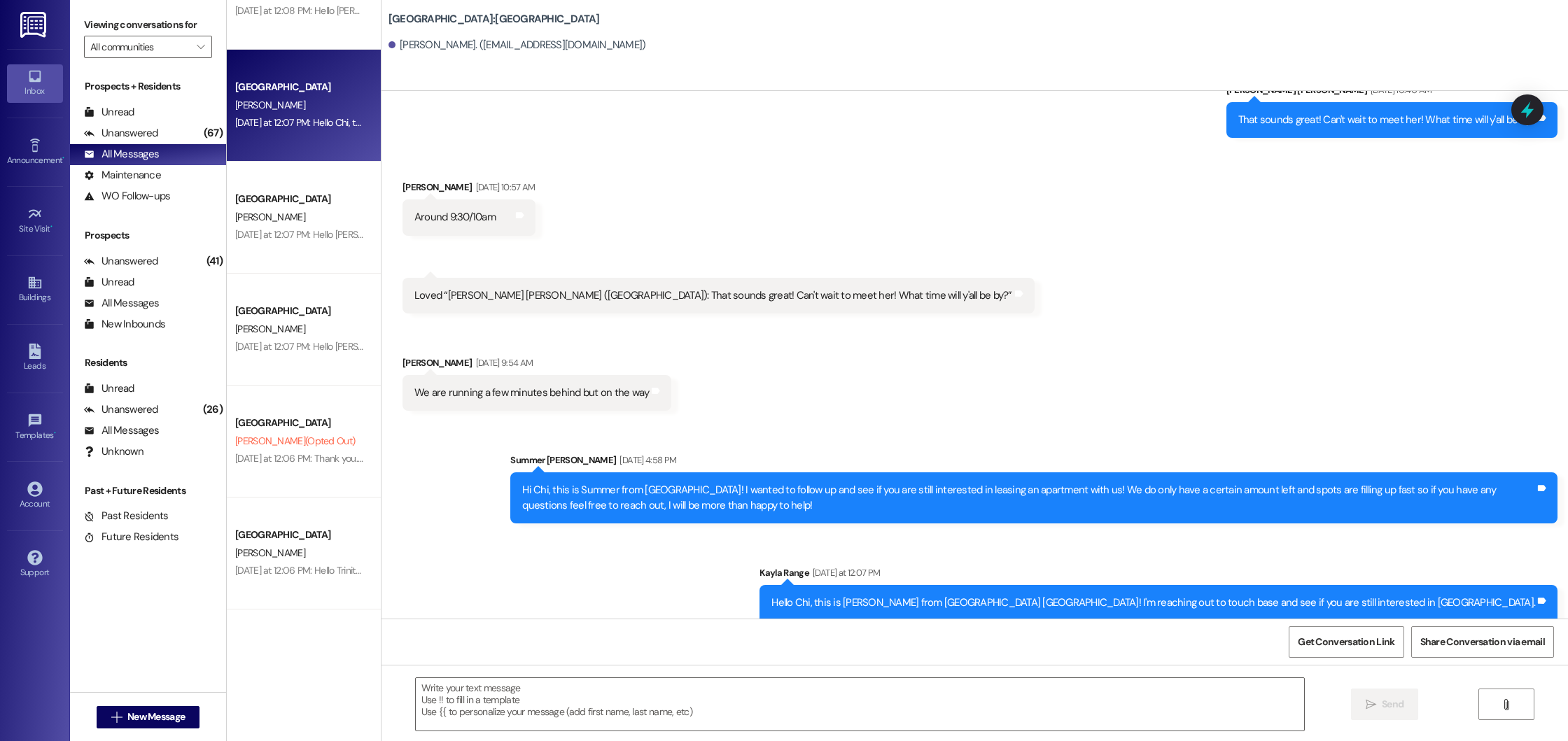
scroll to position [326, 0]
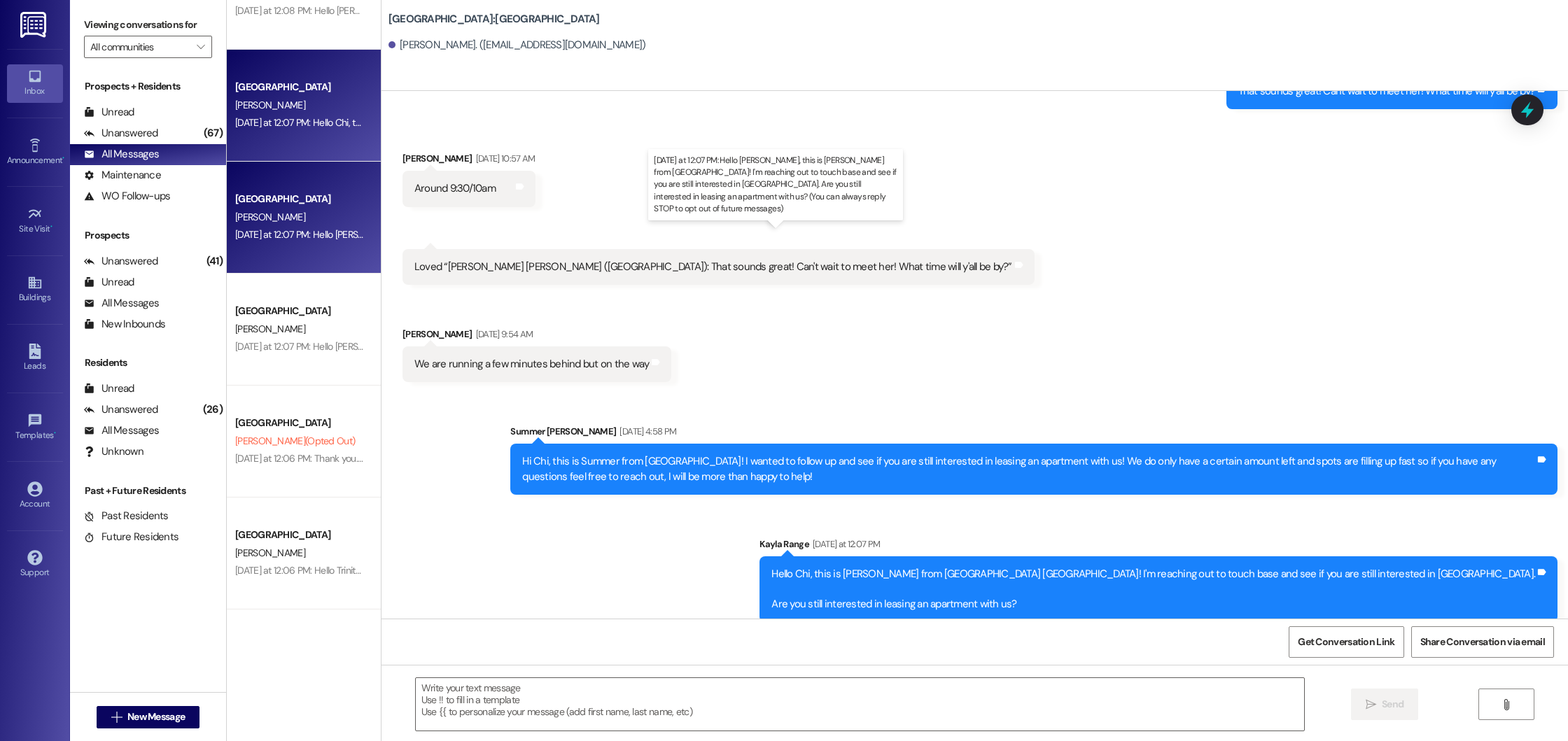
click at [273, 232] on div "[DATE] at 12:07 PM: Hello [PERSON_NAME], this is [PERSON_NAME] from [GEOGRAPHIC…" at bounding box center [839, 234] width 1209 height 13
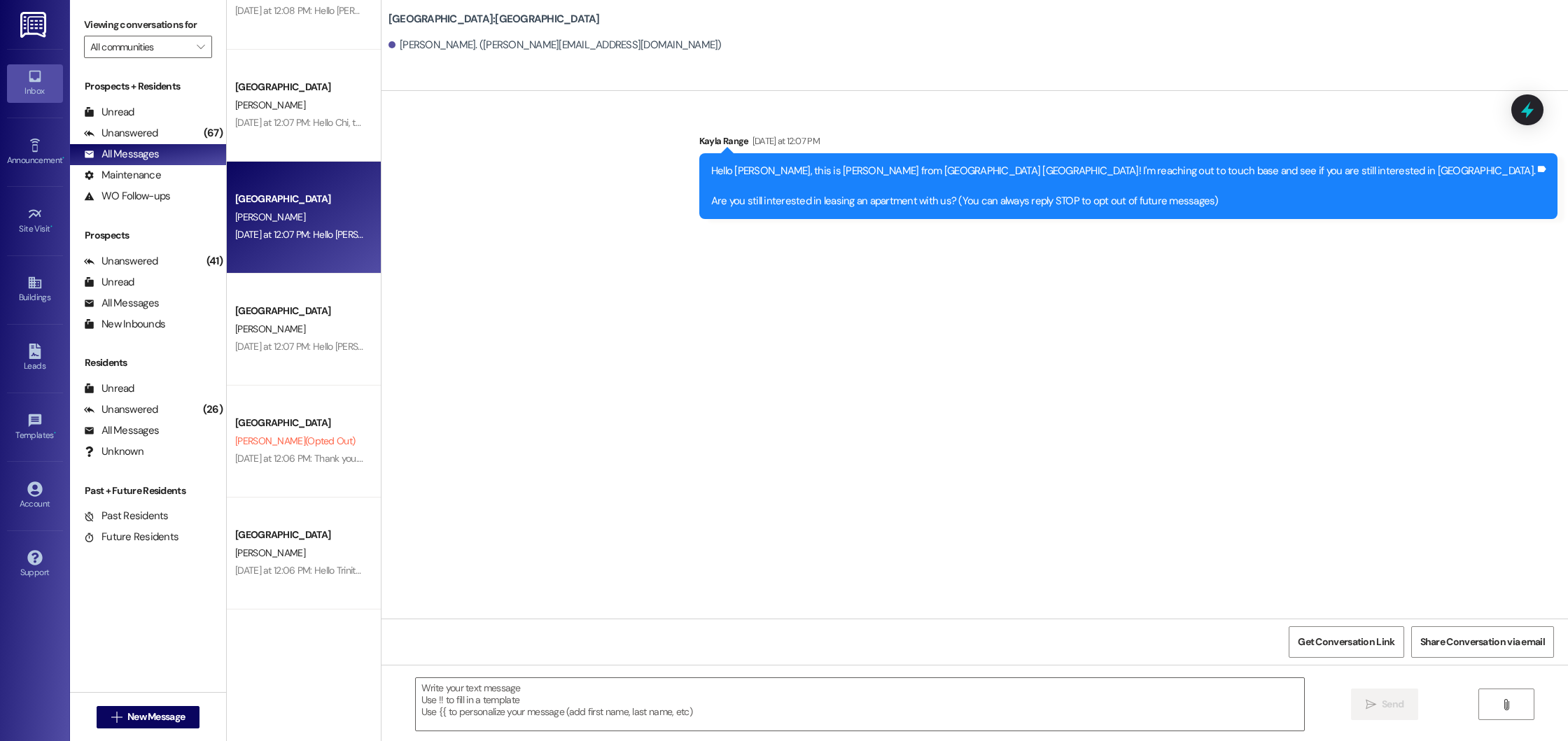
scroll to position [0, 0]
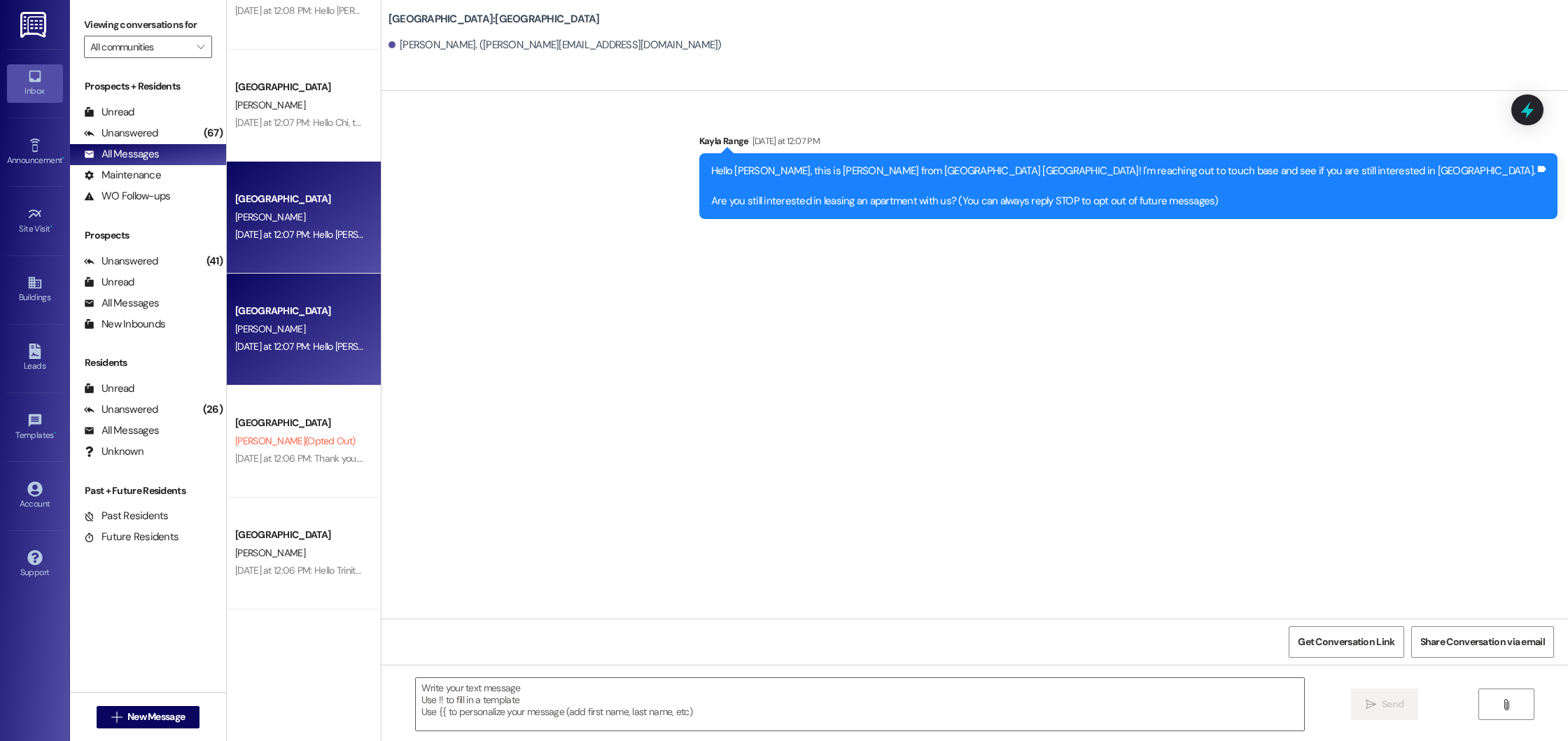
click at [271, 280] on div "[GEOGRAPHIC_DATA] [GEOGRAPHIC_DATA] [PERSON_NAME] [DATE] at 12:07 PM: Hello [PE…" at bounding box center [304, 330] width 154 height 112
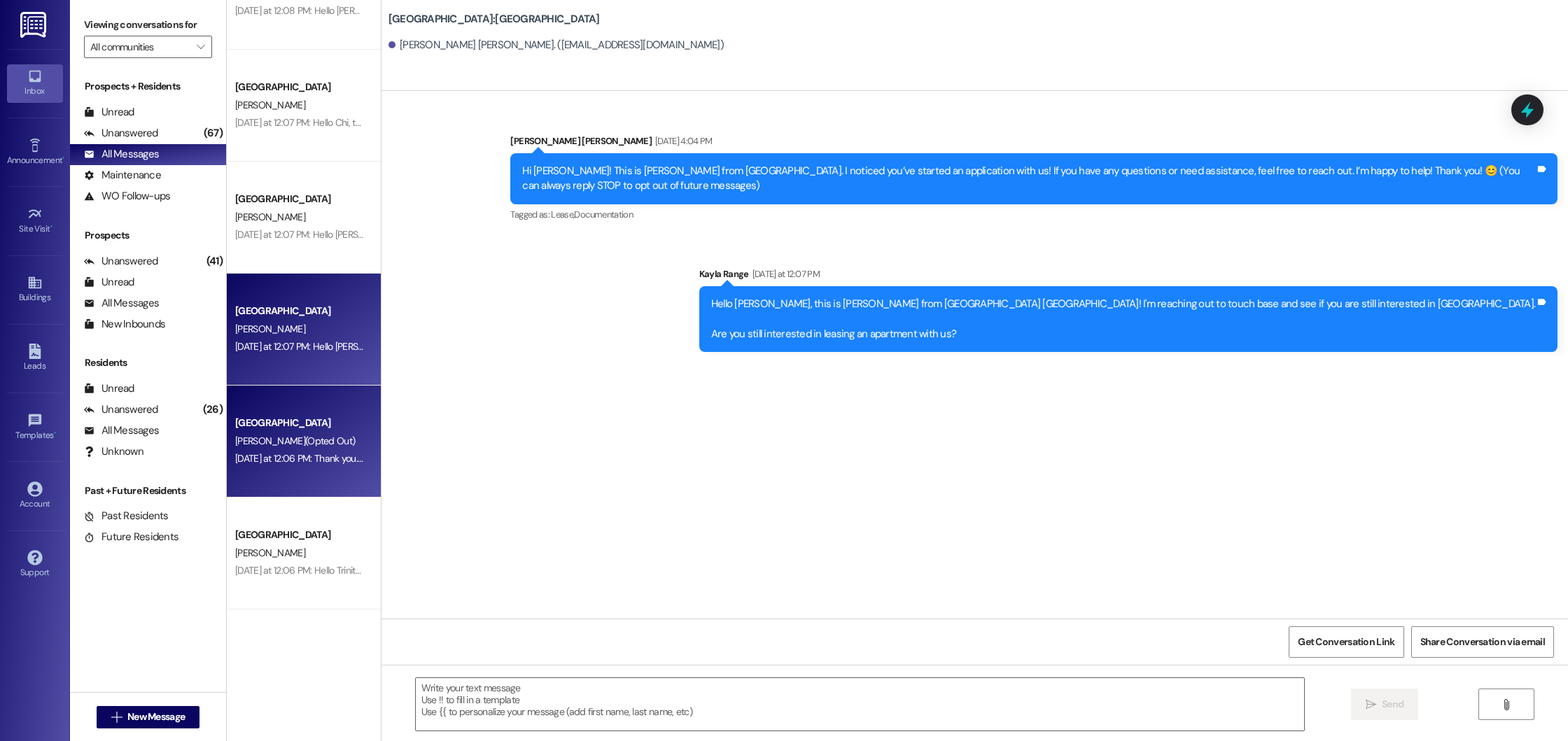
click at [331, 452] on div "[DATE] at 12:06 PM: Thank you. You will no longer receive texts from this threa…" at bounding box center [299, 459] width 132 height 18
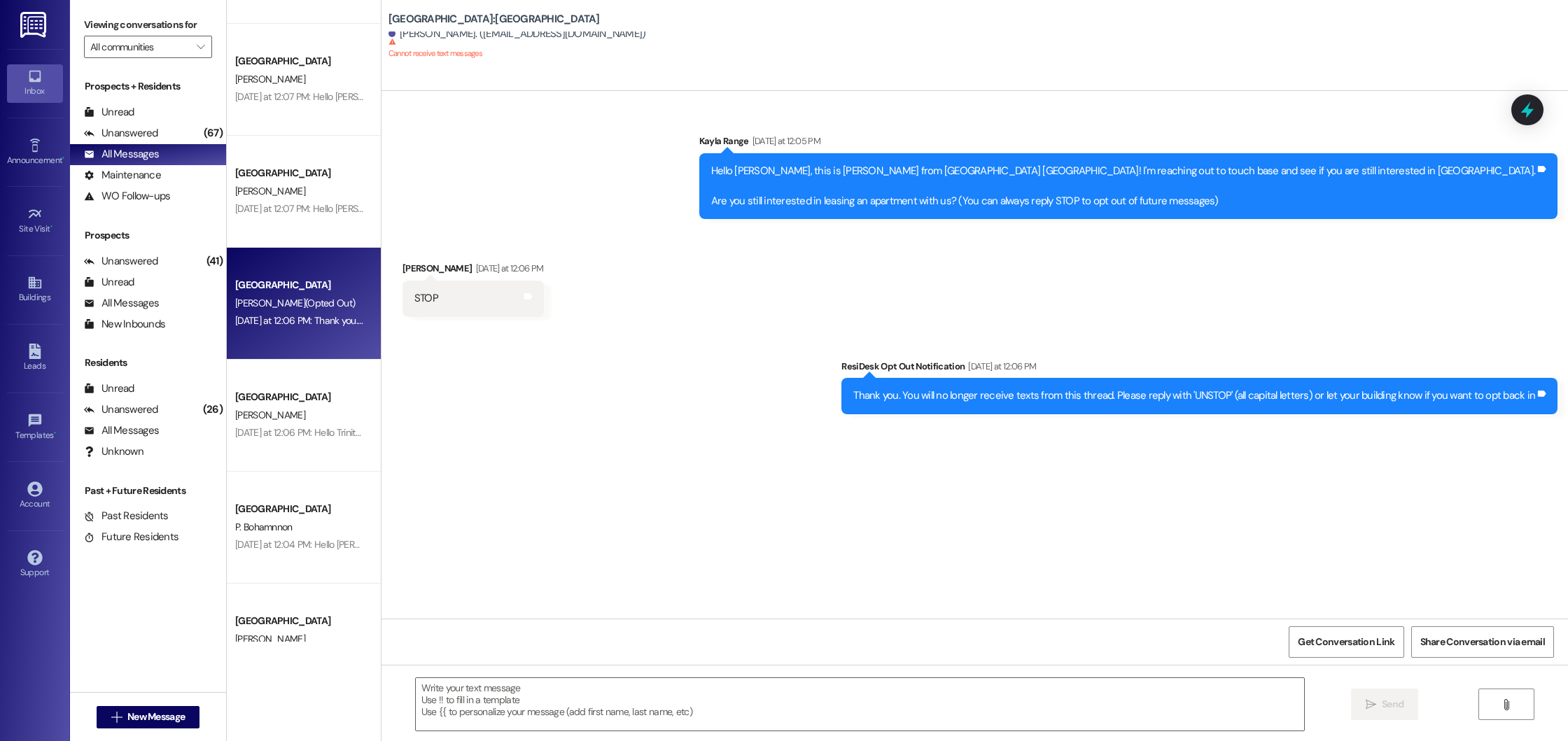
scroll to position [2341, 0]
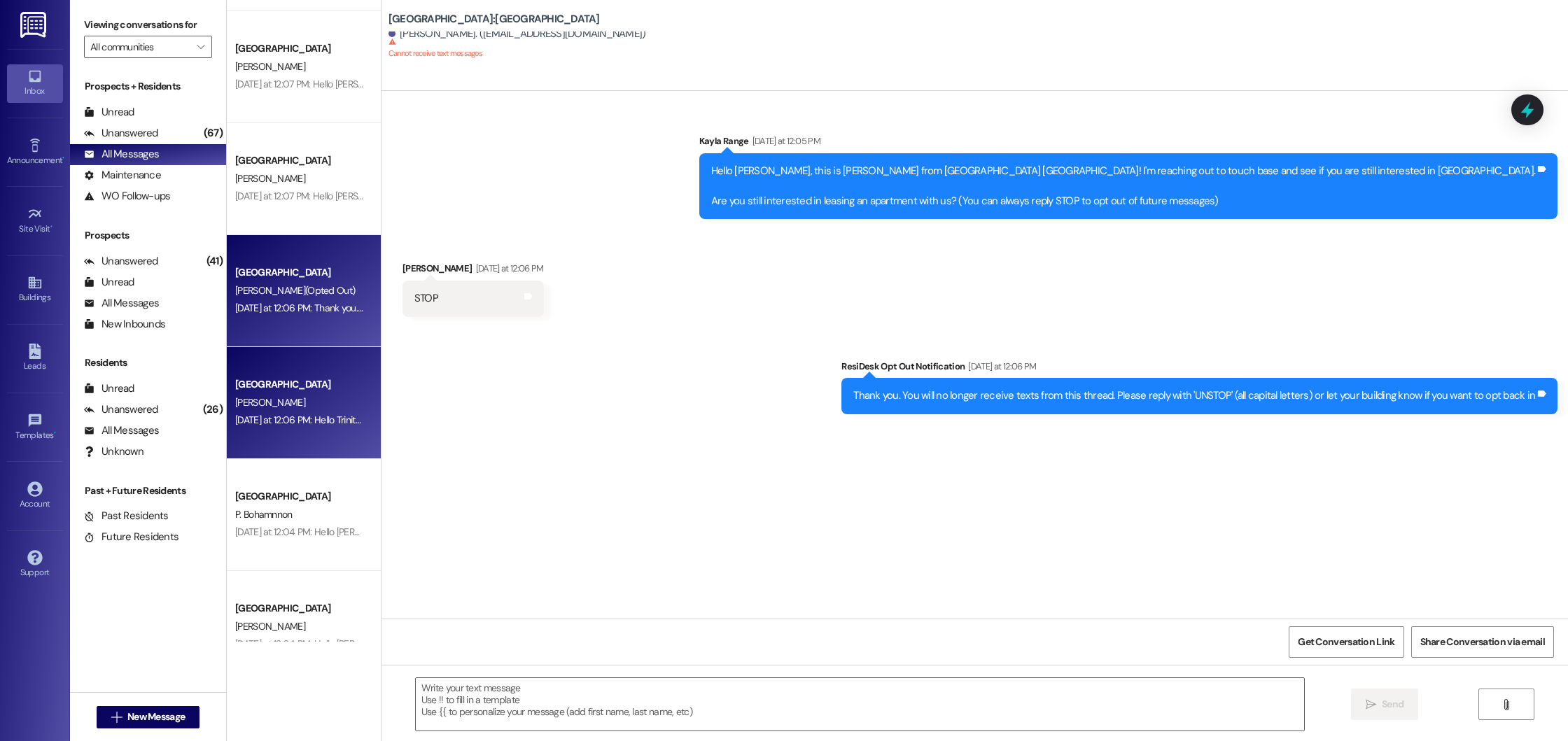
click at [333, 409] on div "[PERSON_NAME]" at bounding box center [299, 403] width 132 height 18
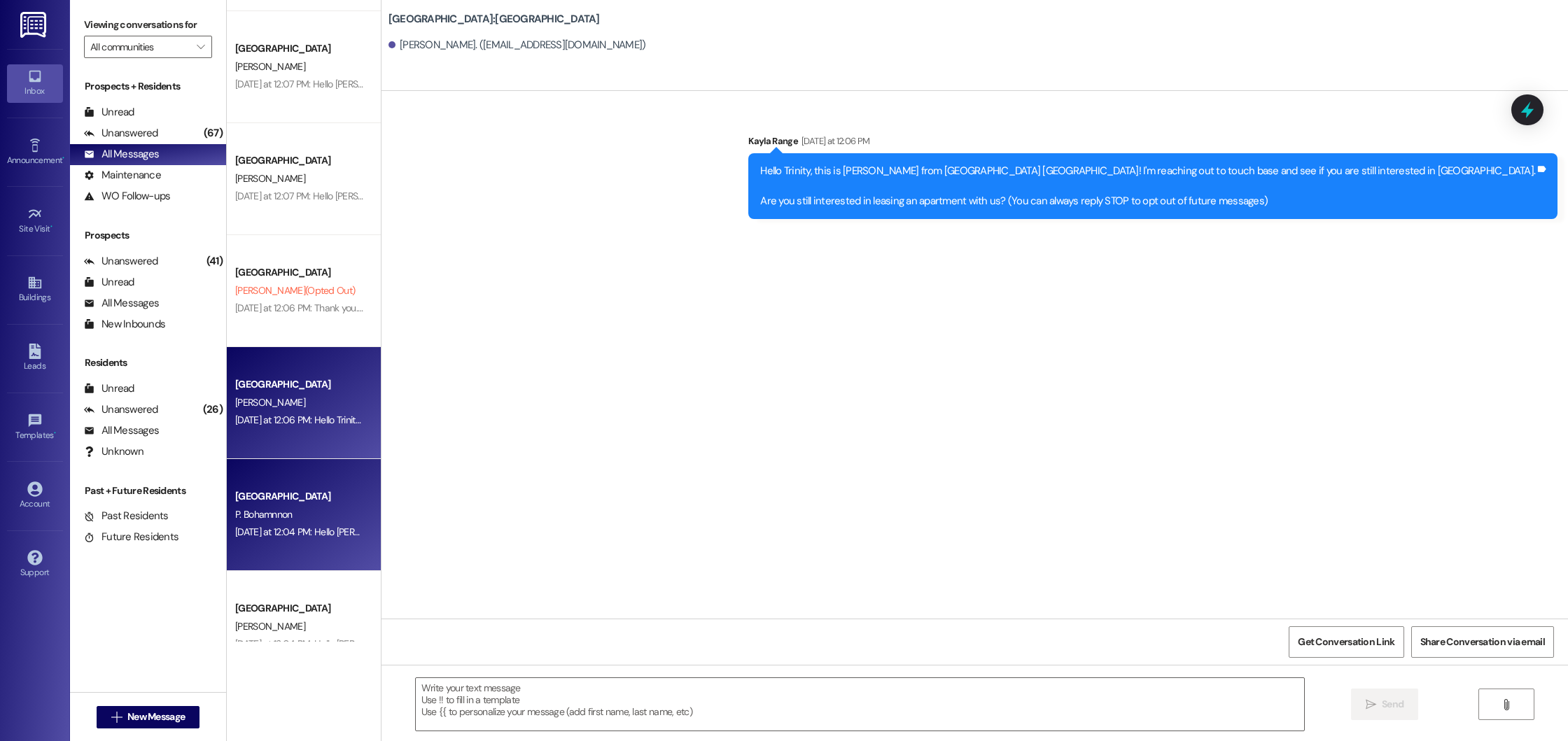
click at [328, 508] on div "P. Bohamnnon" at bounding box center [299, 515] width 132 height 18
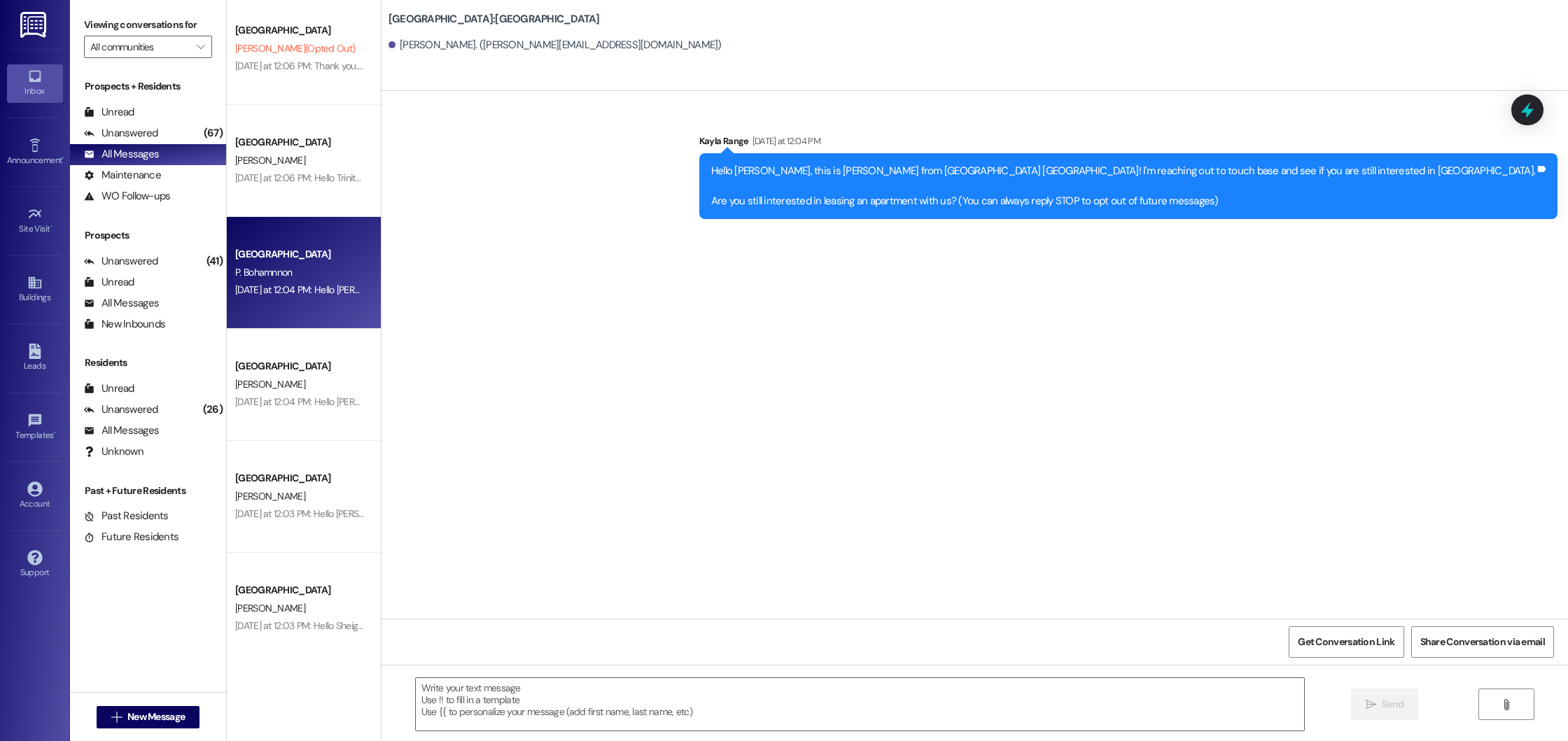
scroll to position [2613, 0]
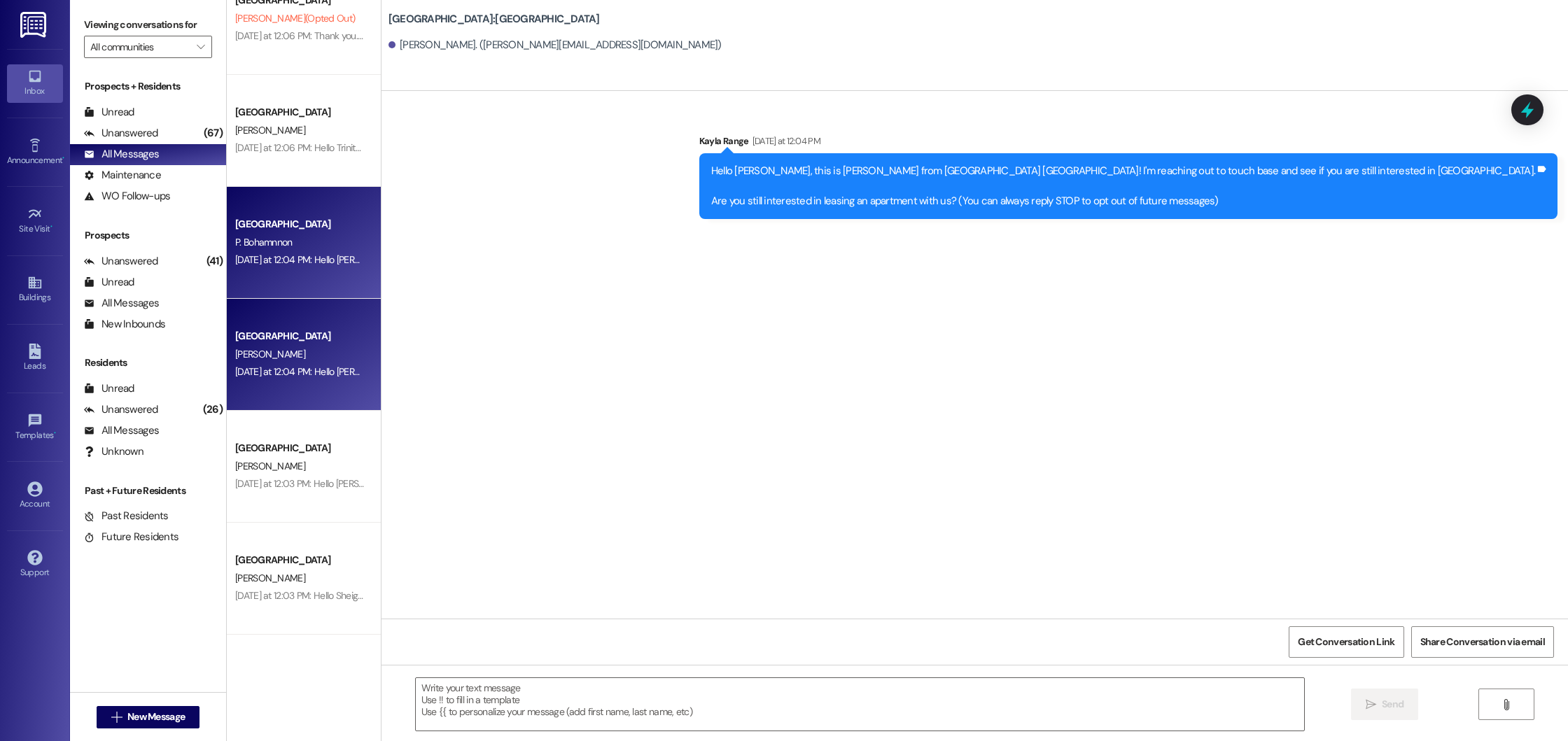
click at [302, 354] on div "[PERSON_NAME]" at bounding box center [299, 355] width 132 height 18
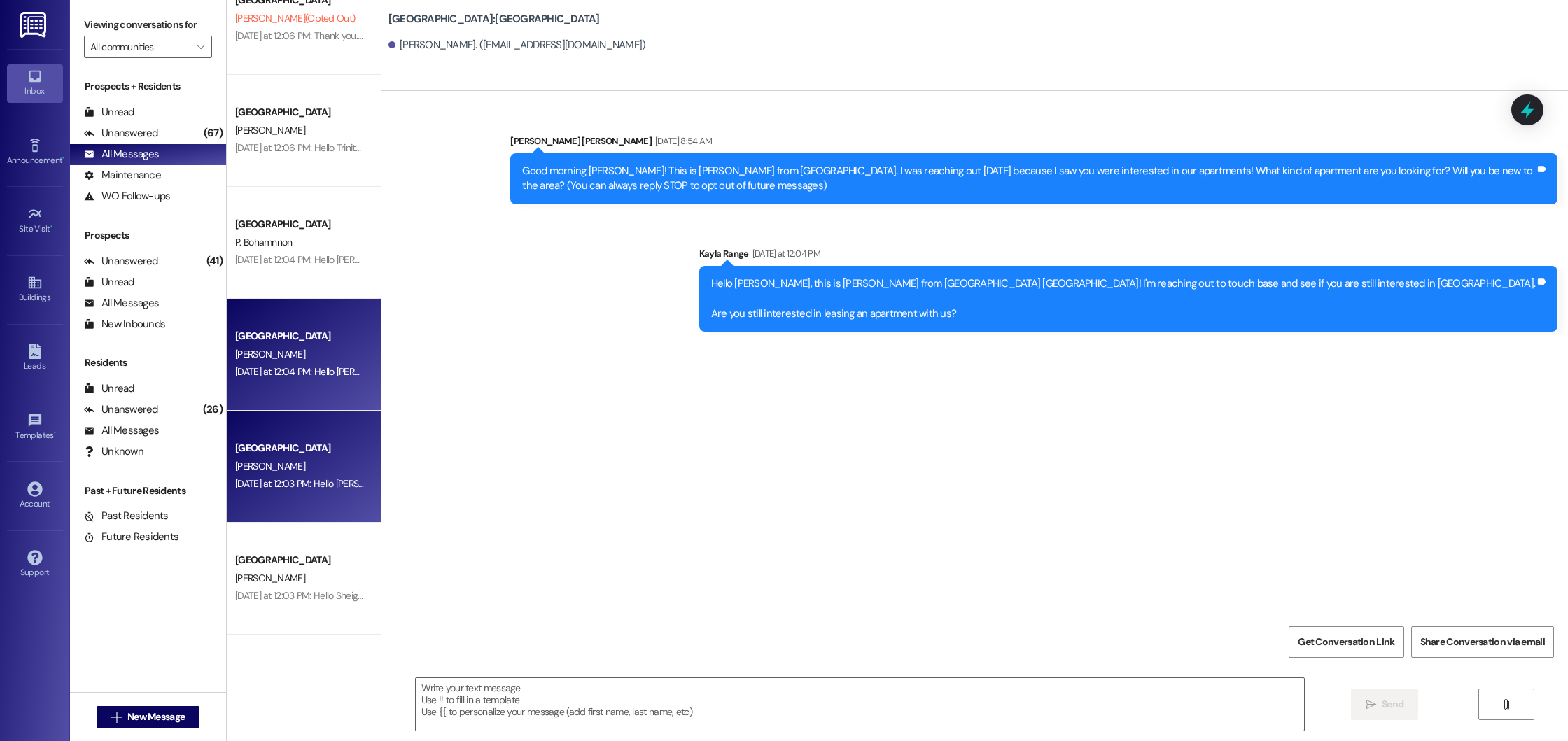
click at [297, 476] on div "[DATE] at 12:03 PM: Hello [PERSON_NAME], this is [PERSON_NAME] from [GEOGRAPHIC…" at bounding box center [299, 484] width 132 height 18
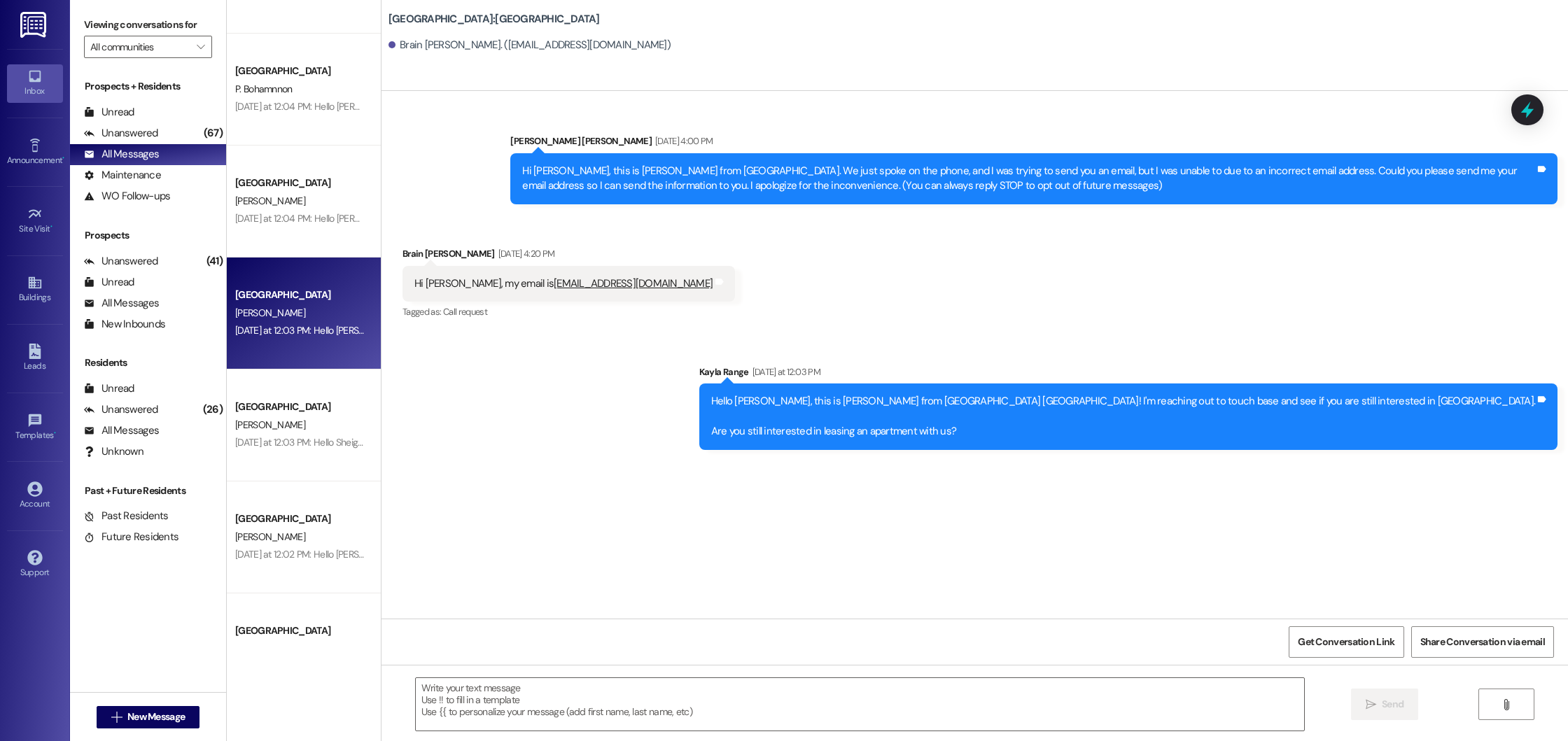
scroll to position [2772, 0]
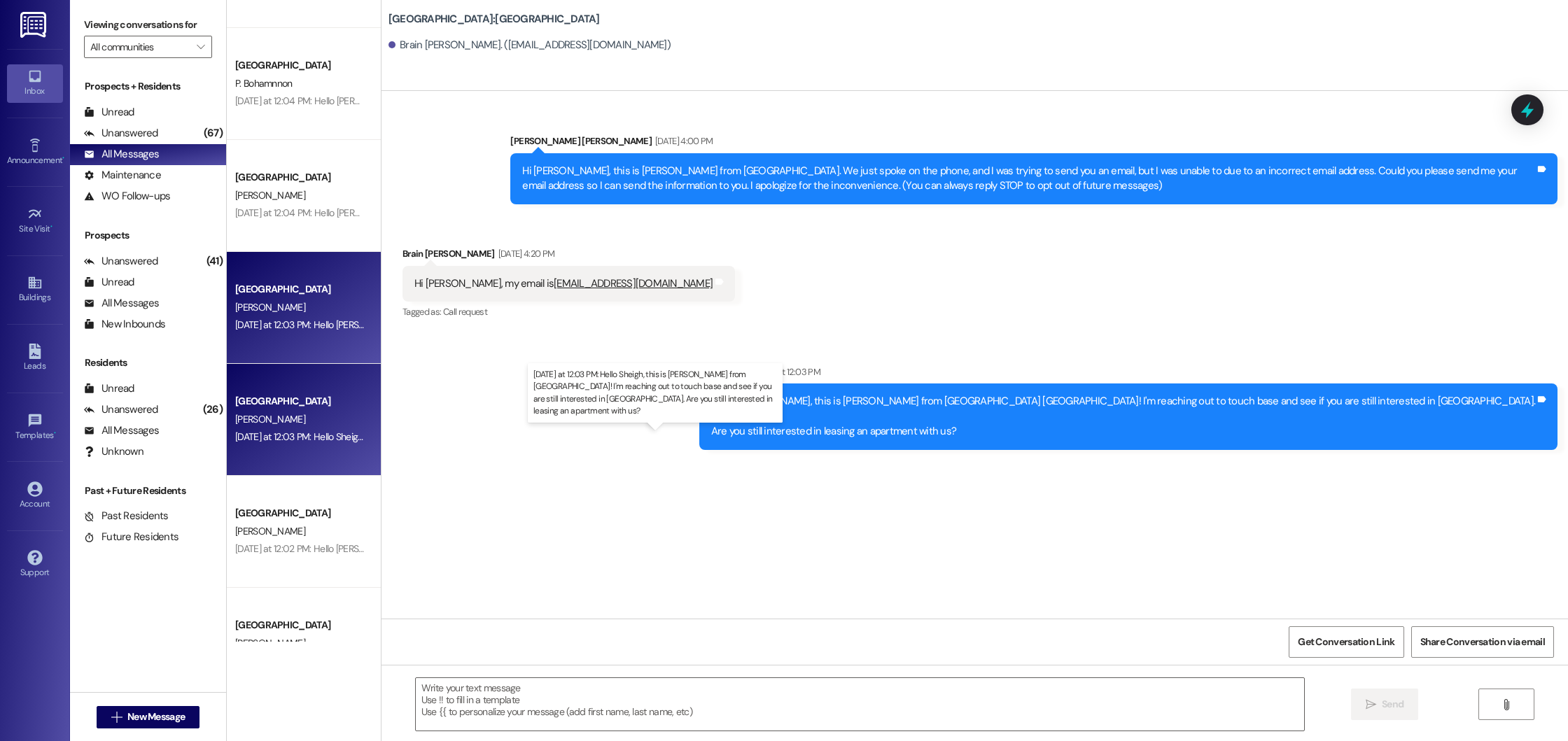
click at [311, 437] on div "[DATE] at 12:03 PM: Hello Sheigh, this is [PERSON_NAME] from [GEOGRAPHIC_DATA]!…" at bounding box center [698, 437] width 926 height 13
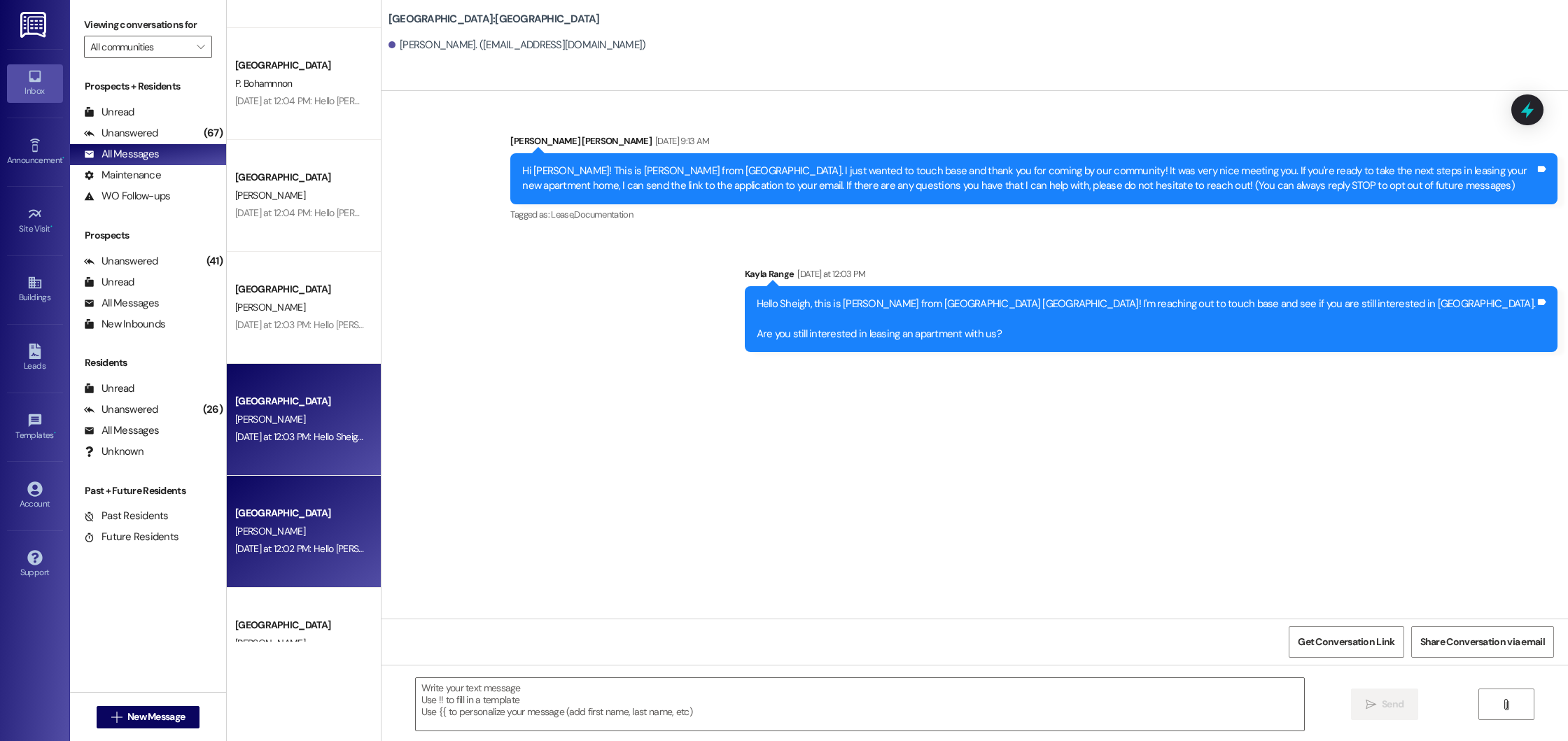
click at [317, 505] on div "[GEOGRAPHIC_DATA]" at bounding box center [299, 513] width 132 height 18
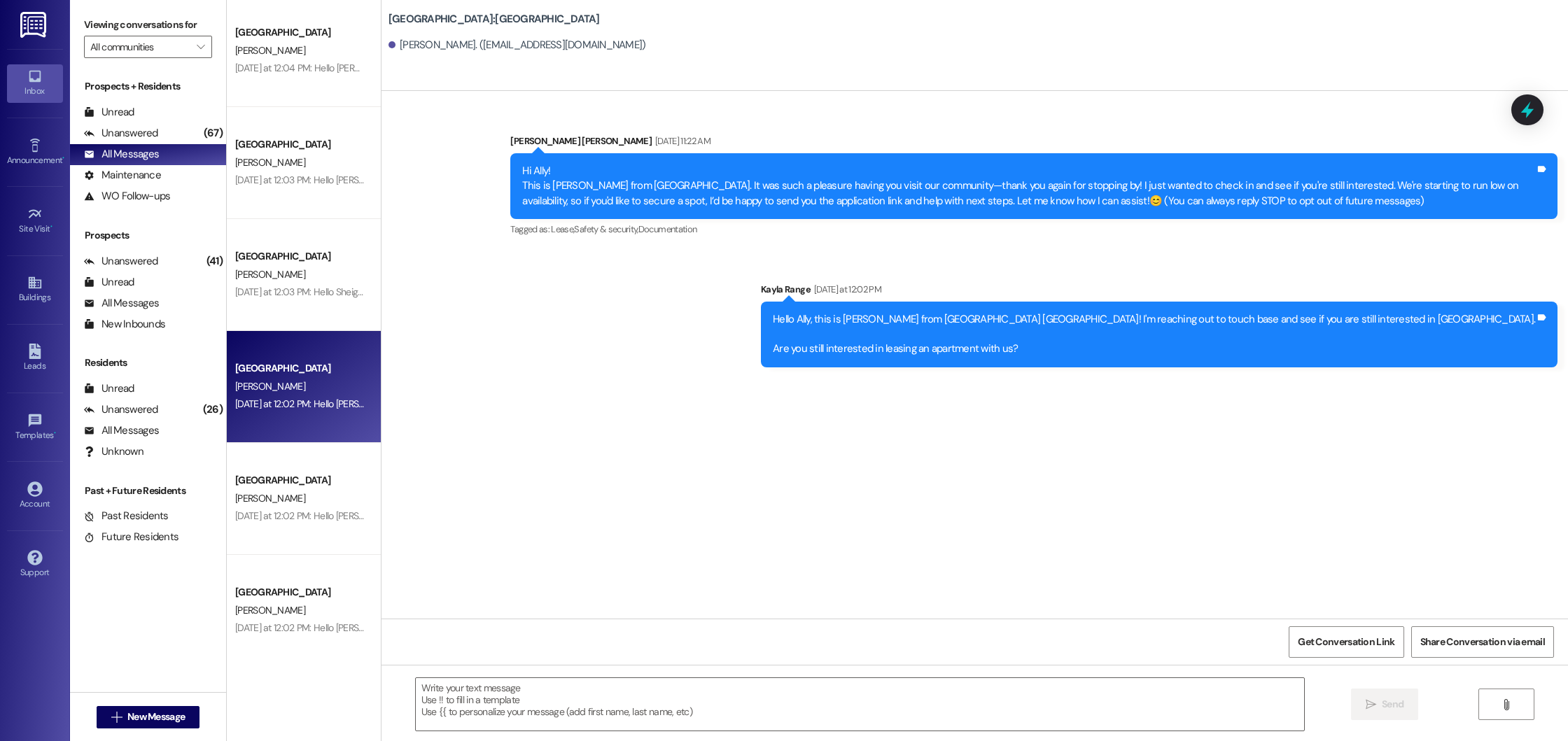
scroll to position [2937, 0]
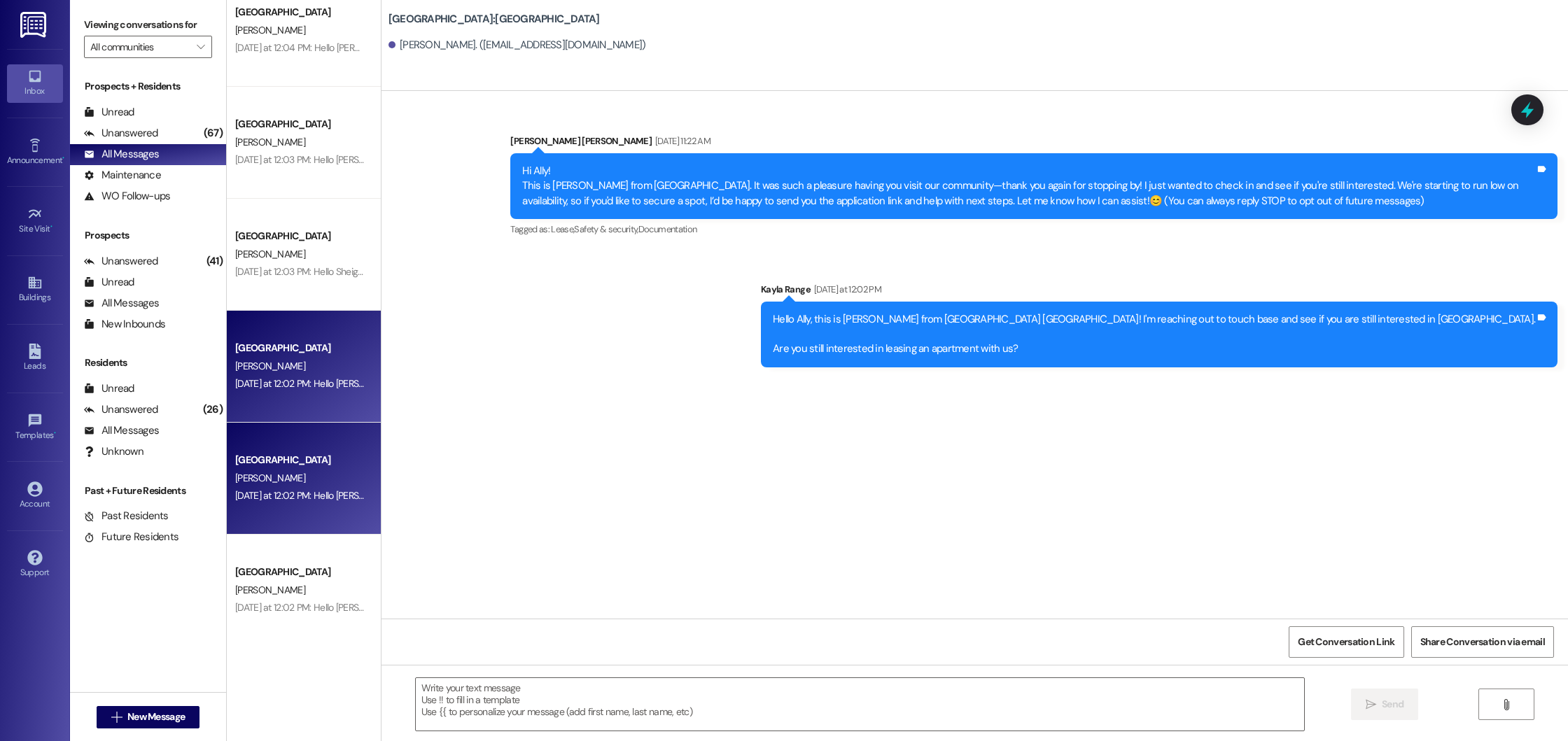
click at [320, 466] on div "[GEOGRAPHIC_DATA]" at bounding box center [299, 460] width 129 height 15
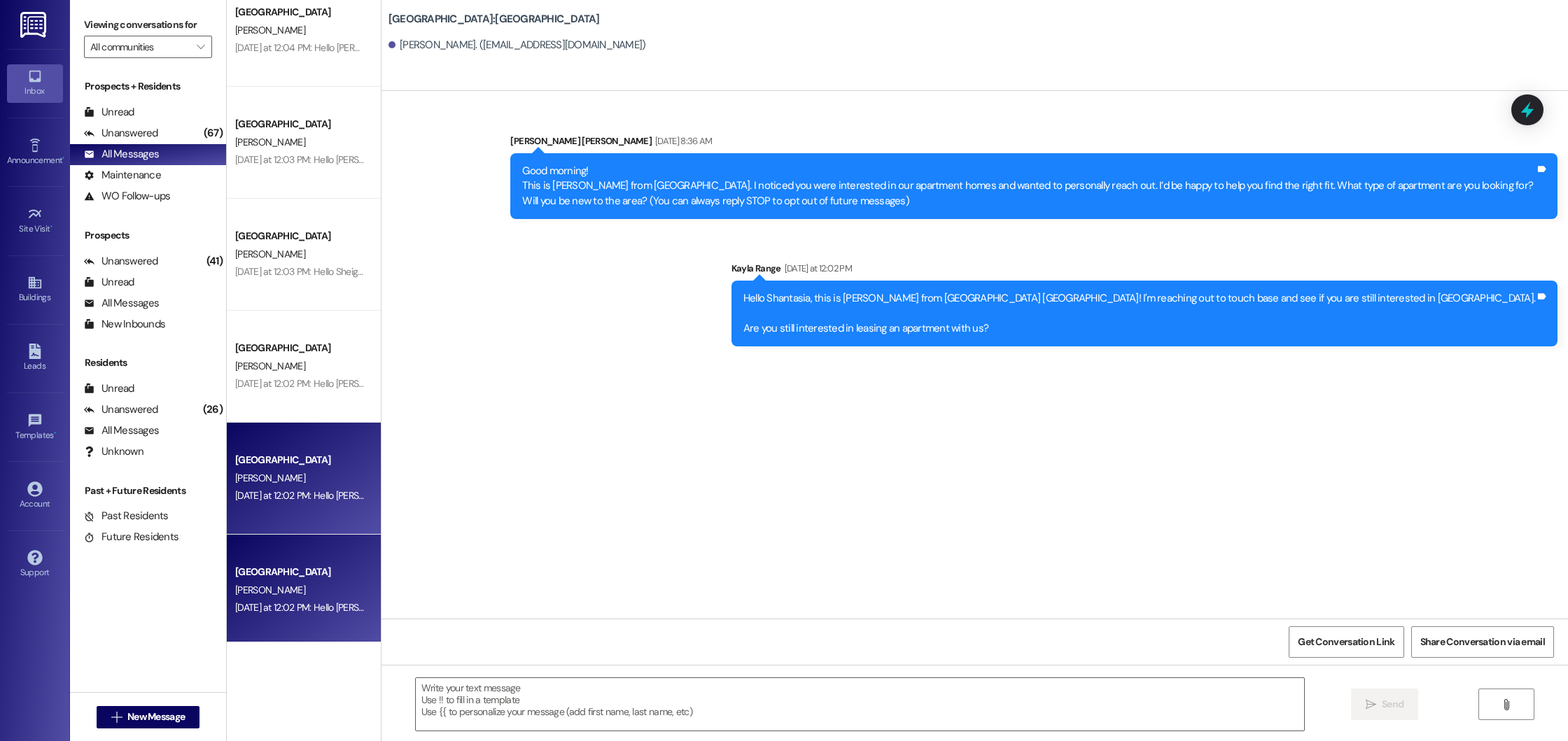
click at [305, 575] on div "[GEOGRAPHIC_DATA]" at bounding box center [299, 572] width 129 height 15
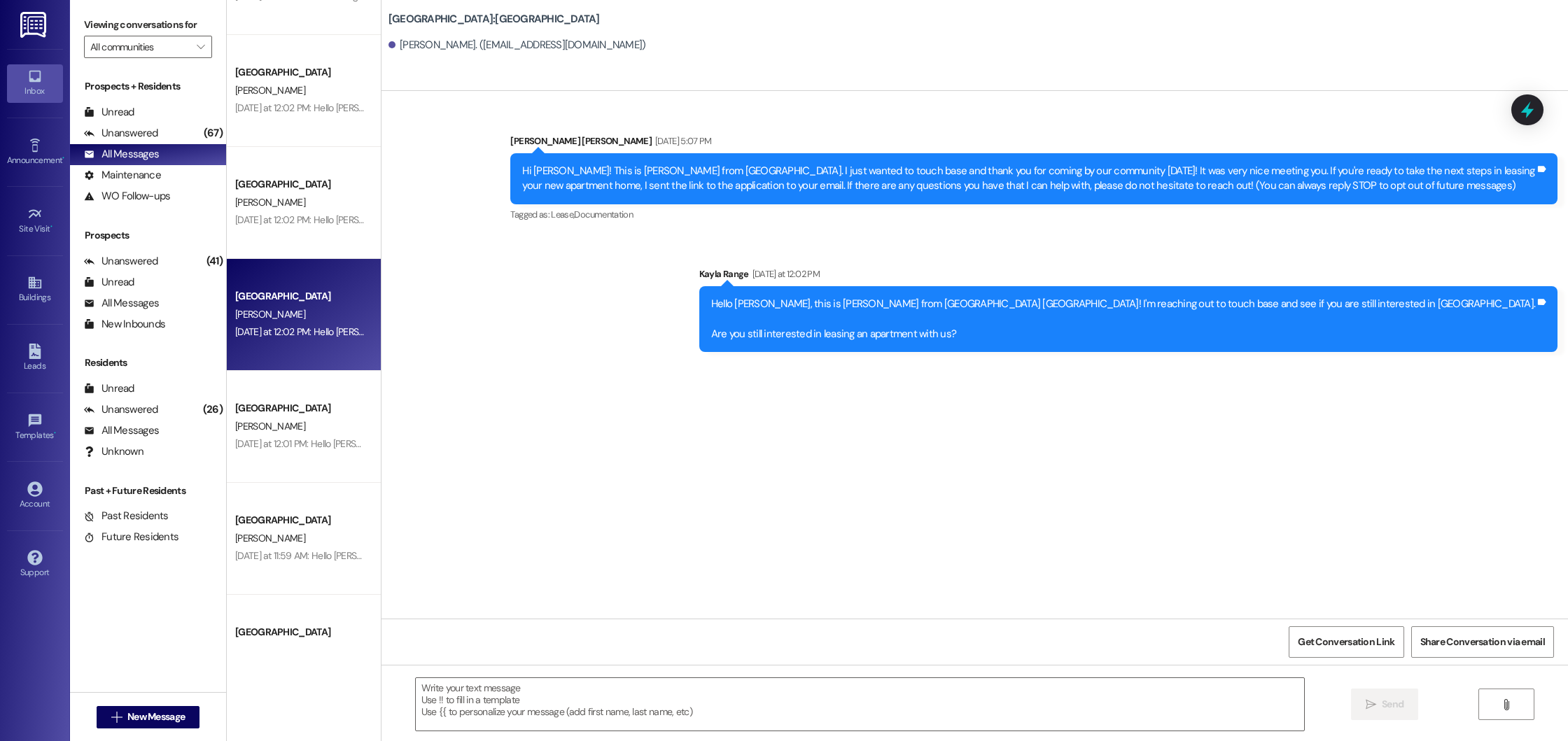
scroll to position [3253, 0]
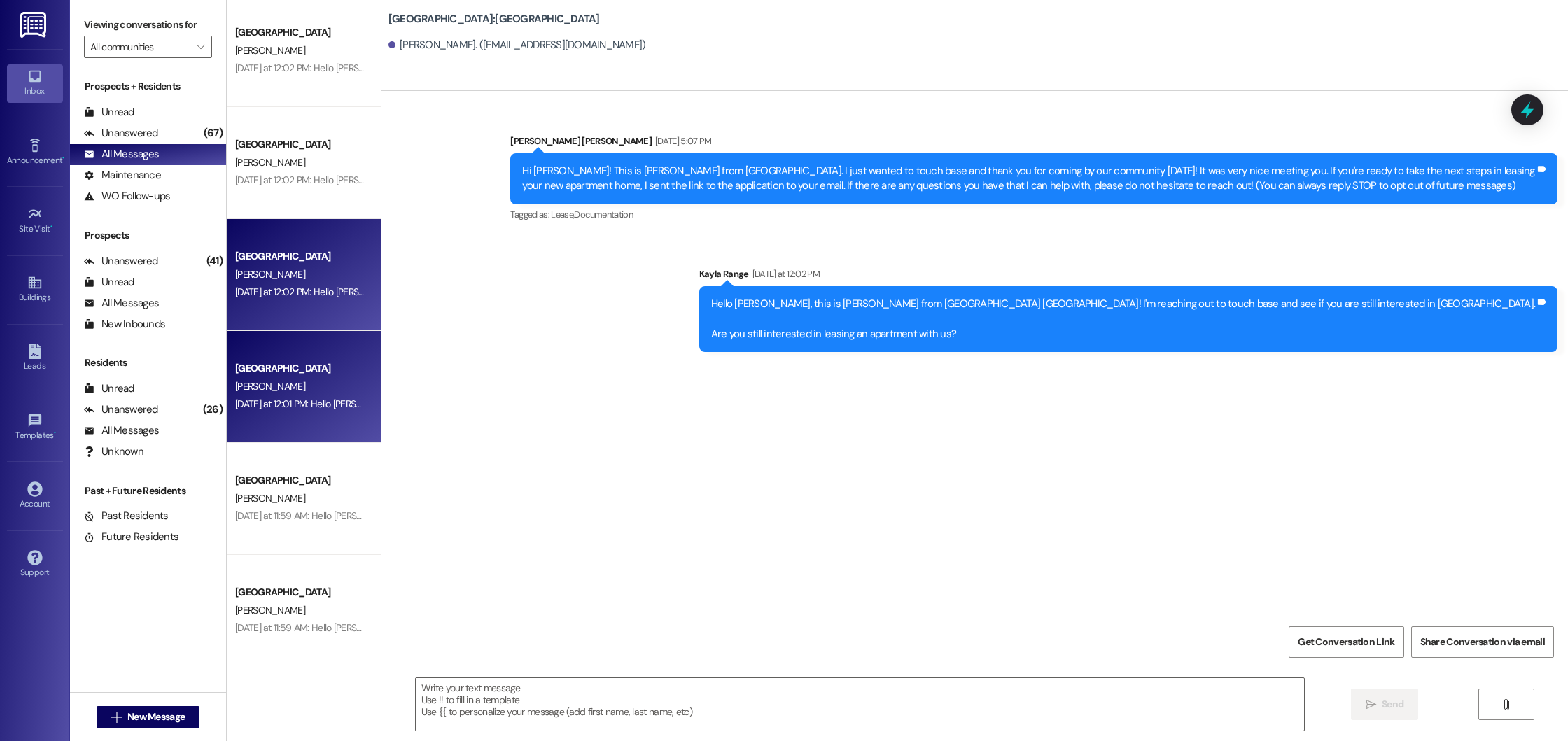
click at [311, 392] on div "[PERSON_NAME]" at bounding box center [299, 386] width 132 height 18
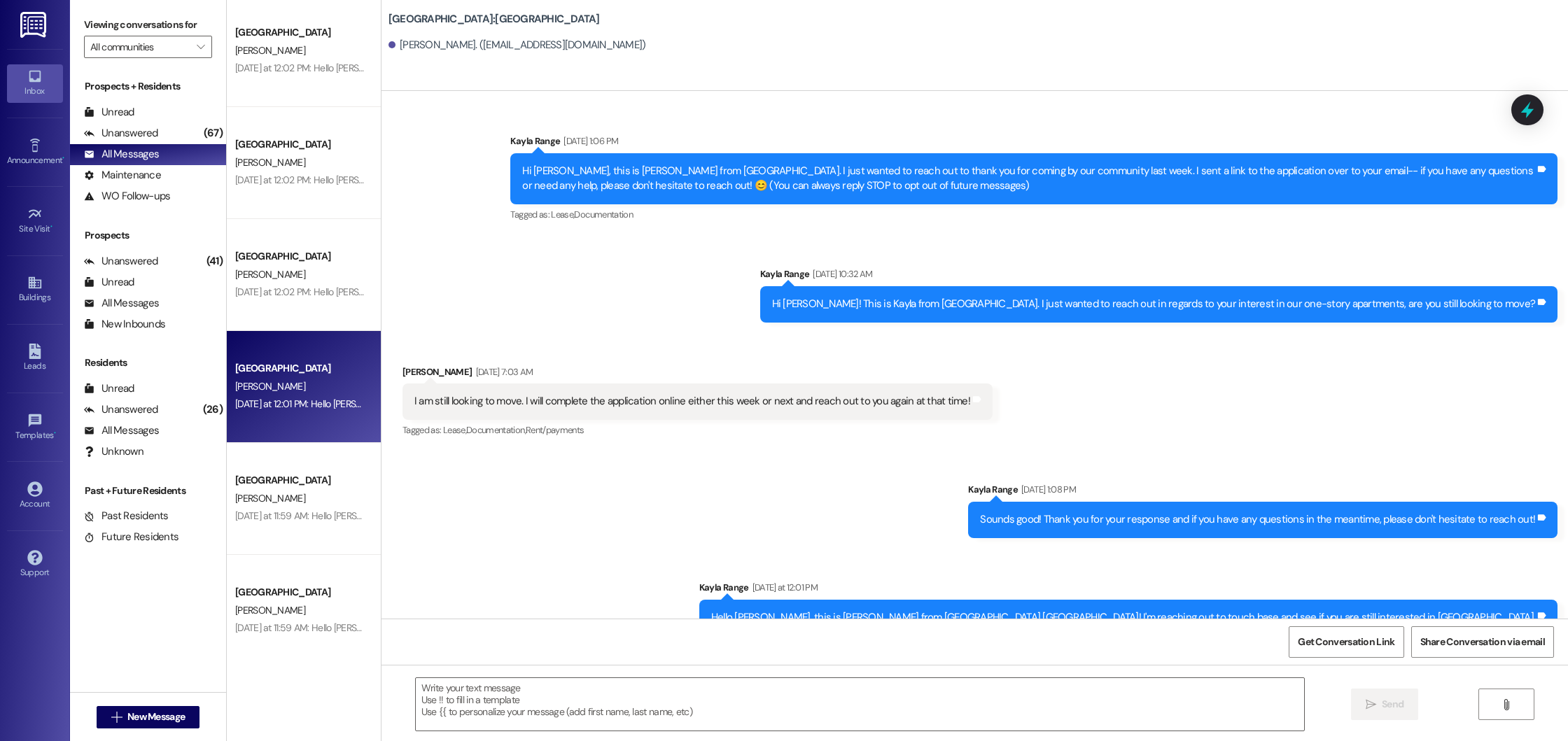
scroll to position [58, 0]
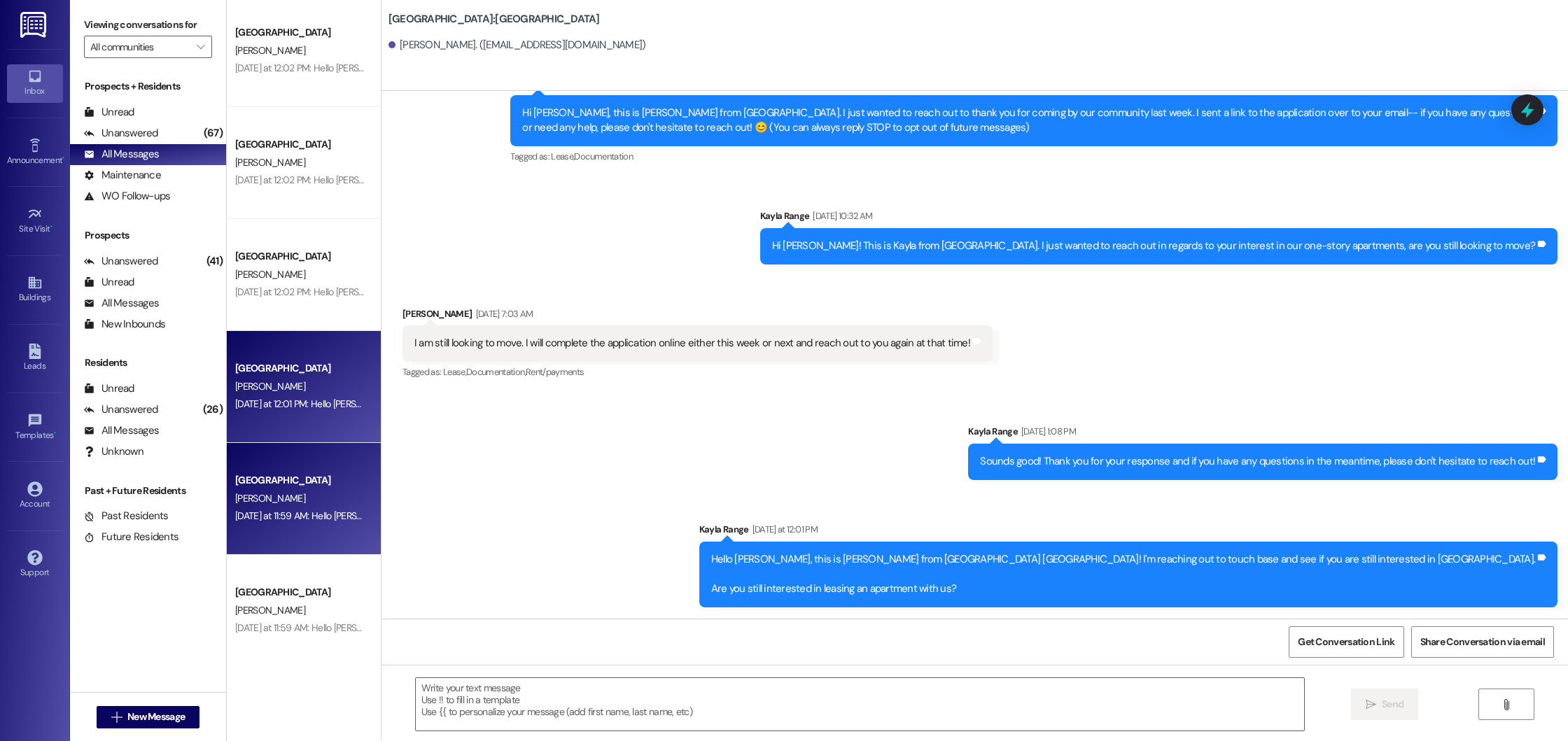
click at [270, 491] on div "[PERSON_NAME]" at bounding box center [299, 498] width 132 height 18
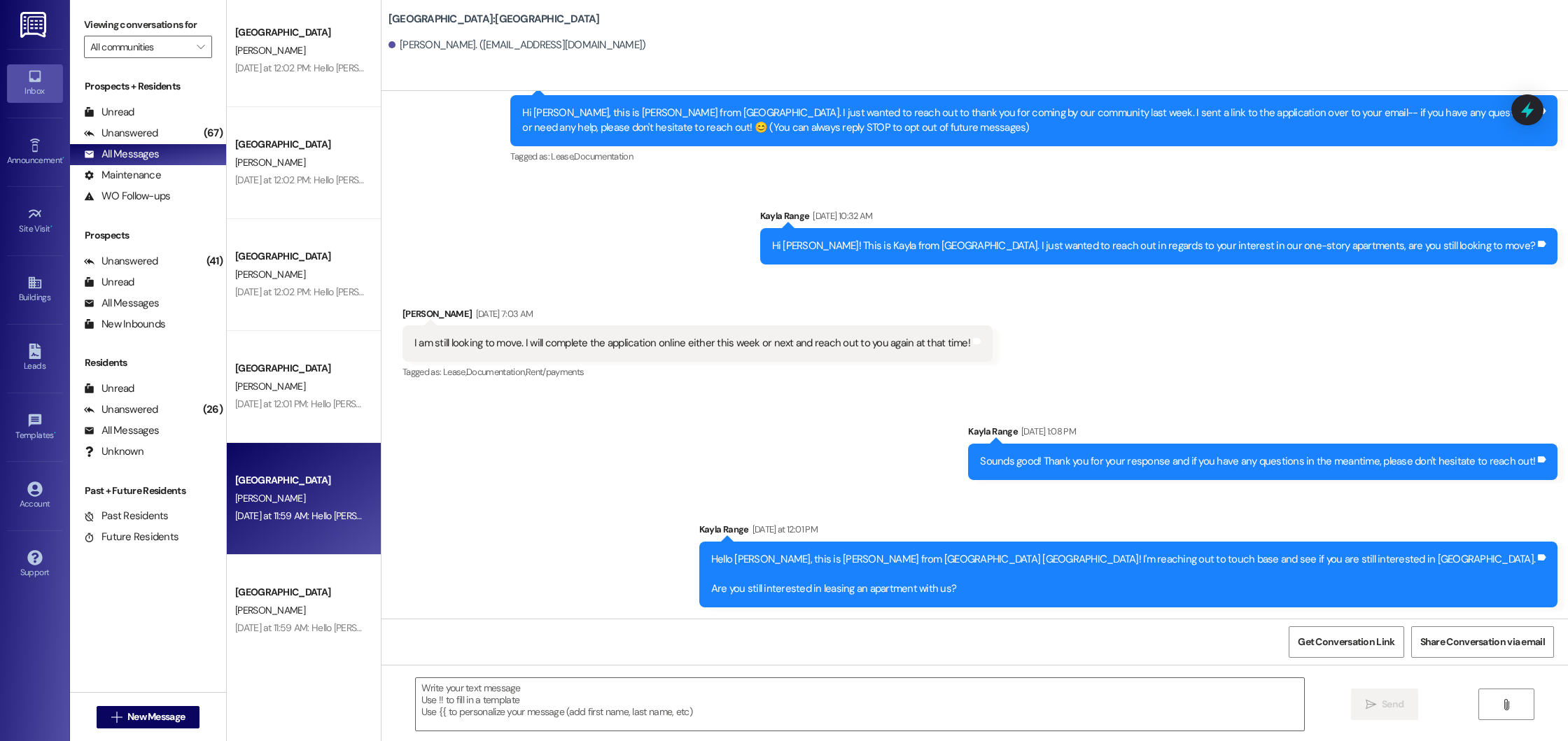
scroll to position [0, 0]
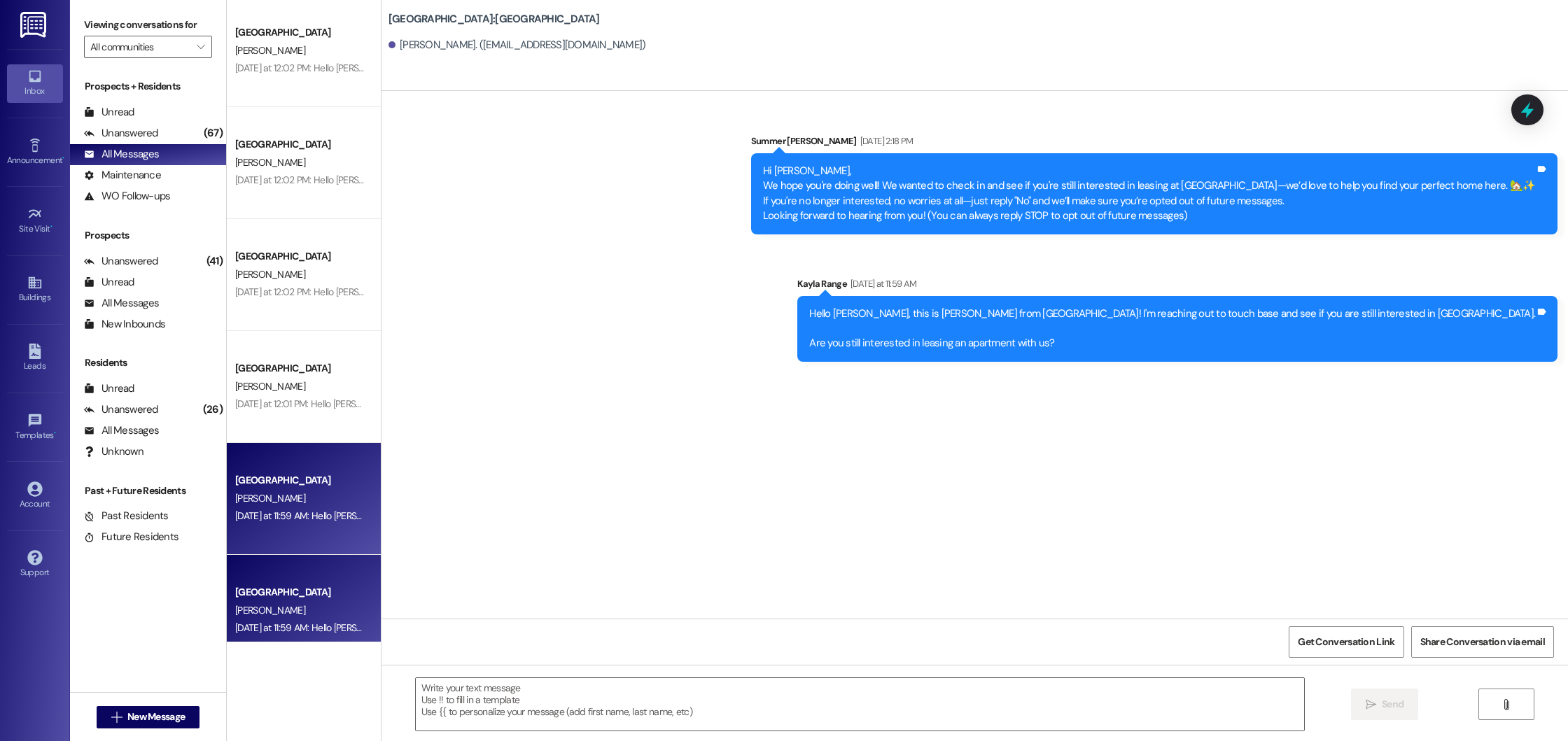
click at [294, 608] on div "[PERSON_NAME]" at bounding box center [299, 611] width 132 height 18
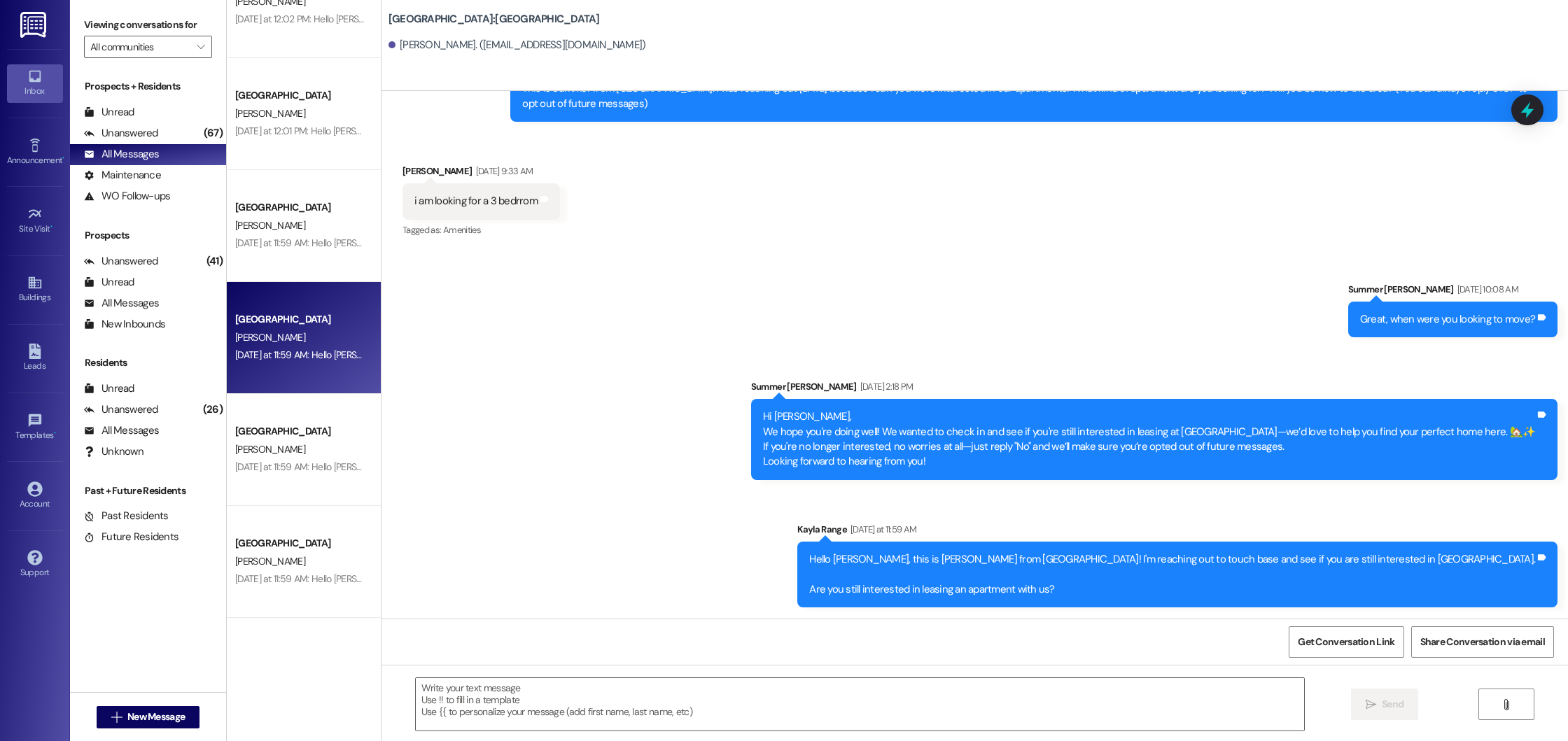
scroll to position [3565, 0]
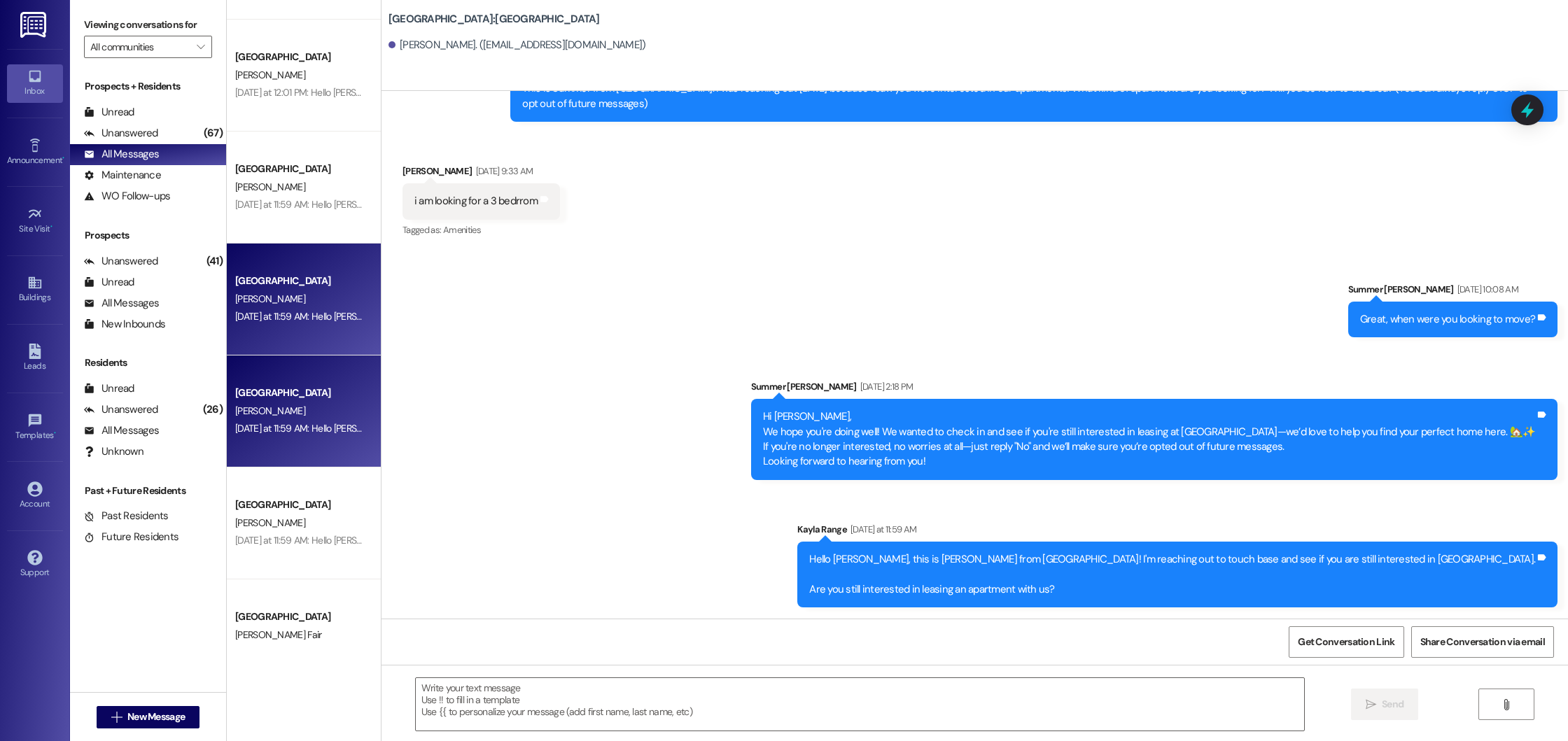
click at [316, 409] on div "[PERSON_NAME]" at bounding box center [299, 411] width 132 height 18
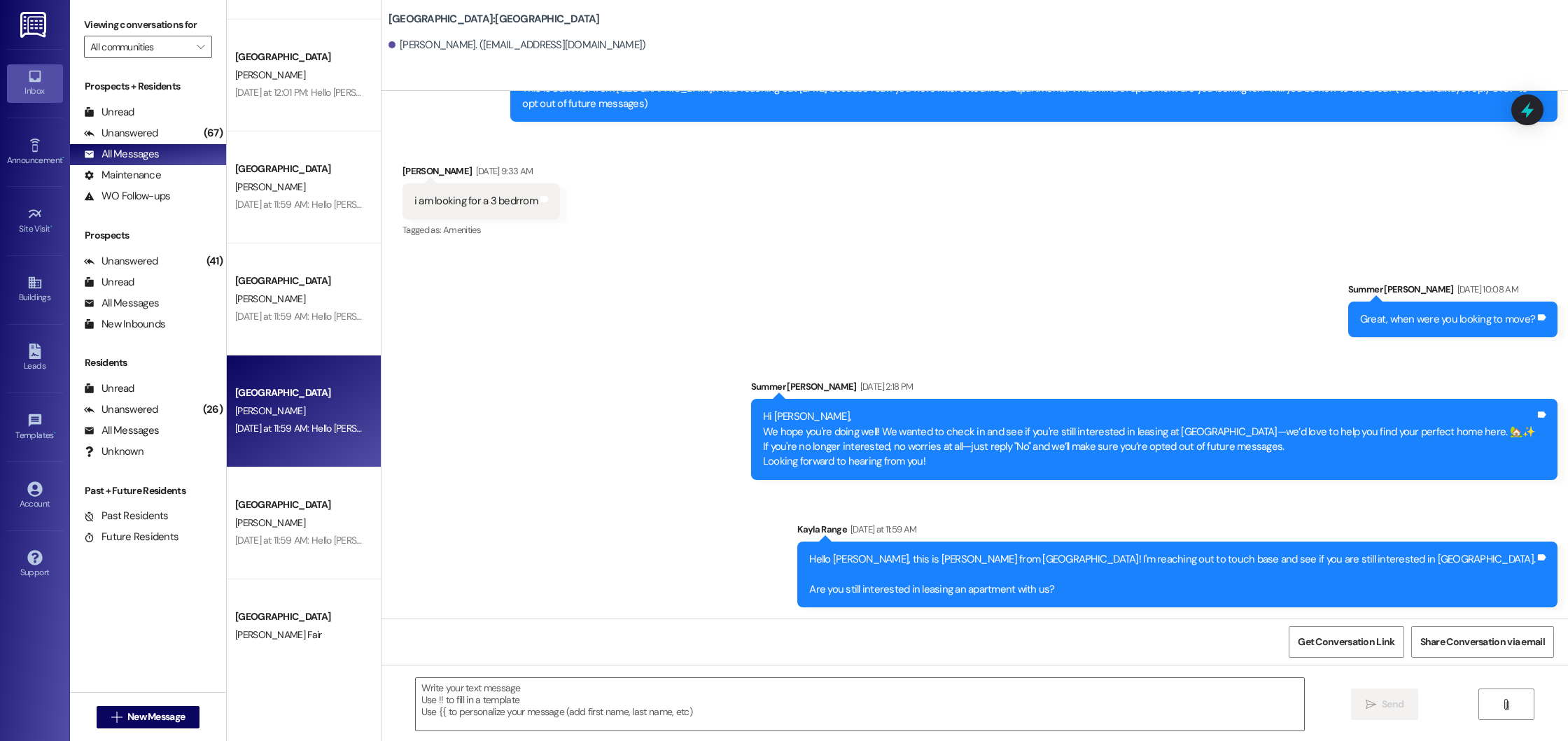
scroll to position [0, 0]
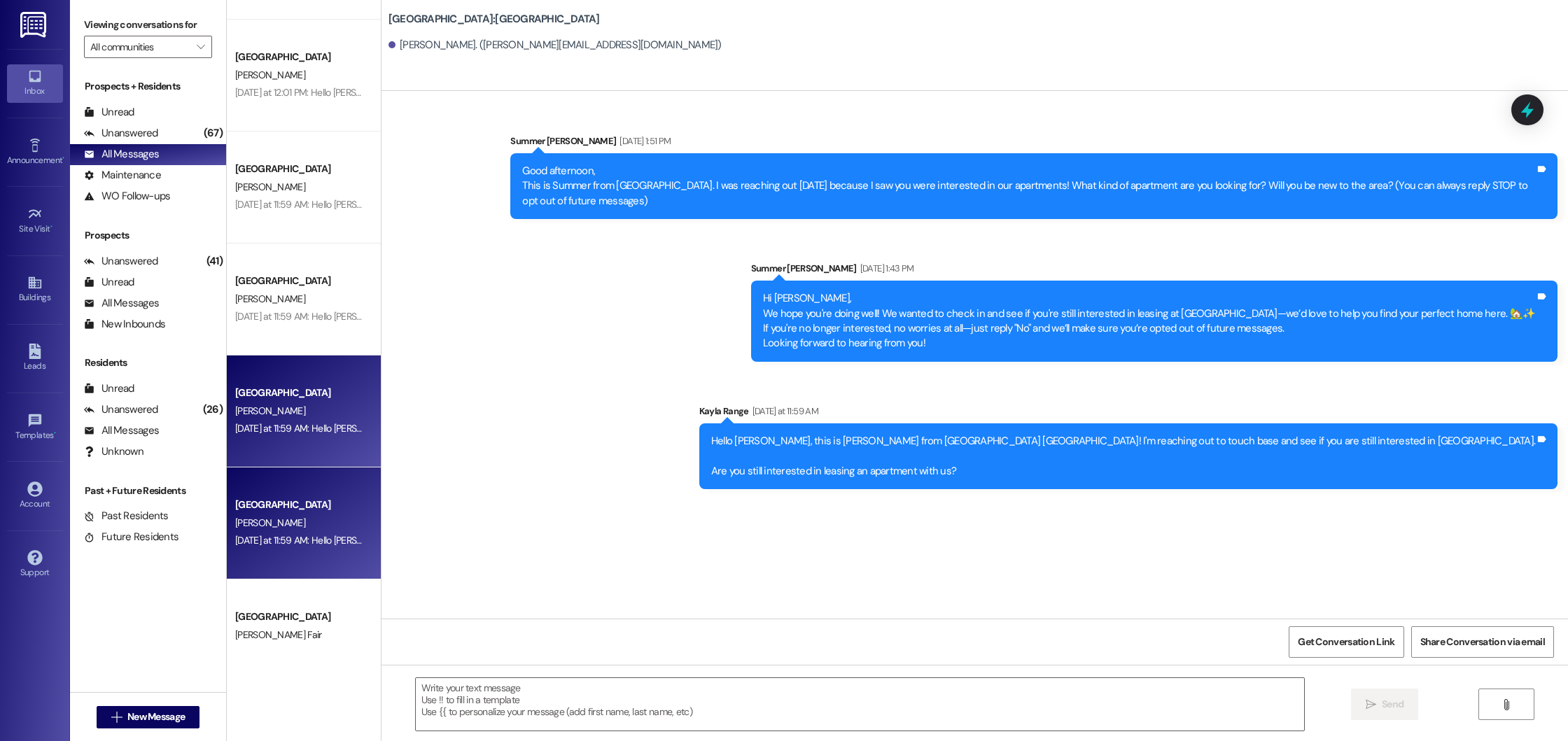
click at [307, 508] on div "[GEOGRAPHIC_DATA]" at bounding box center [299, 505] width 129 height 15
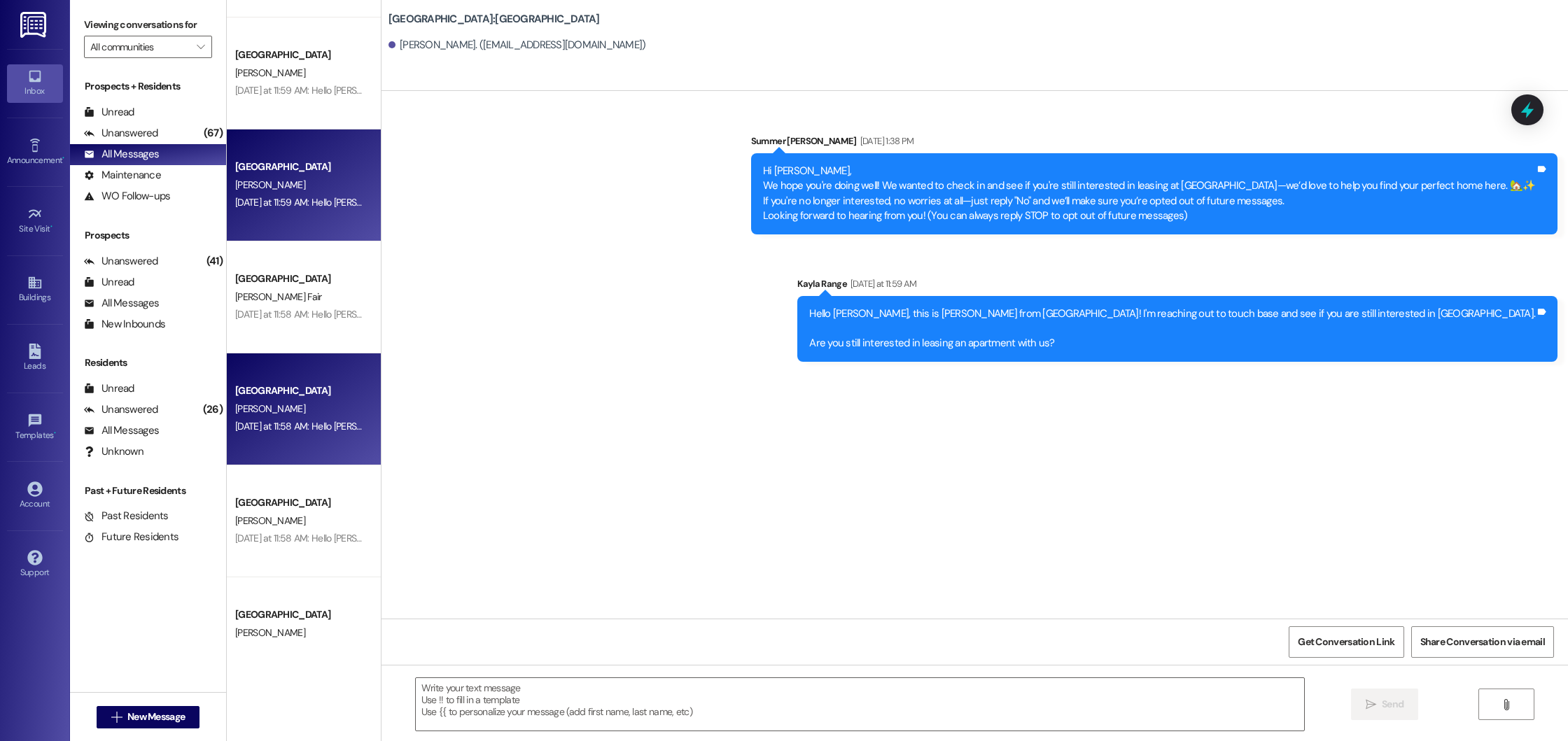
scroll to position [3922, 0]
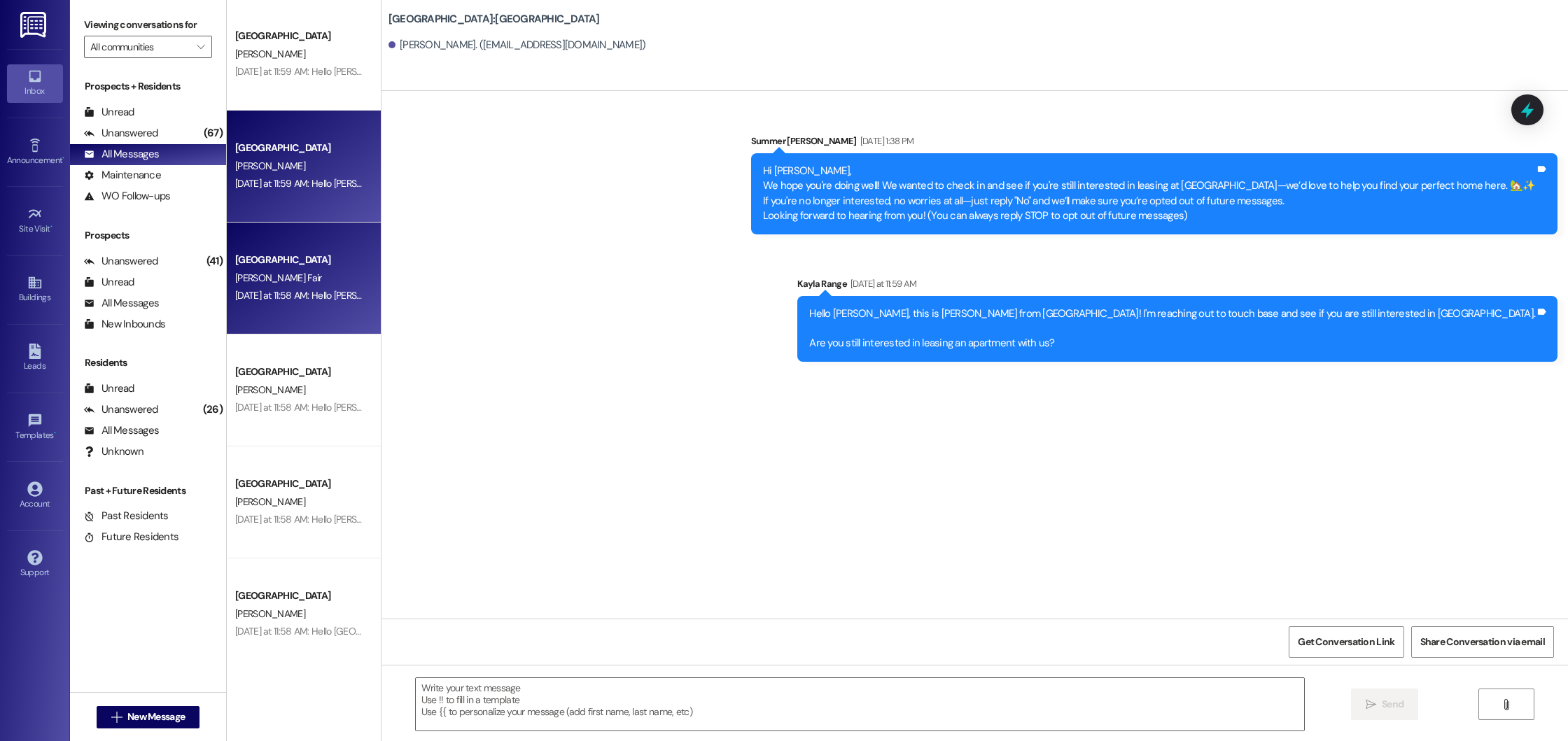
click at [318, 280] on div "[PERSON_NAME] Fair" at bounding box center [299, 278] width 132 height 18
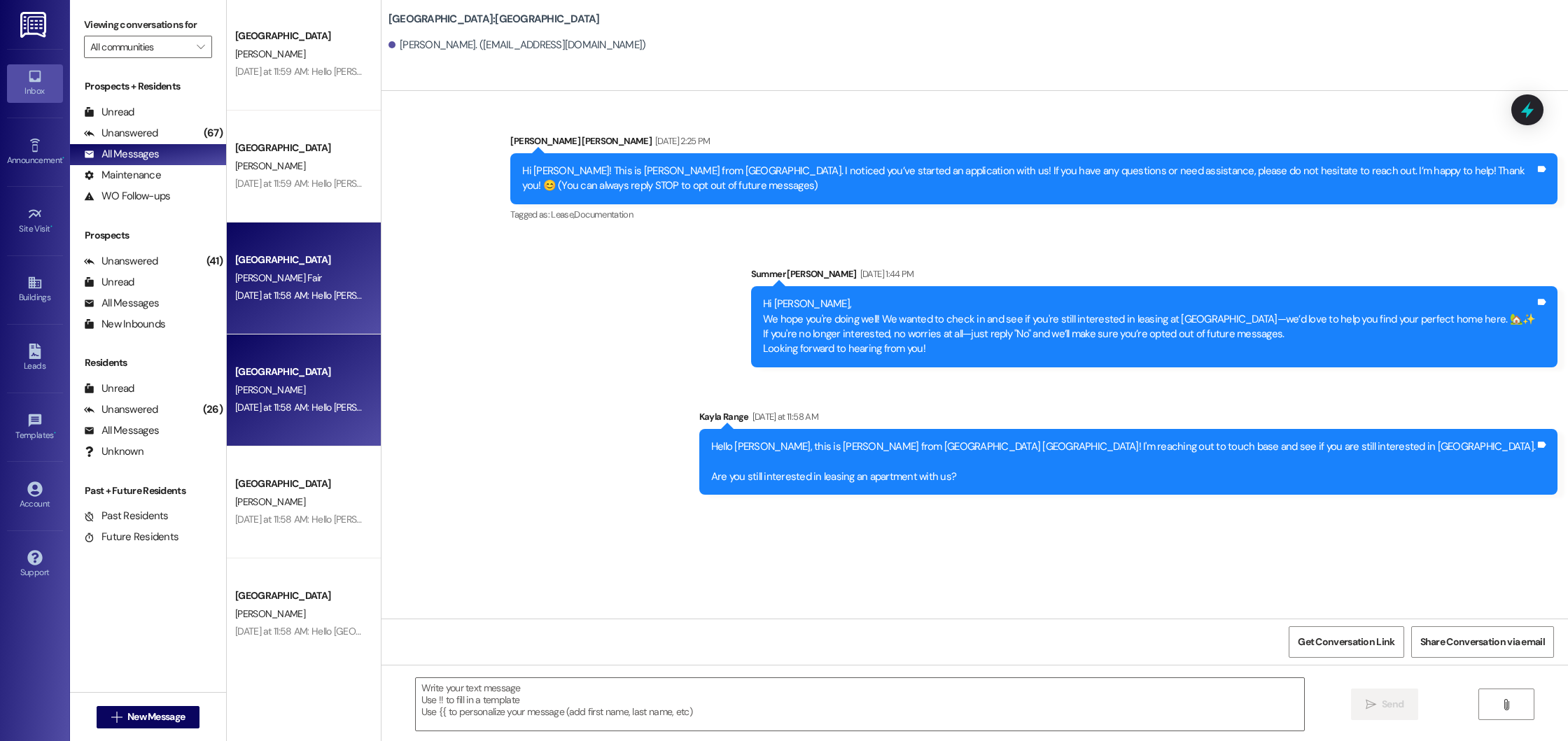
click at [316, 388] on div "[PERSON_NAME]" at bounding box center [299, 390] width 132 height 18
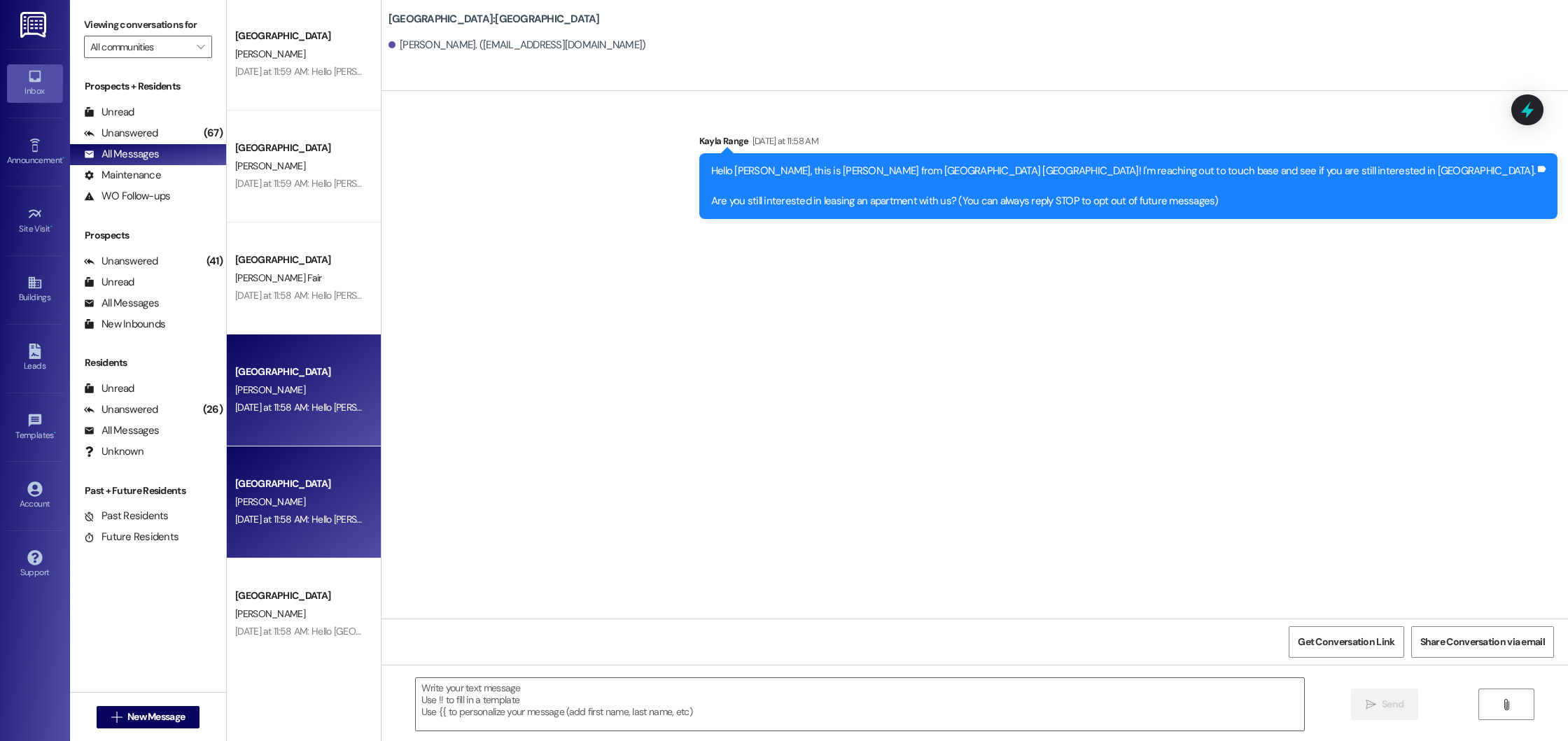
click at [326, 490] on div "[GEOGRAPHIC_DATA]" at bounding box center [299, 484] width 129 height 15
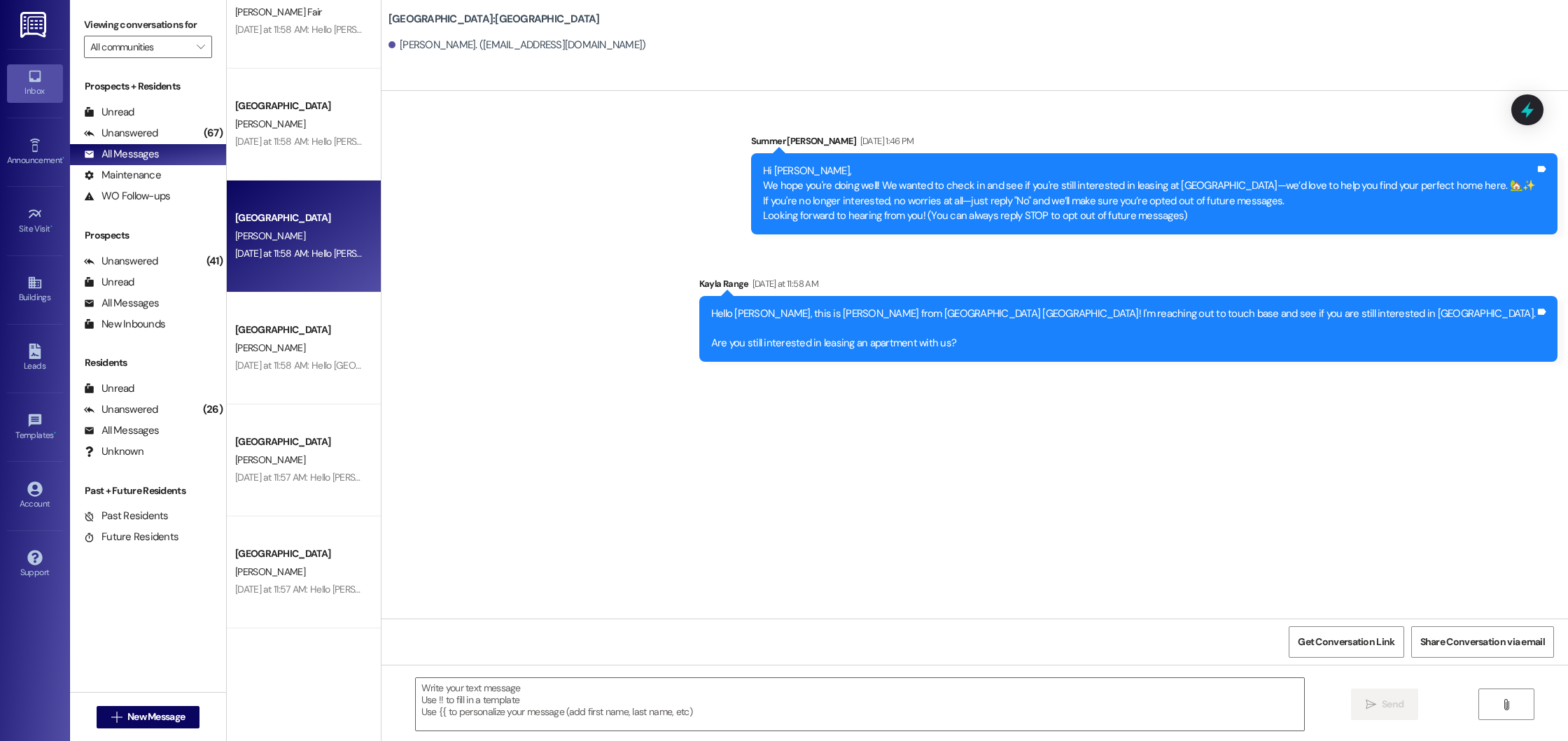
scroll to position [4232, 0]
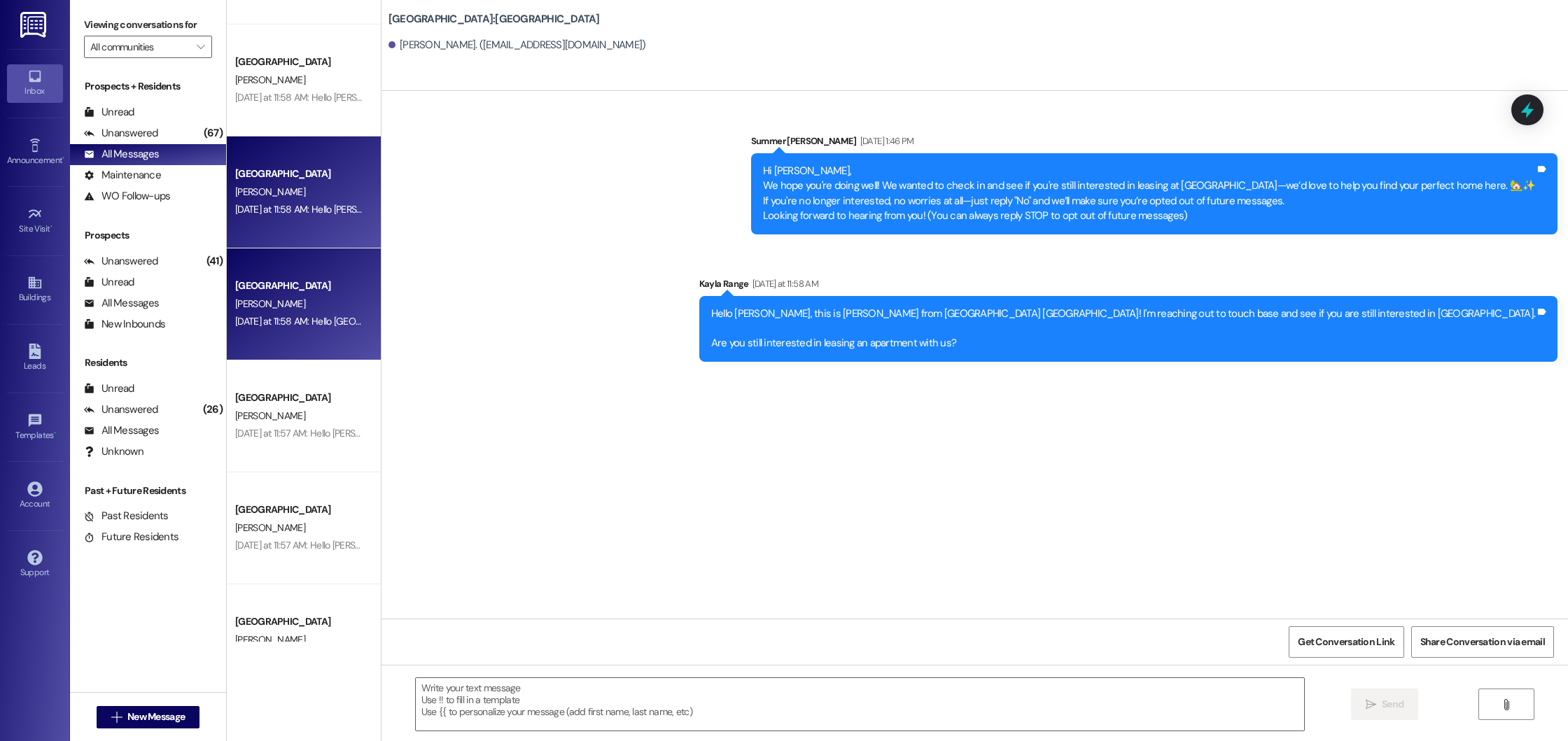
click at [296, 278] on div "[GEOGRAPHIC_DATA]" at bounding box center [299, 286] width 132 height 18
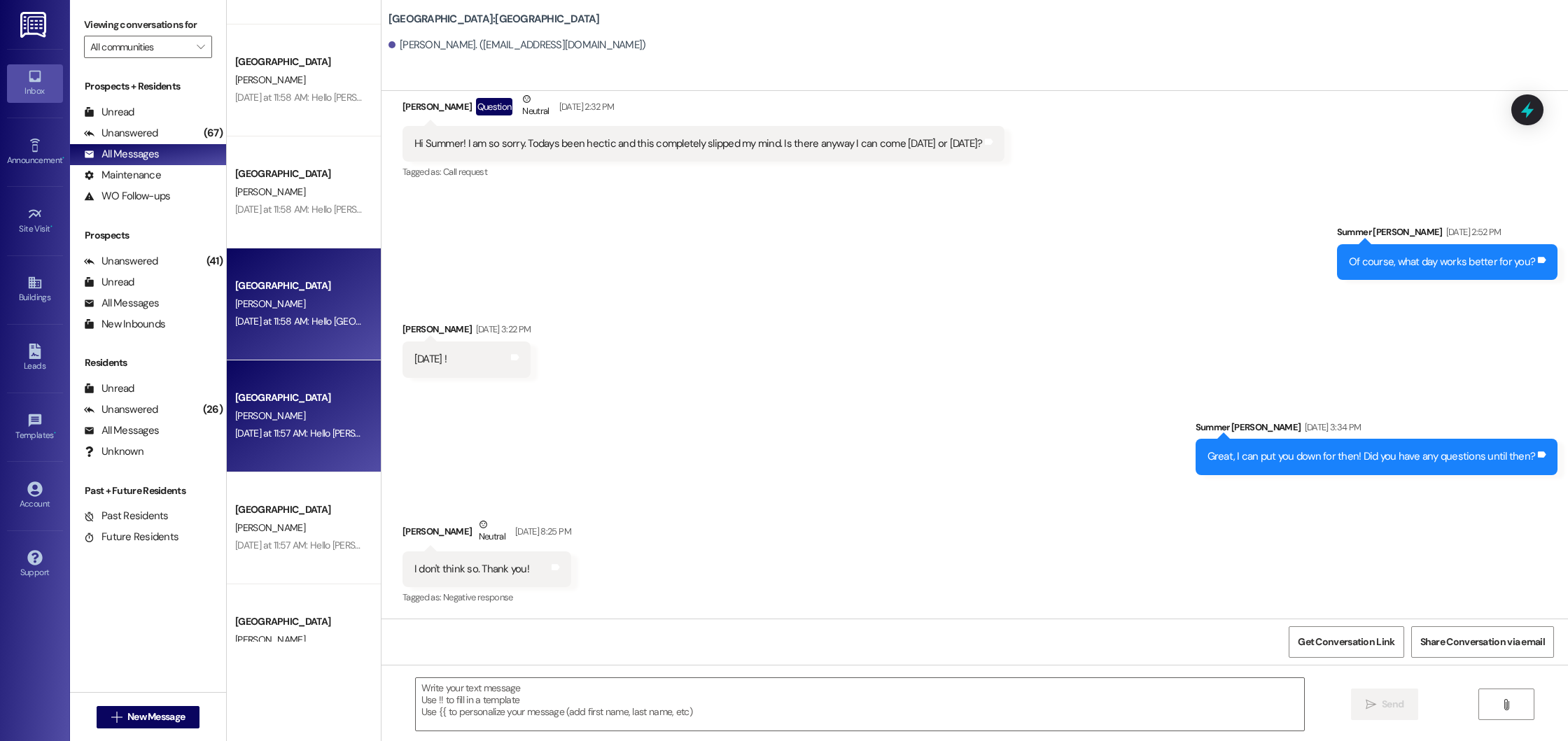
click at [295, 411] on div "[PERSON_NAME]" at bounding box center [299, 416] width 132 height 18
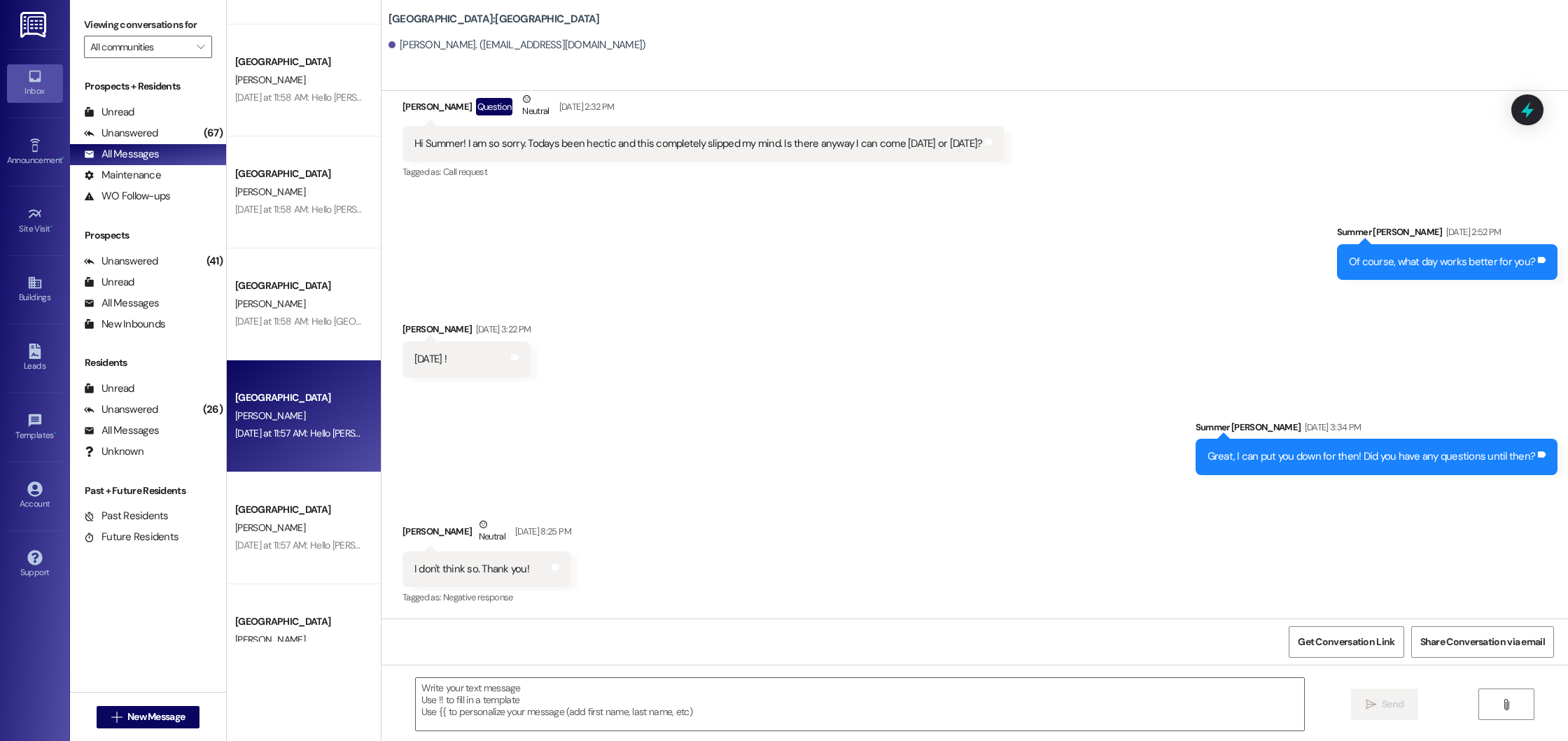
scroll to position [321, 0]
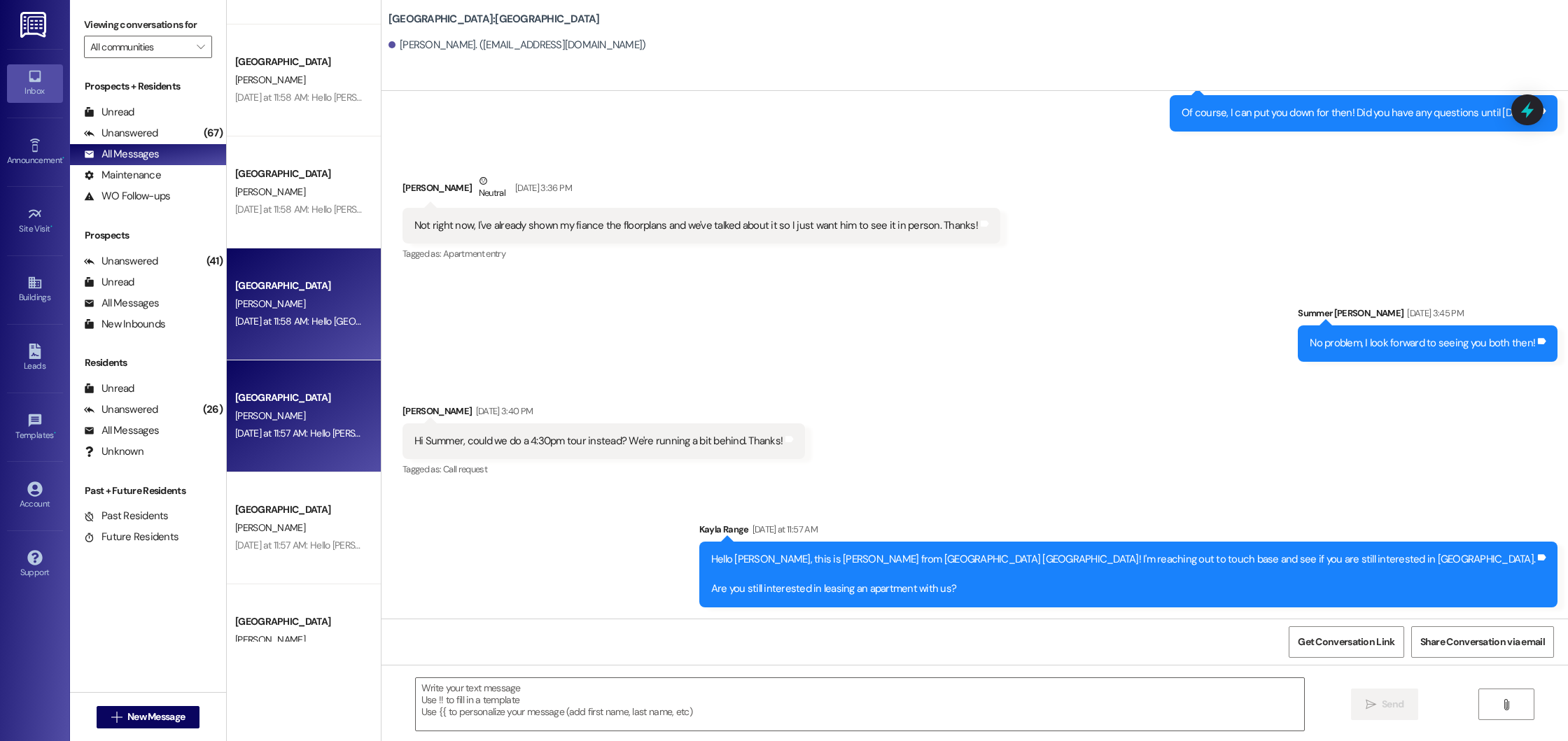
click at [284, 306] on div "[PERSON_NAME]" at bounding box center [299, 304] width 132 height 18
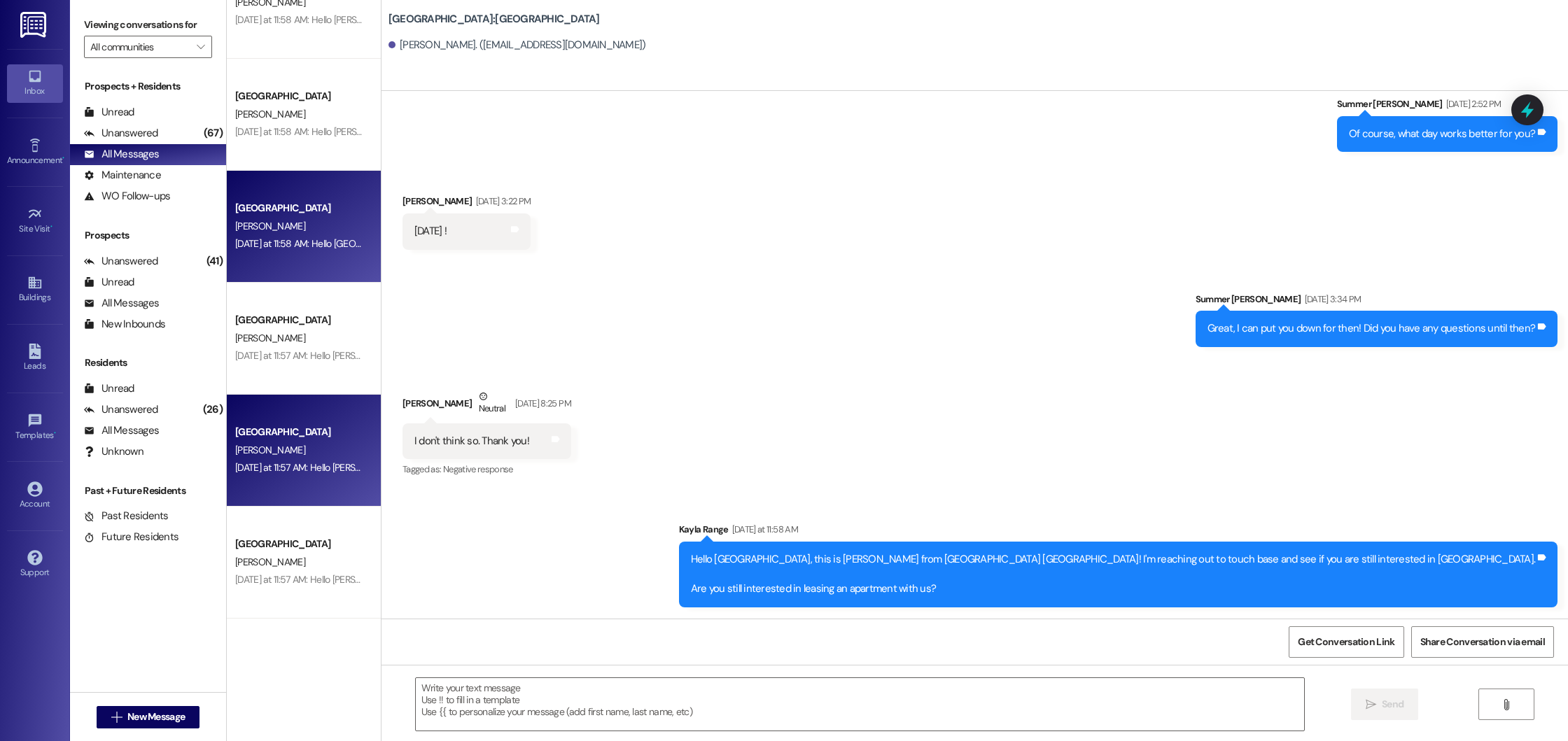
scroll to position [4327, 0]
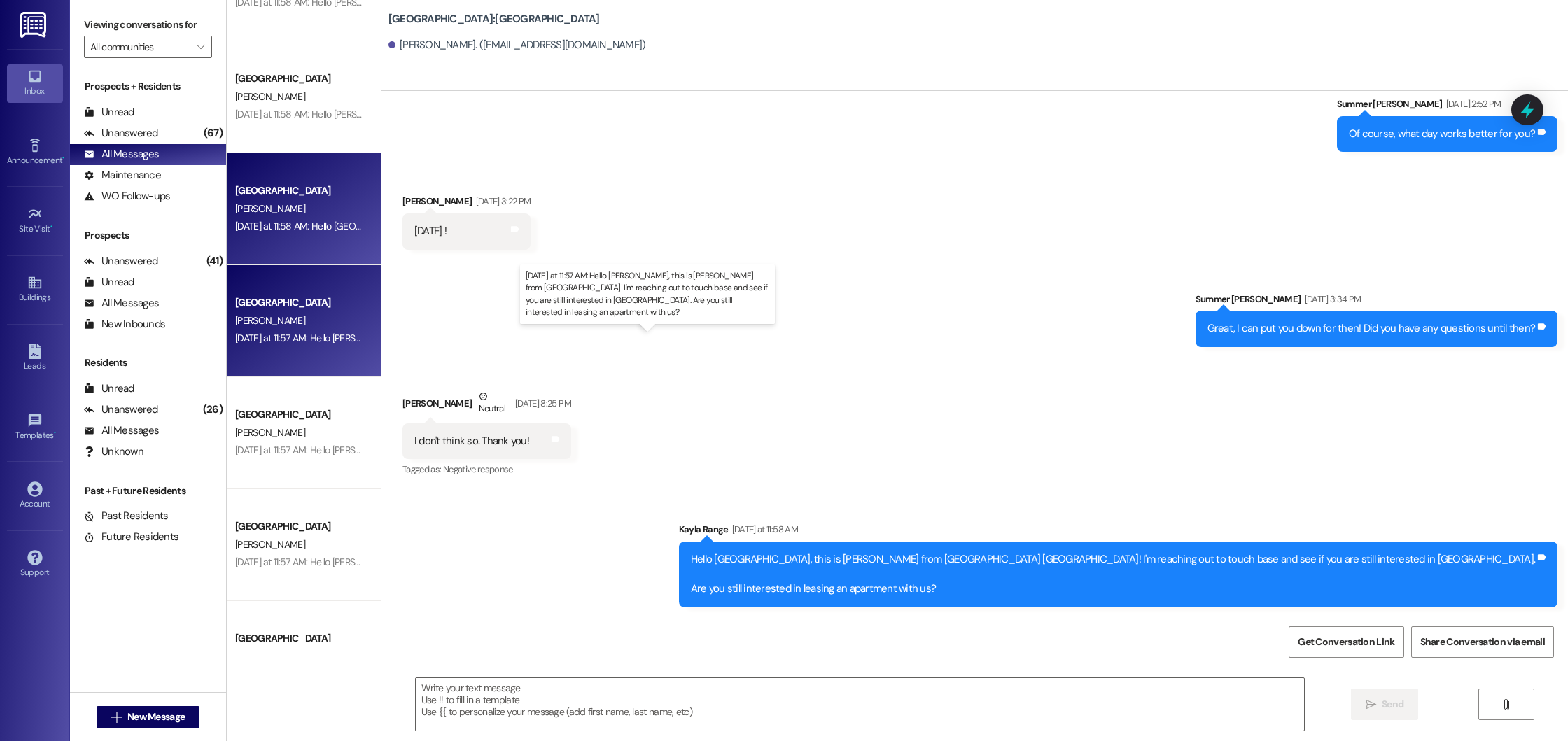
click at [313, 332] on div "[DATE] at 11:57 AM: Hello [PERSON_NAME], this is [PERSON_NAME] from [GEOGRAPHIC…" at bounding box center [717, 338] width 964 height 13
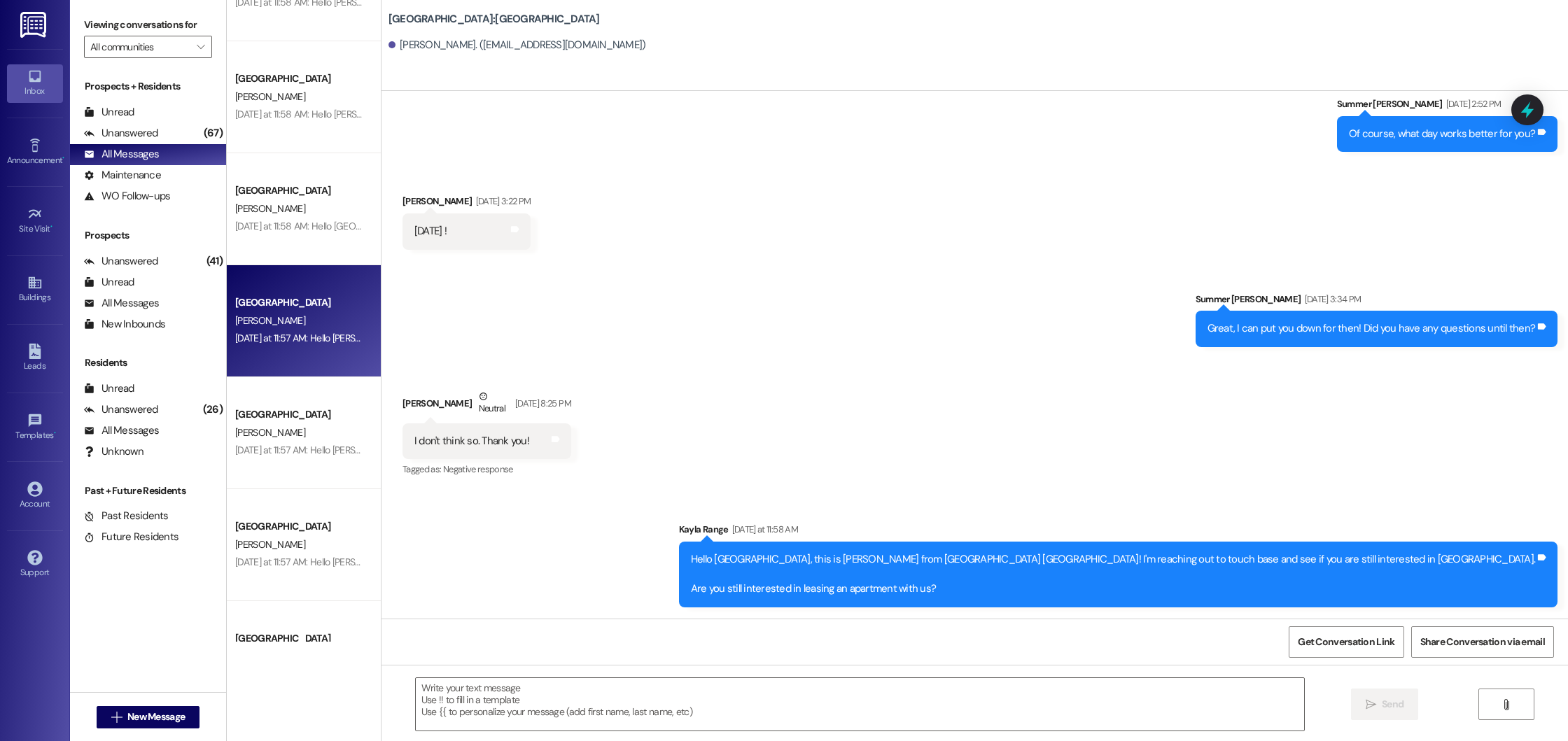
scroll to position [321, 0]
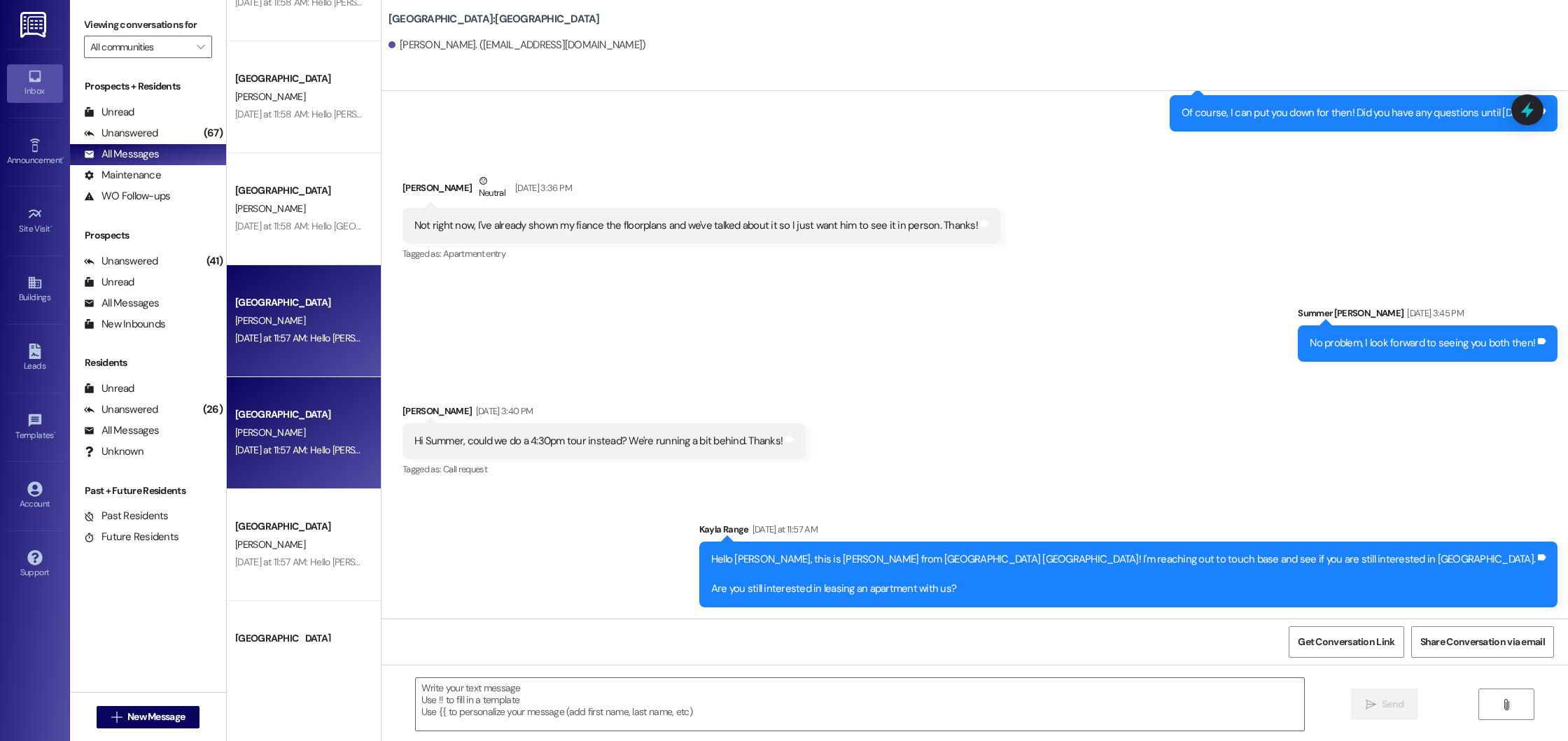
click at [330, 441] on div "[PERSON_NAME]" at bounding box center [299, 432] width 132 height 18
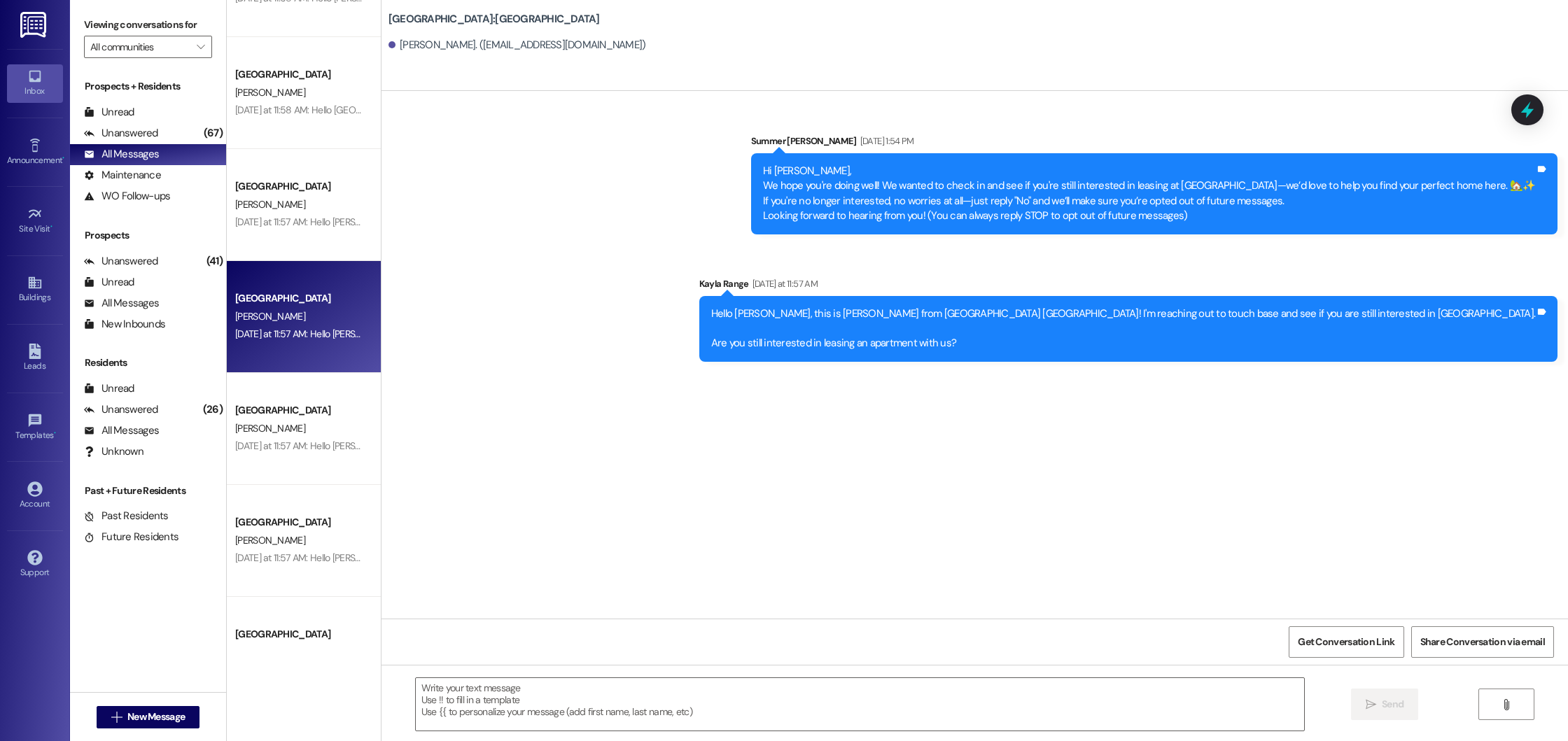
scroll to position [4560, 0]
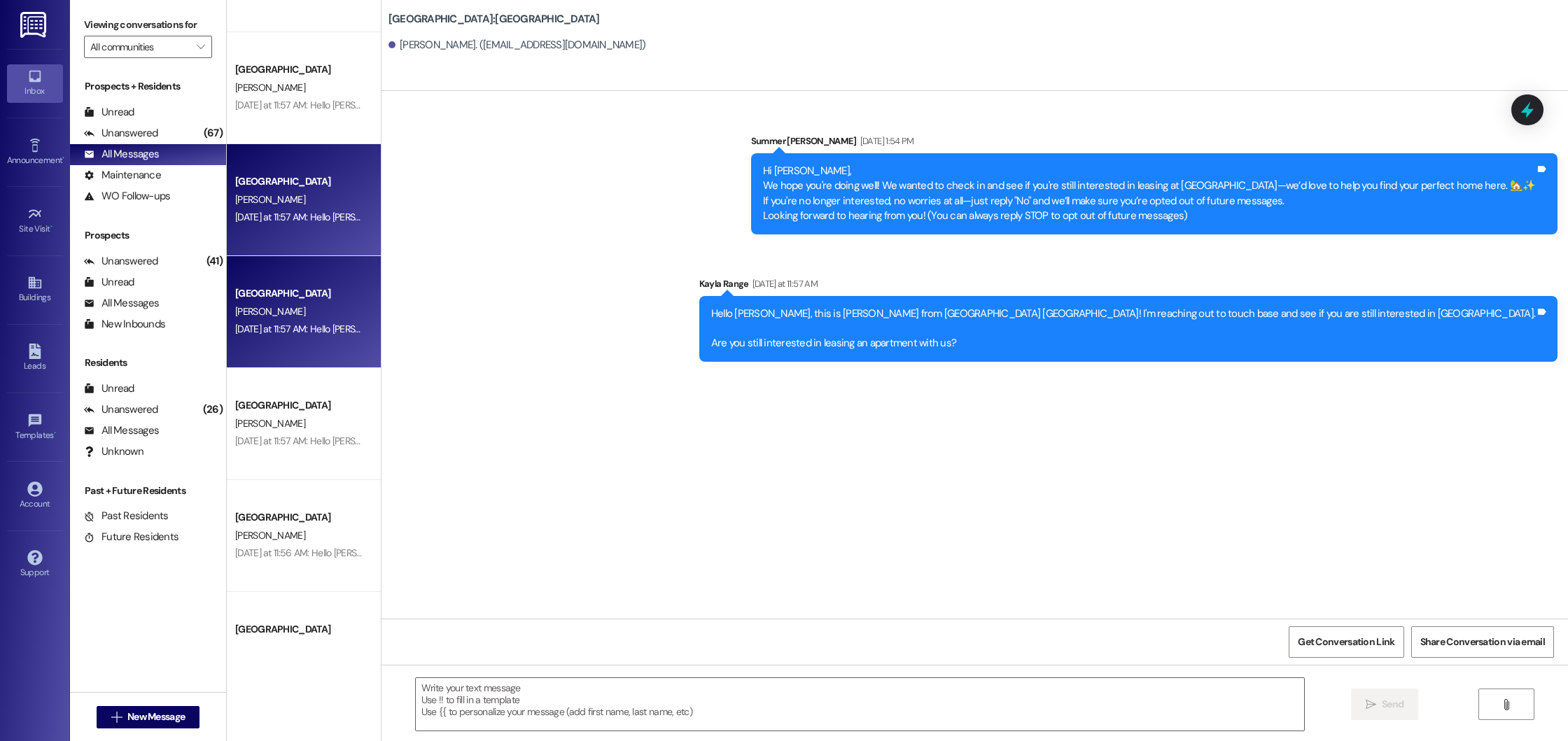
click at [326, 317] on div "[PERSON_NAME]" at bounding box center [299, 311] width 132 height 18
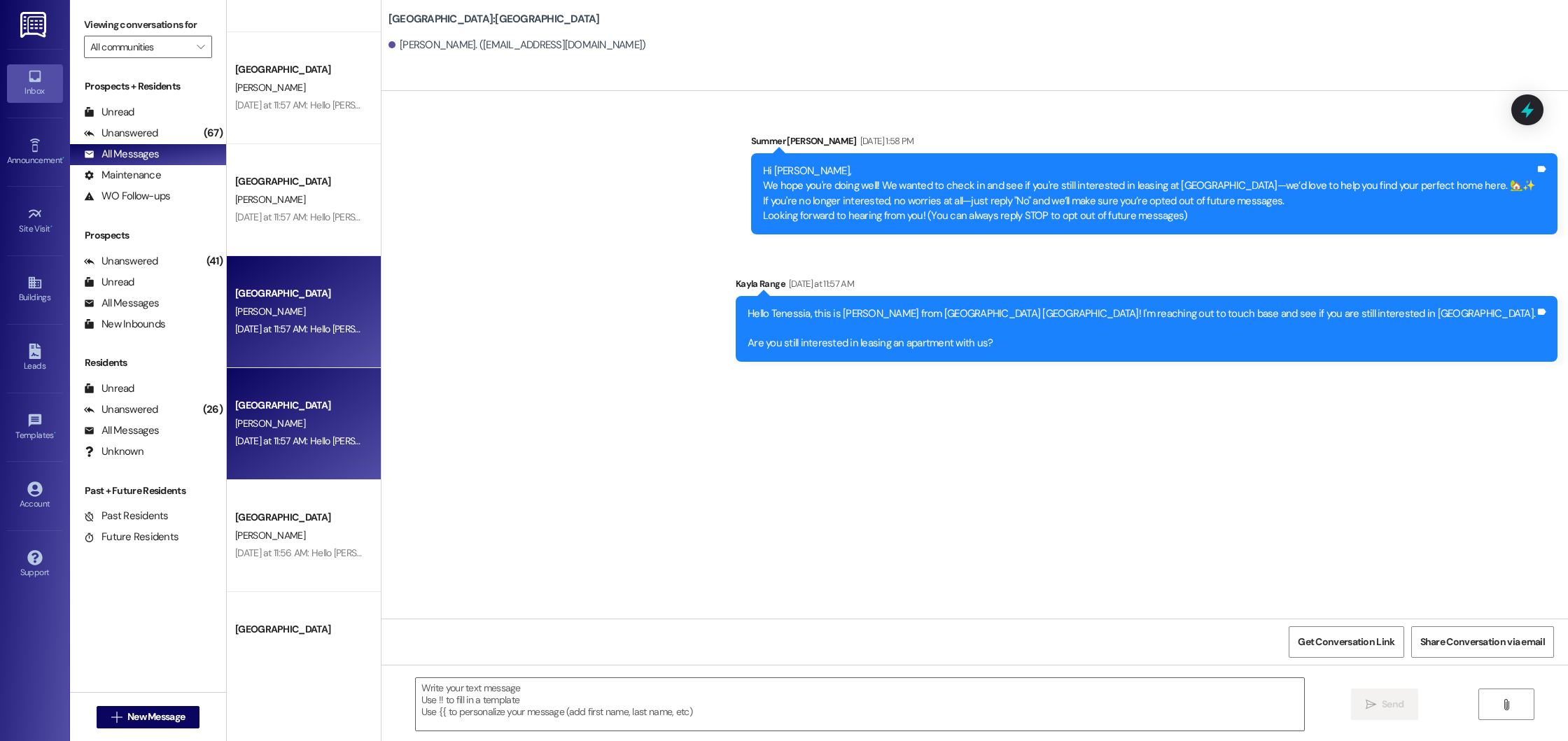
click at [328, 395] on div "[GEOGRAPHIC_DATA] Prospect [PERSON_NAME] [DATE] at 11:57 AM: Hello [PERSON_NAME…" at bounding box center [304, 424] width 154 height 112
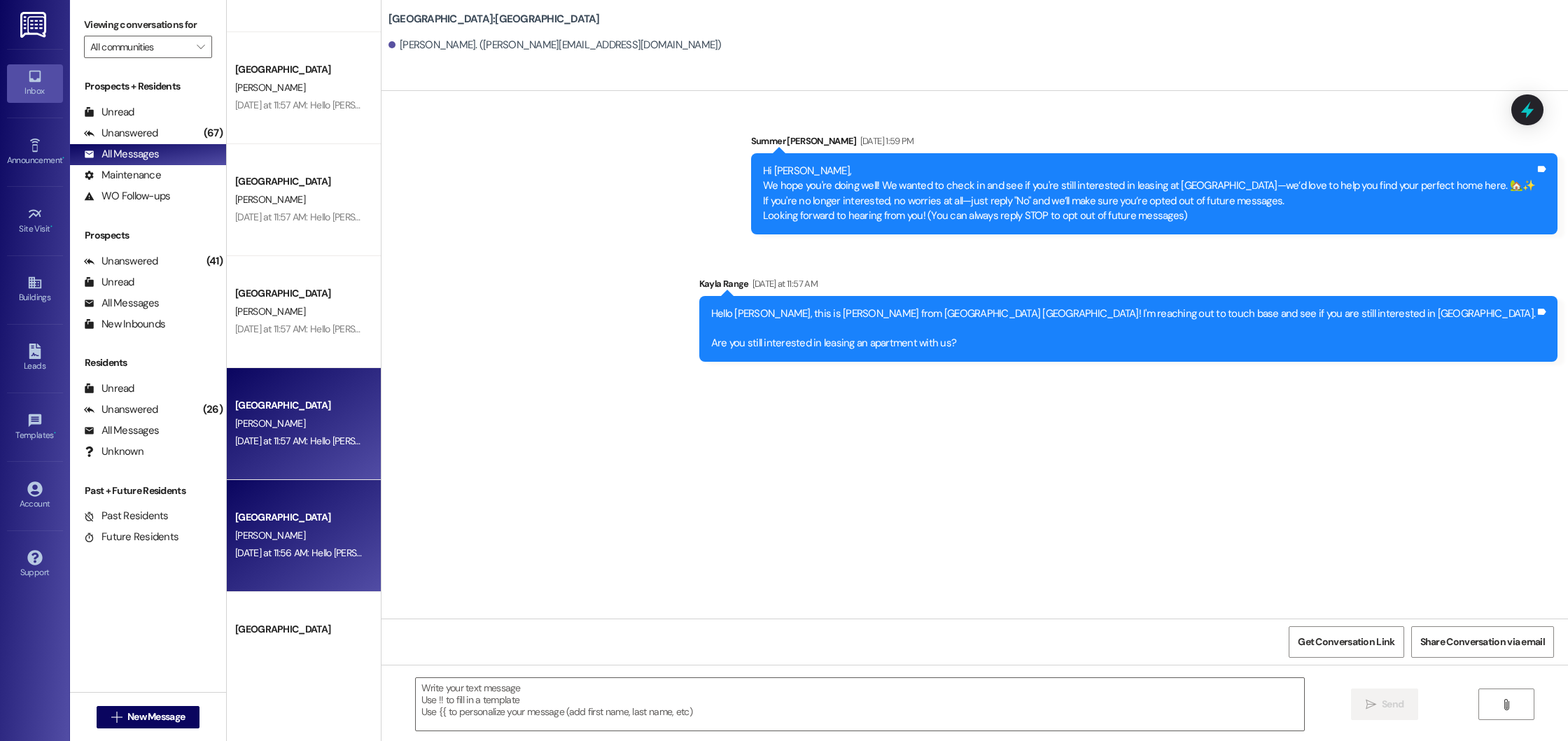
click at [317, 534] on div "[PERSON_NAME]" at bounding box center [299, 536] width 132 height 18
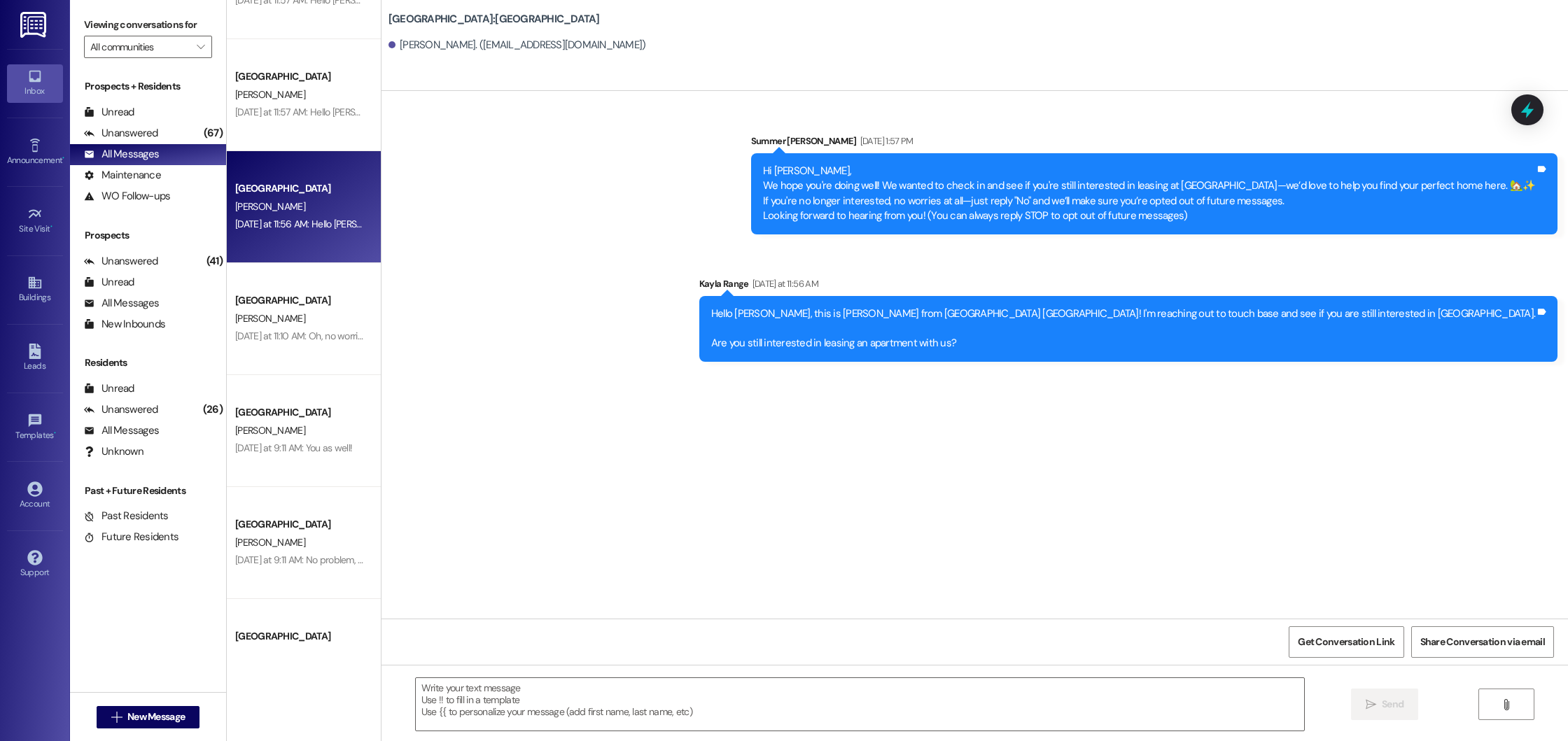
scroll to position [4893, 0]
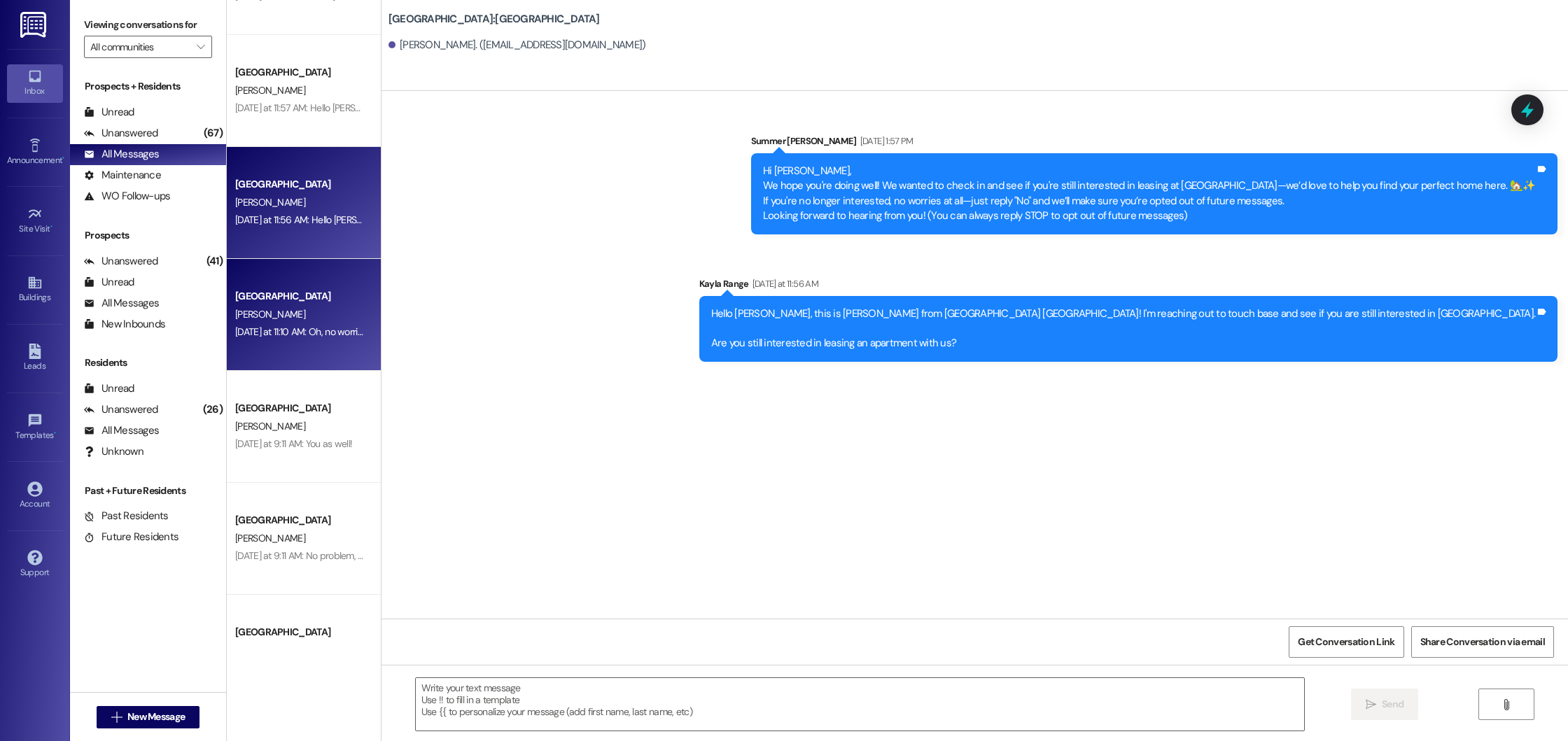
click at [318, 323] on div "[PERSON_NAME]" at bounding box center [299, 314] width 132 height 18
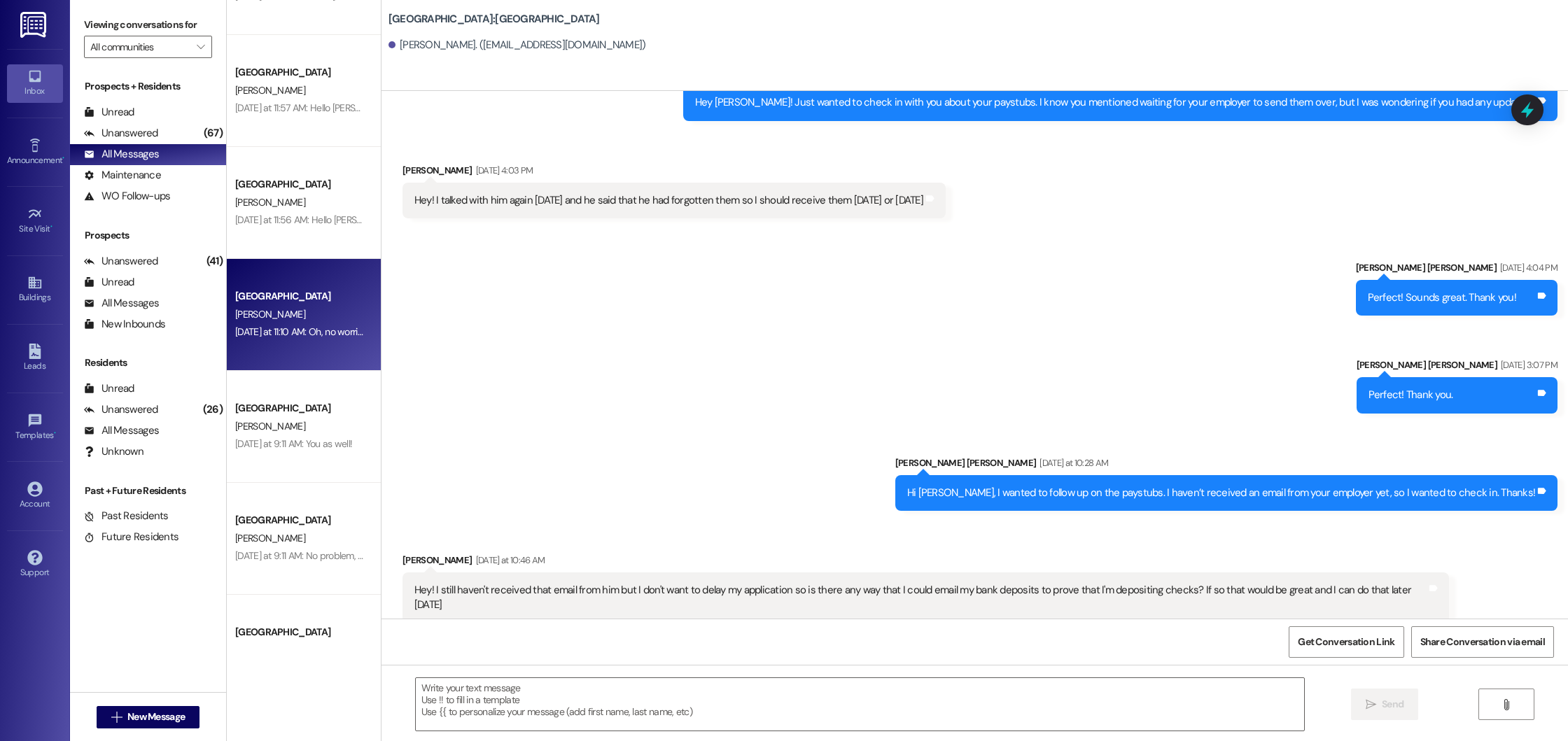
scroll to position [433, 0]
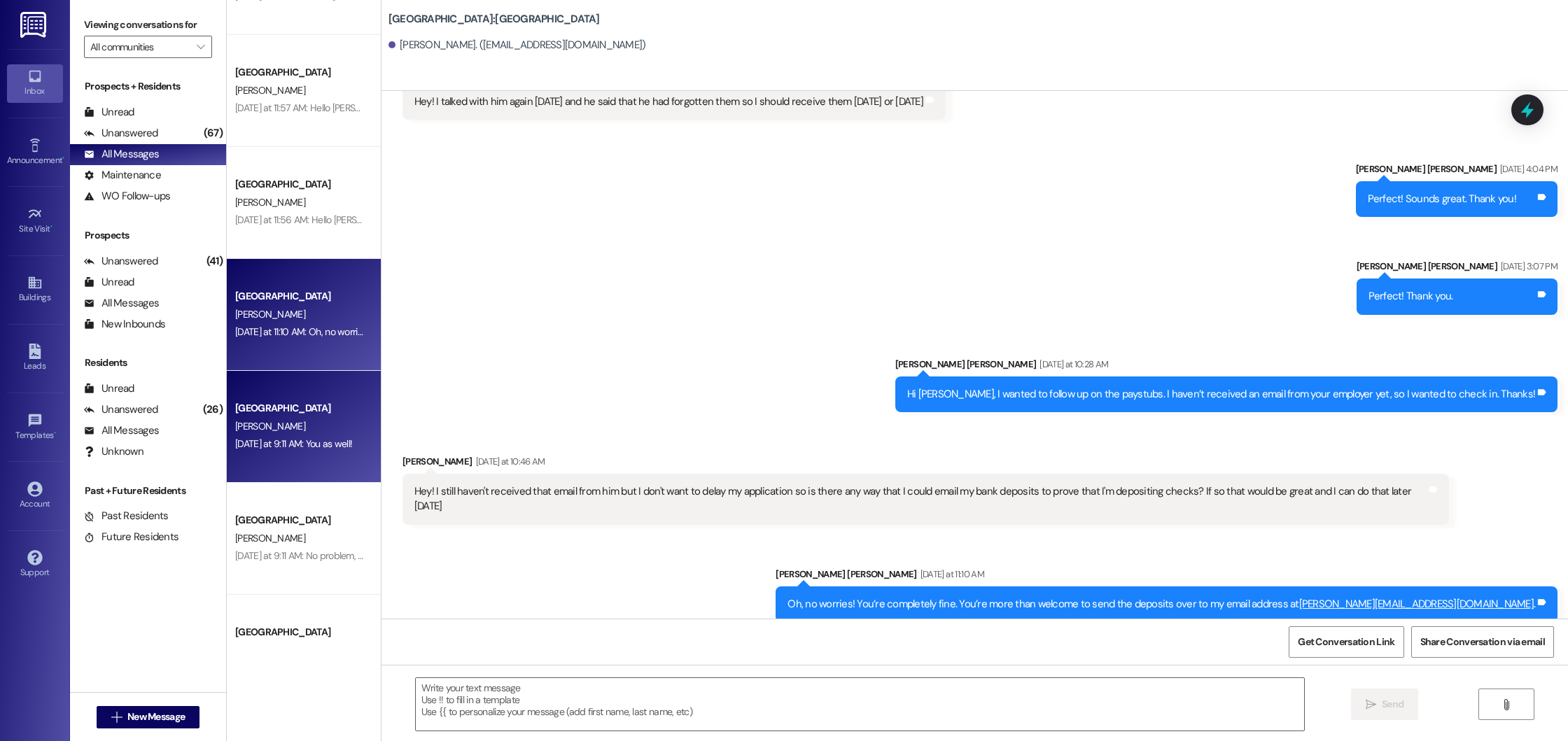
click at [299, 462] on div "[GEOGRAPHIC_DATA] Prospect J. Champion [DATE] at 9:11 AM: You as well! [DATE] a…" at bounding box center [304, 427] width 154 height 112
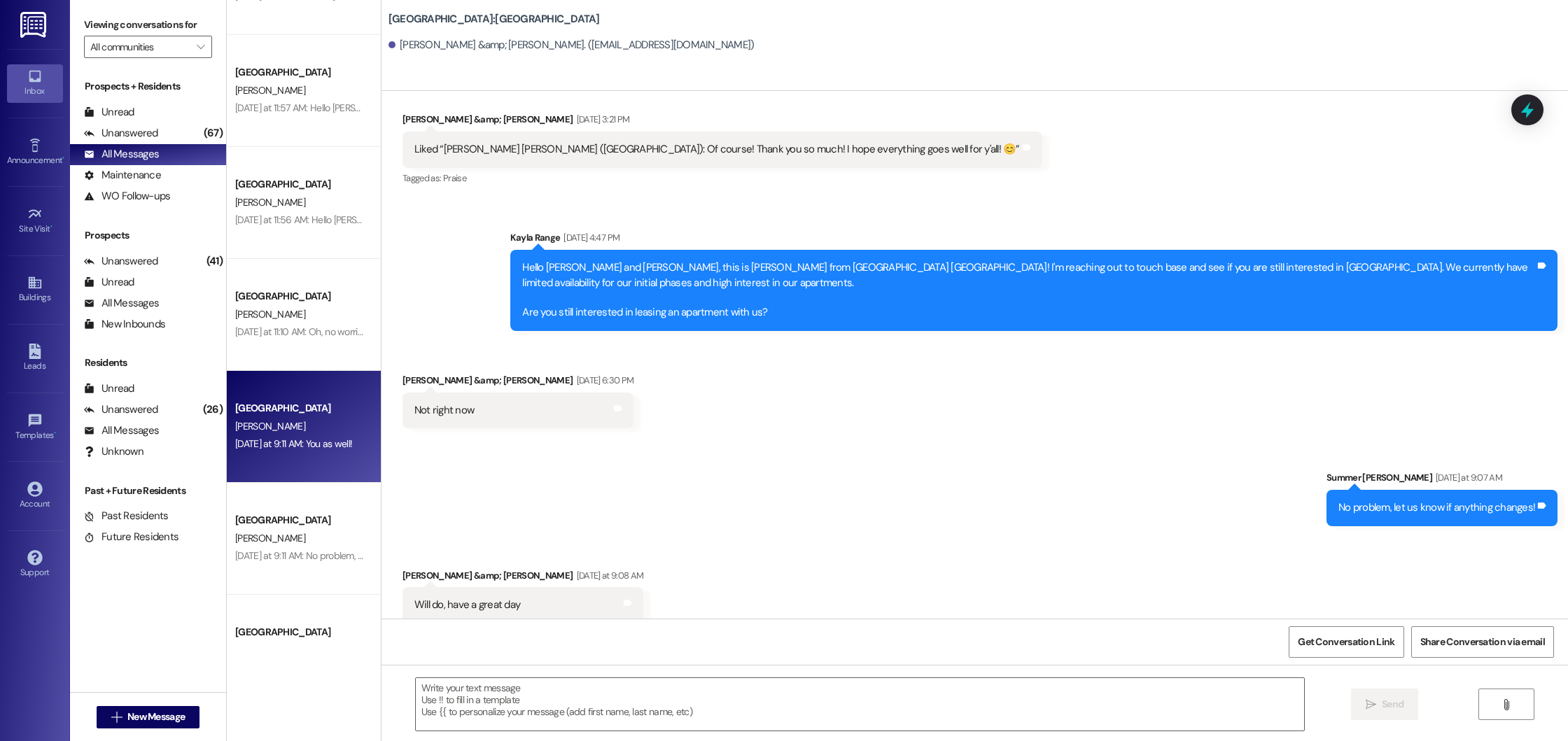
scroll to position [602, 0]
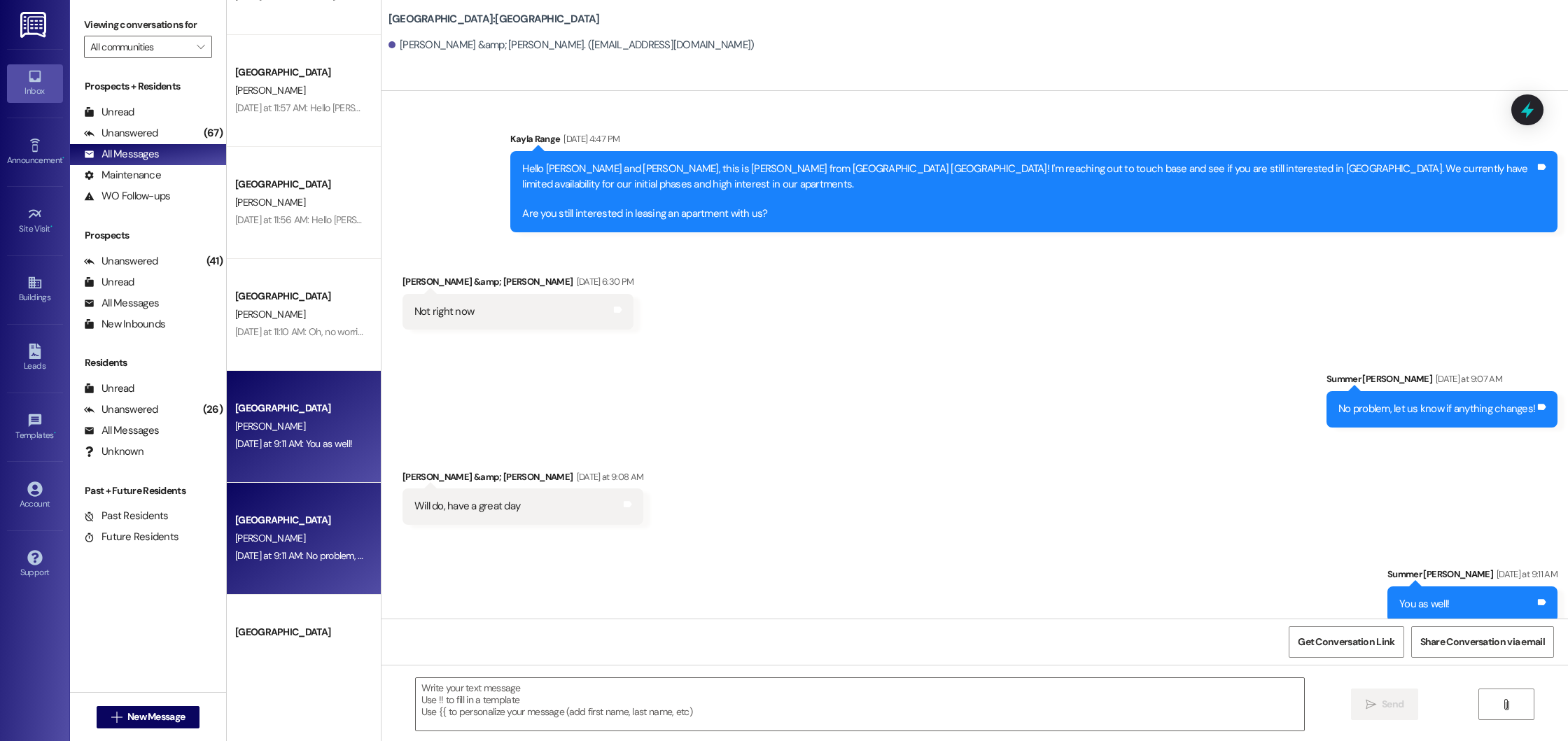
click at [287, 548] on div "[DATE] at 9:11 AM: No problem, let us know if anything changes! [DATE] at 9:11 …" at bounding box center [299, 556] width 132 height 18
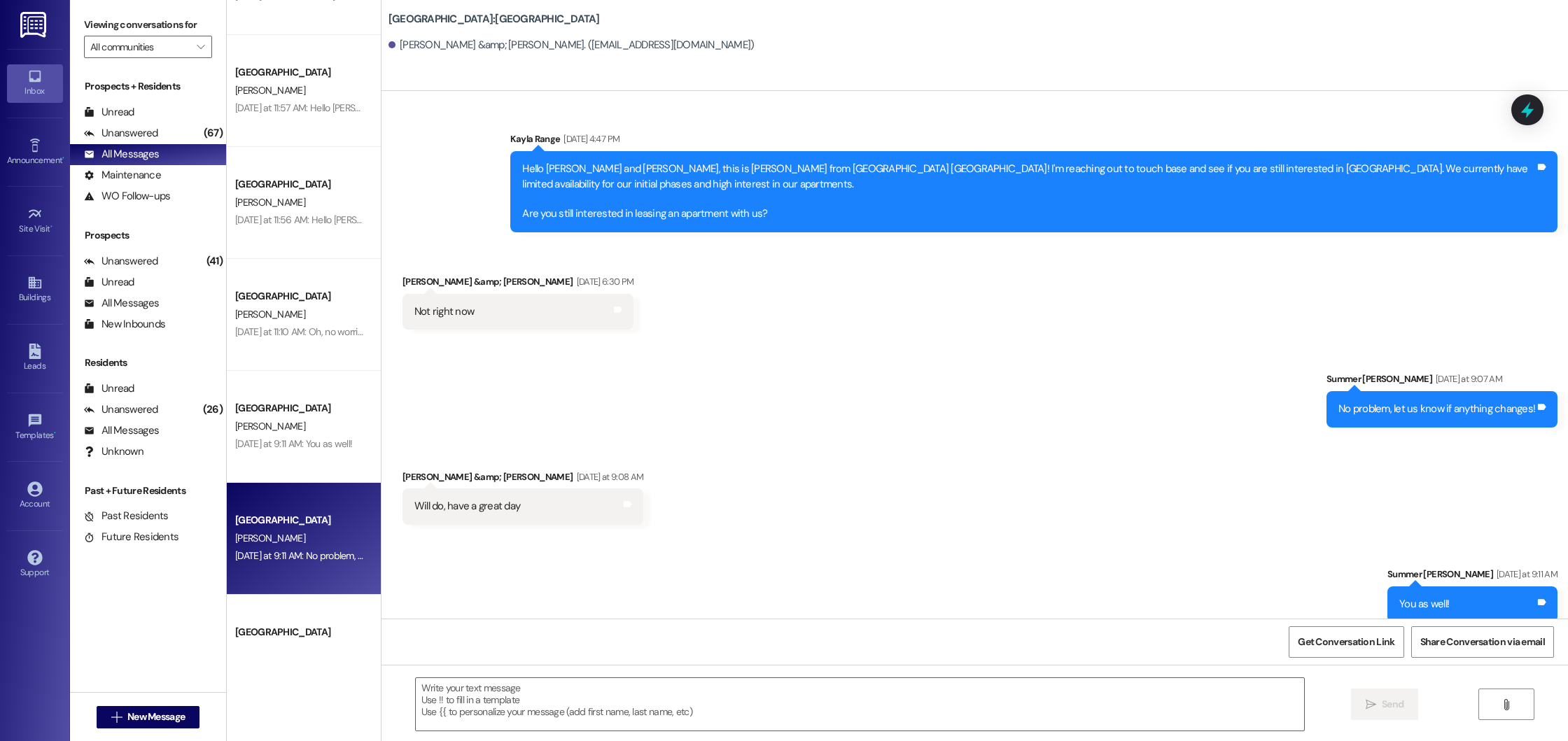
scroll to position [135, 0]
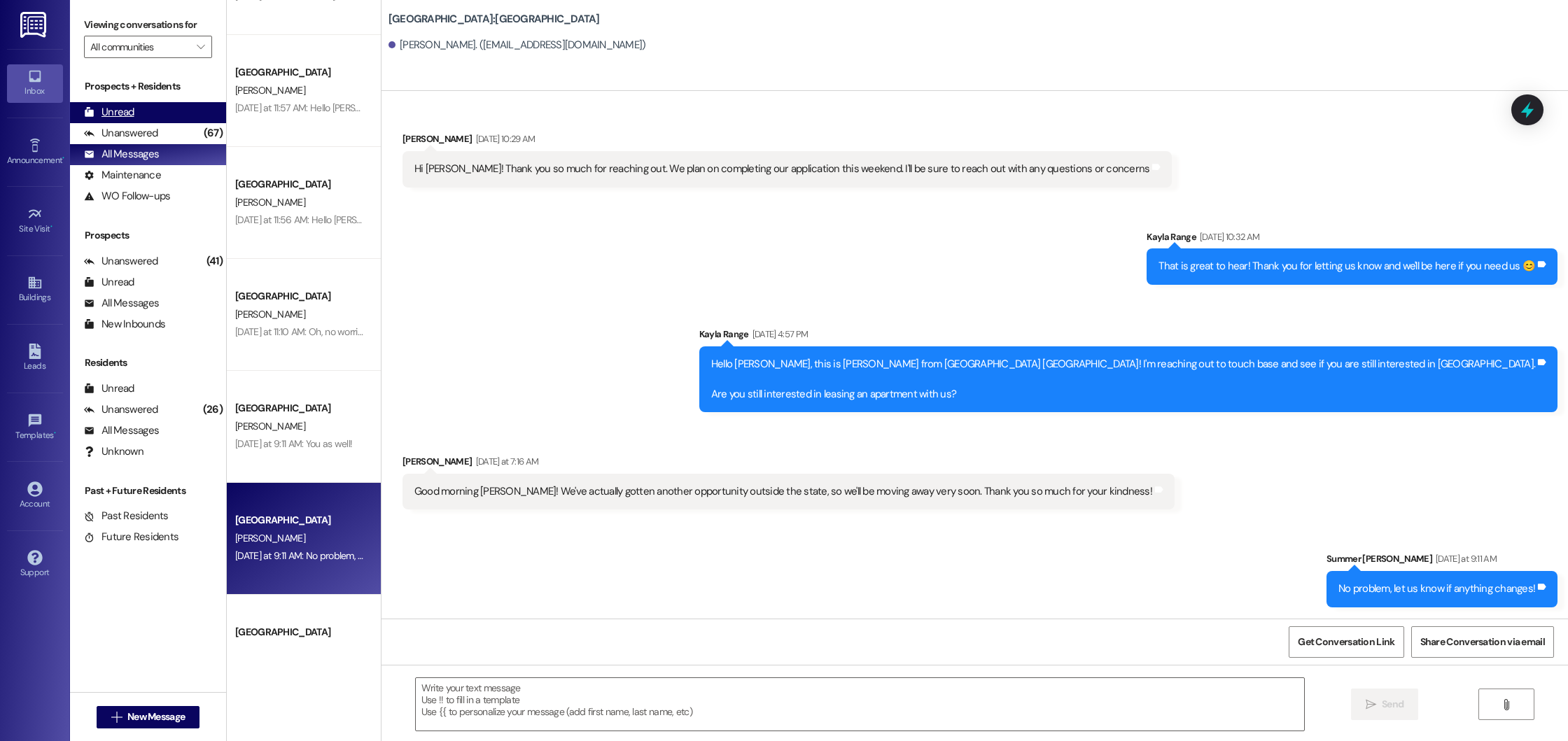
click at [143, 106] on div "Unread (0)" at bounding box center [148, 113] width 156 height 21
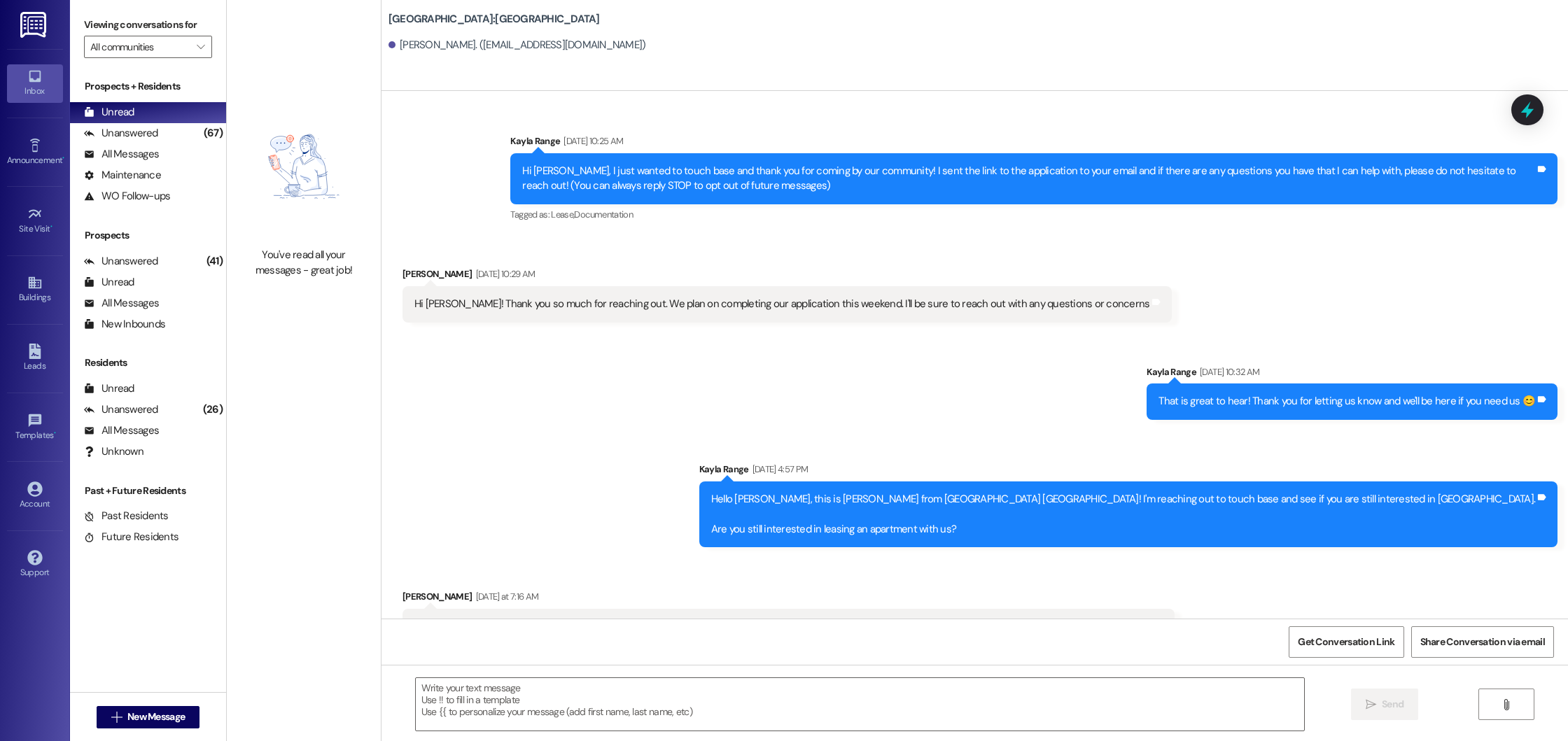
scroll to position [36, 0]
